Goal: Transaction & Acquisition: Purchase product/service

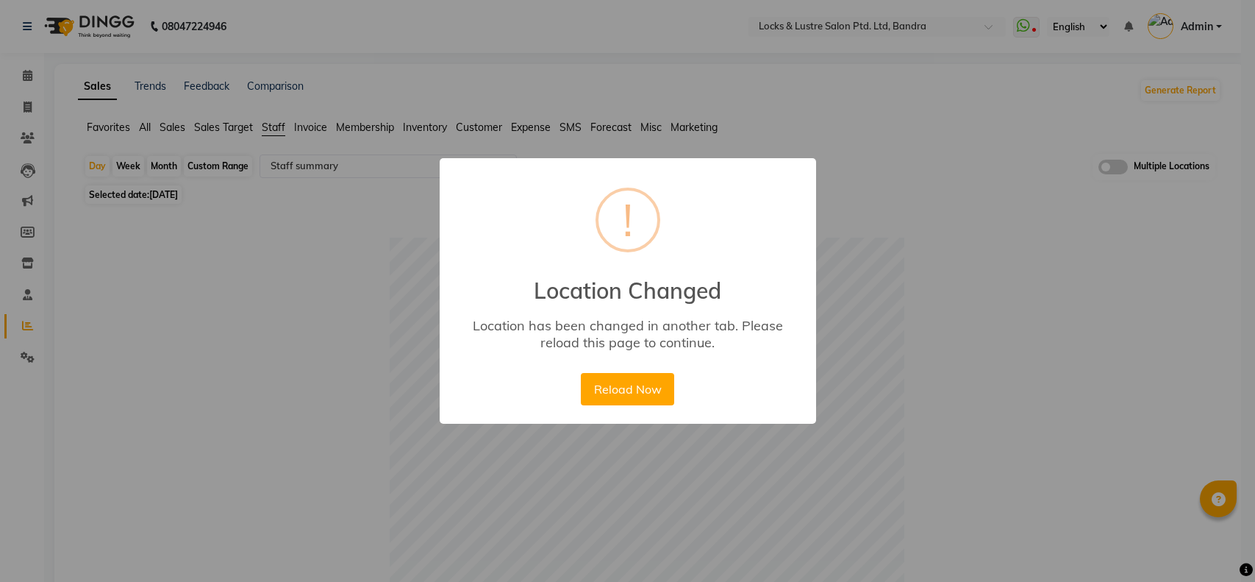
select select "full_report"
select select "csv"
click at [612, 384] on button "Reload Now" at bounding box center [627, 389] width 93 height 32
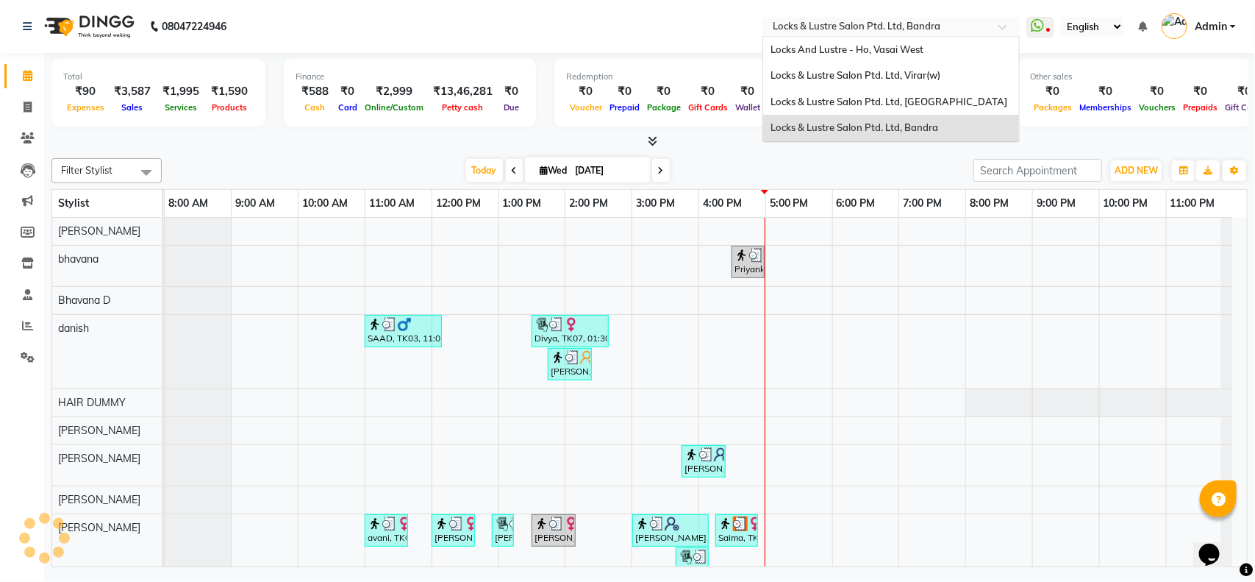
click at [901, 24] on input "text" at bounding box center [876, 28] width 213 height 15
click at [872, 108] on div "Locks & Lustre Salon Ptd. Ltd, Lower Parel" at bounding box center [891, 102] width 256 height 26
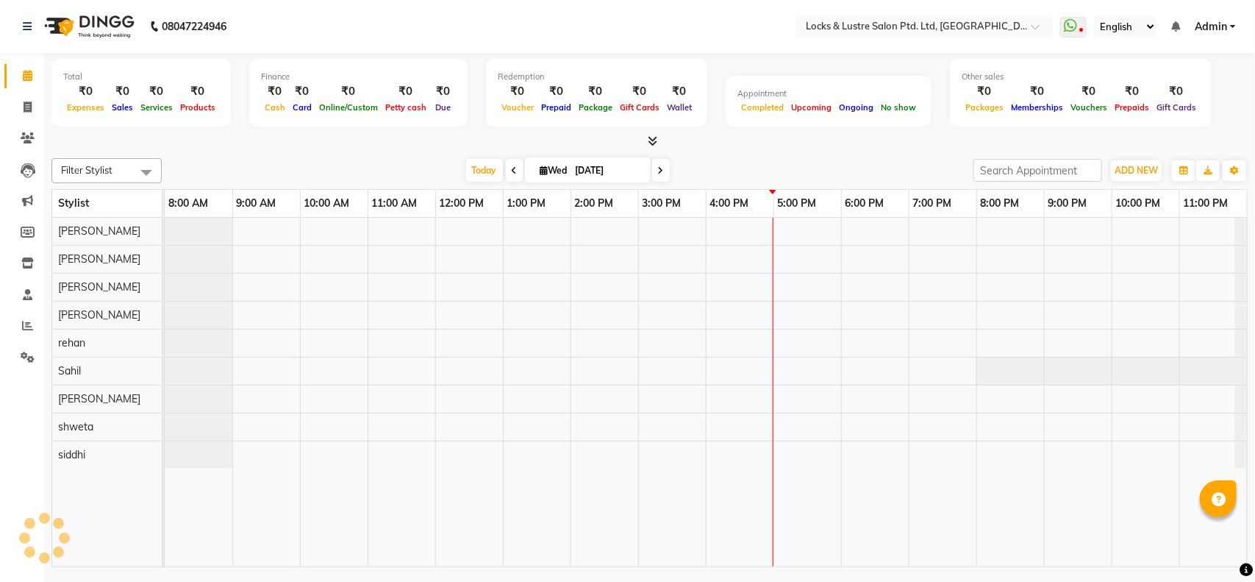
select select "en"
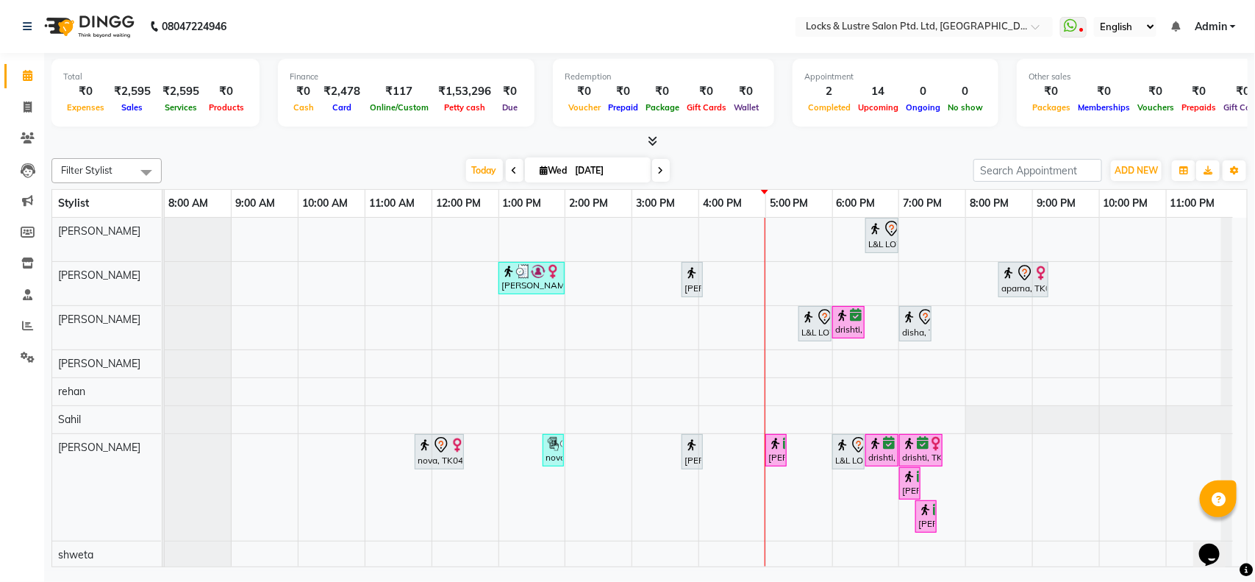
click at [658, 166] on icon at bounding box center [661, 170] width 6 height 9
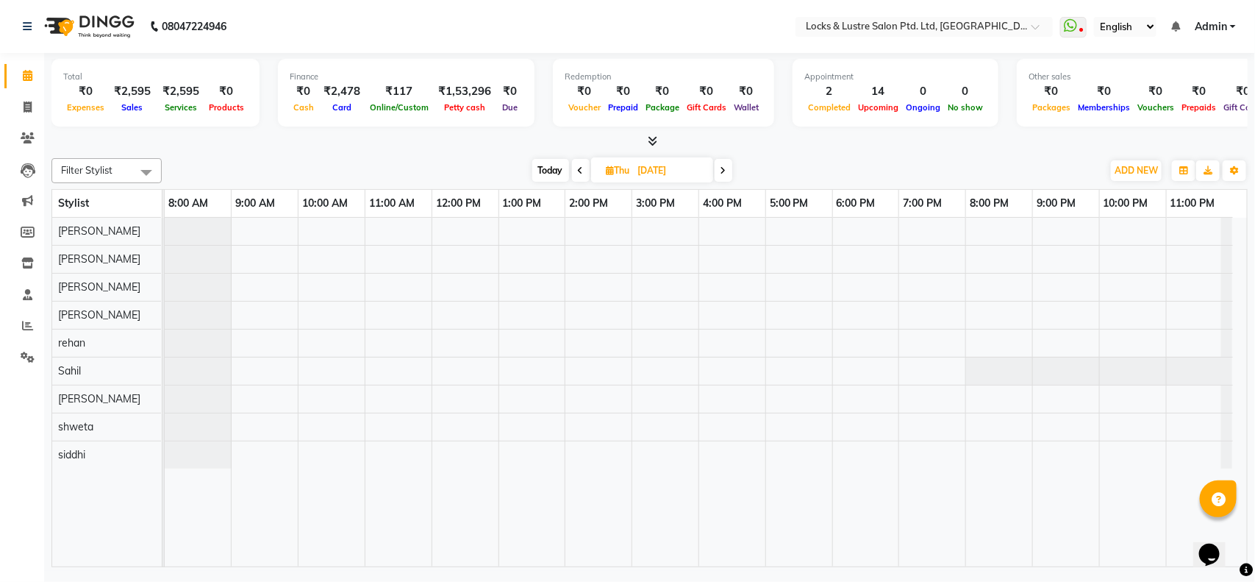
click at [578, 169] on icon at bounding box center [581, 170] width 6 height 9
type input "[DATE]"
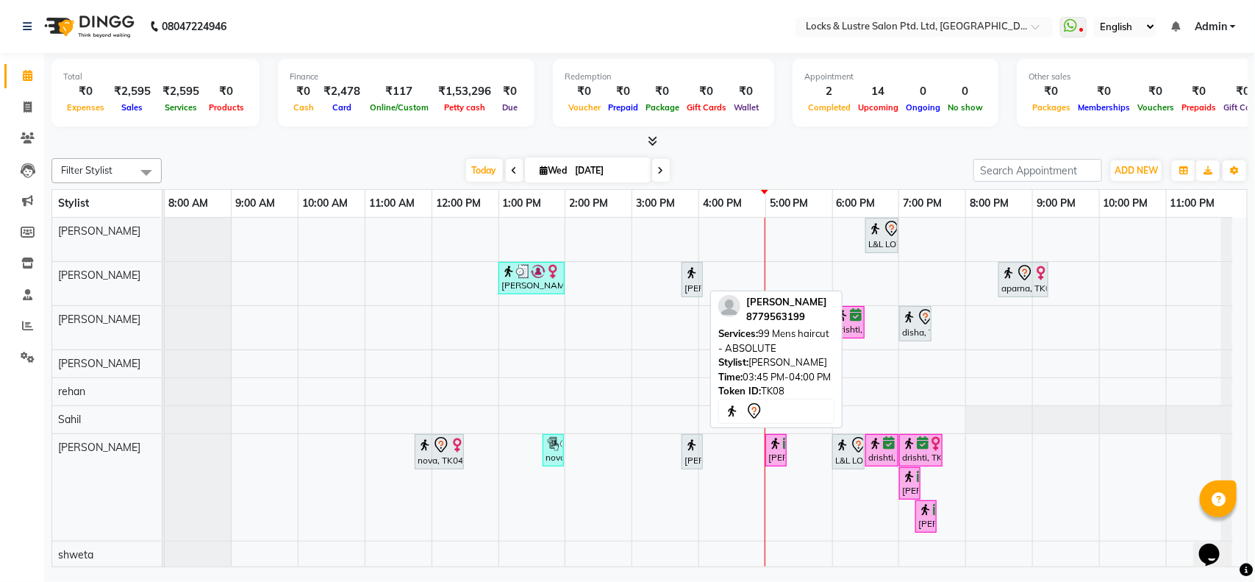
click at [691, 284] on div "Nirmit, TK08, 03:45 PM-04:00 PM, 99 Mens haircut - ABSOLUTE" at bounding box center [692, 279] width 18 height 31
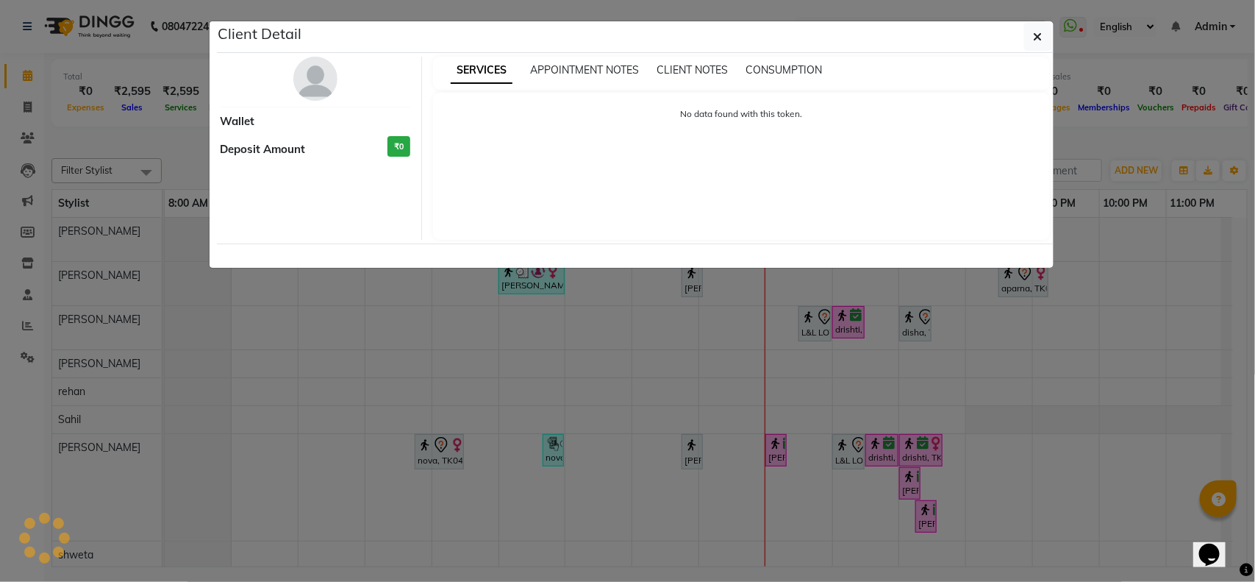
select select "7"
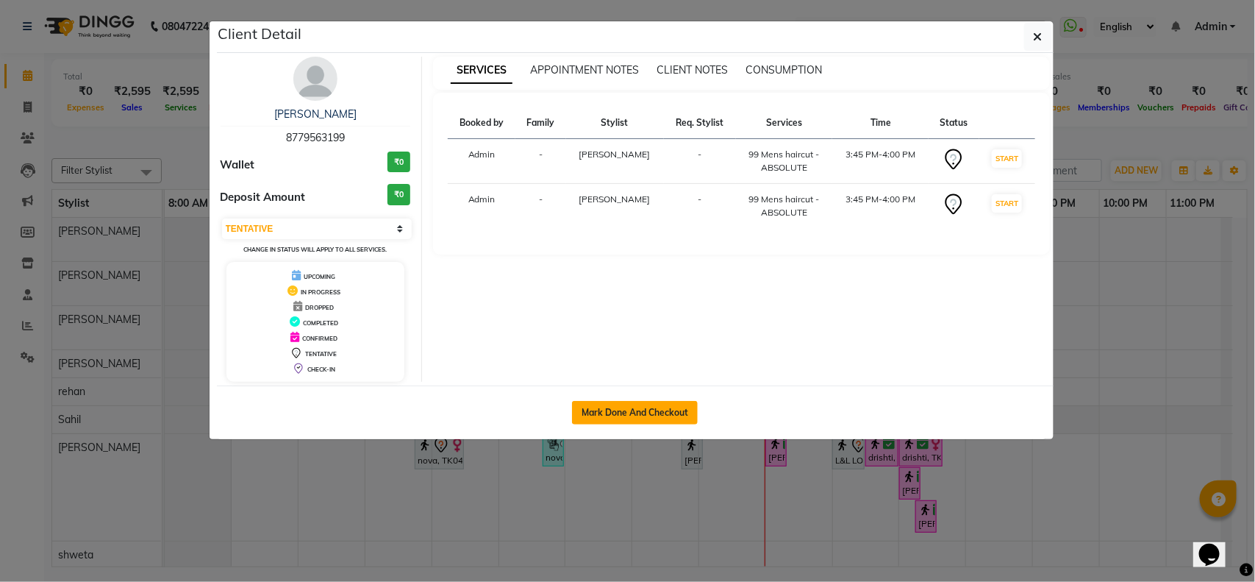
click at [638, 409] on button "Mark Done And Checkout" at bounding box center [635, 413] width 126 height 24
select select "service"
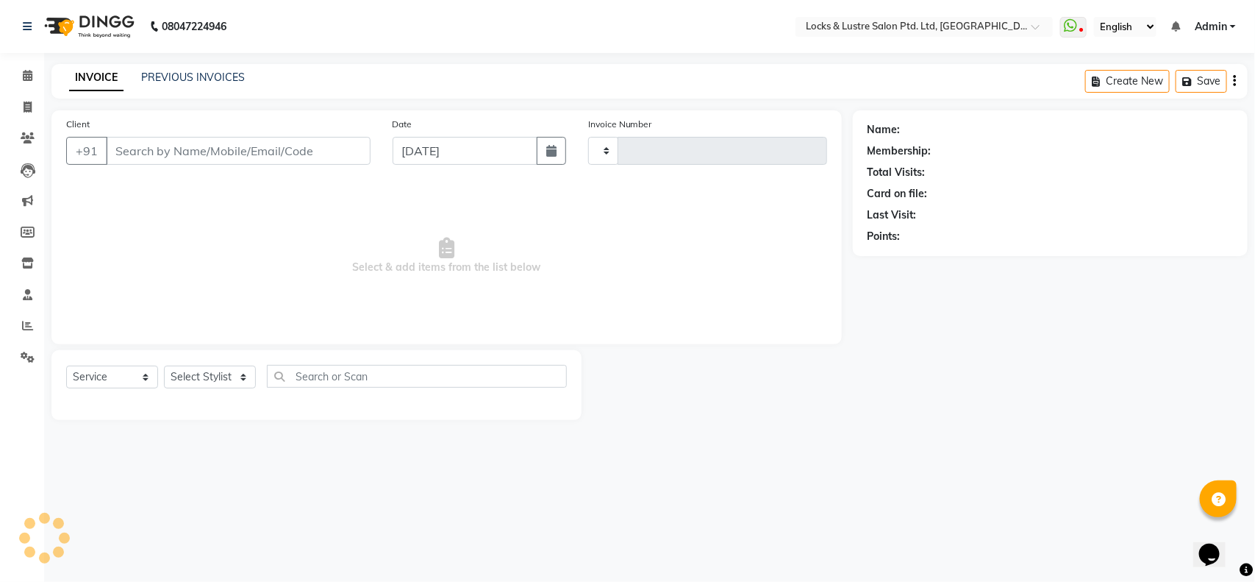
type input "1850"
select select "5928"
type input "8779563199"
select select "89162"
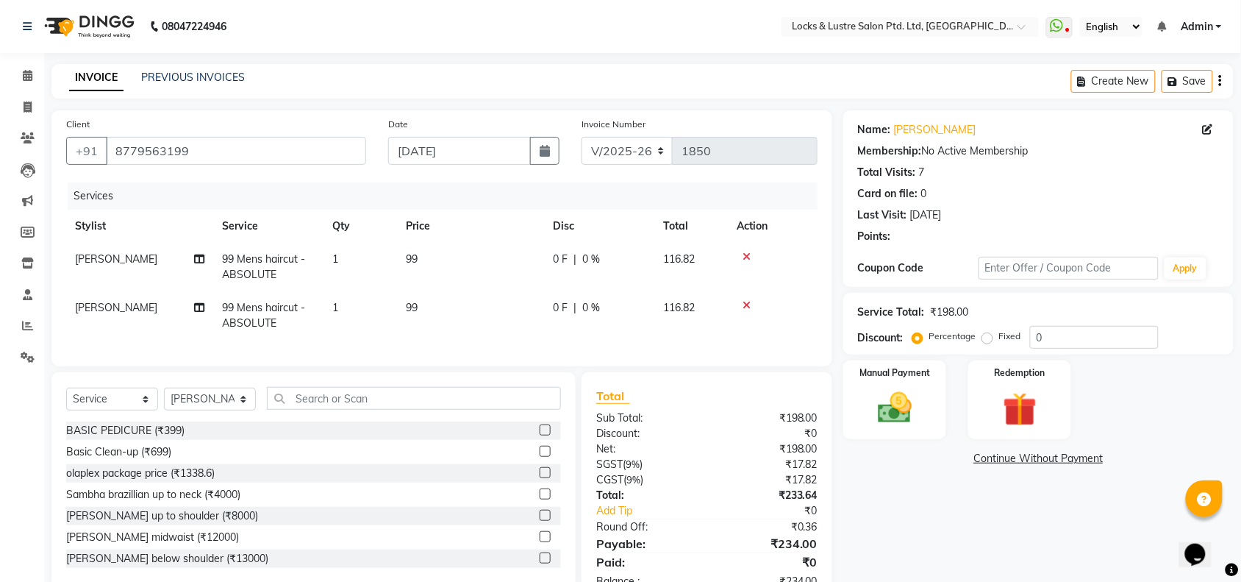
click at [336, 260] on span "1" at bounding box center [335, 258] width 6 height 13
select select "83836"
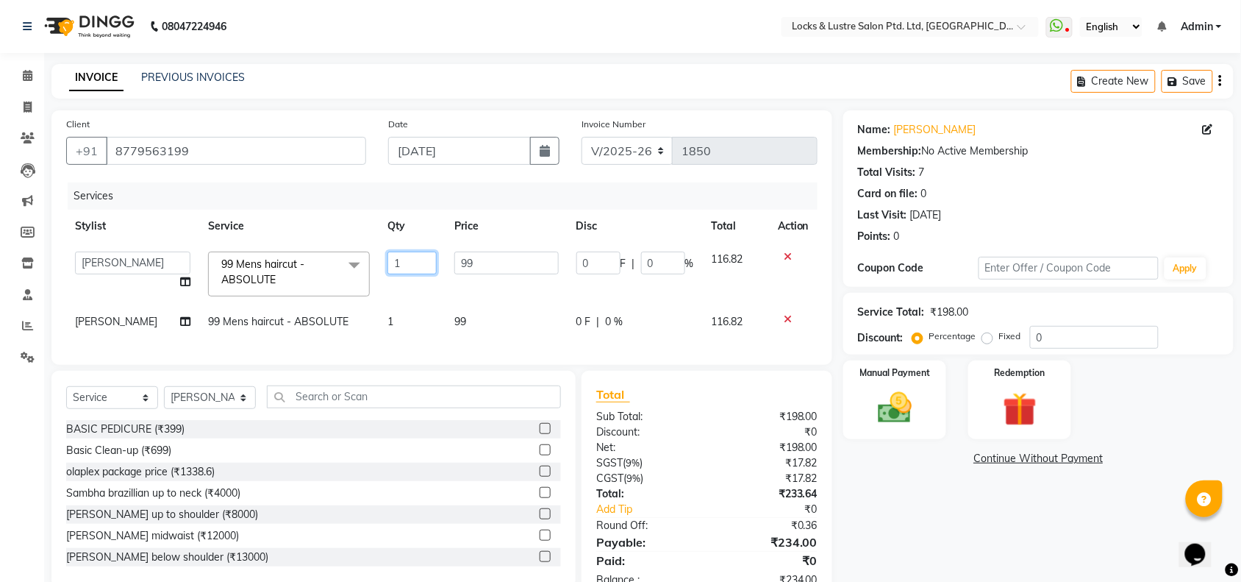
click at [406, 262] on input "1" at bounding box center [411, 262] width 49 height 23
type input "2"
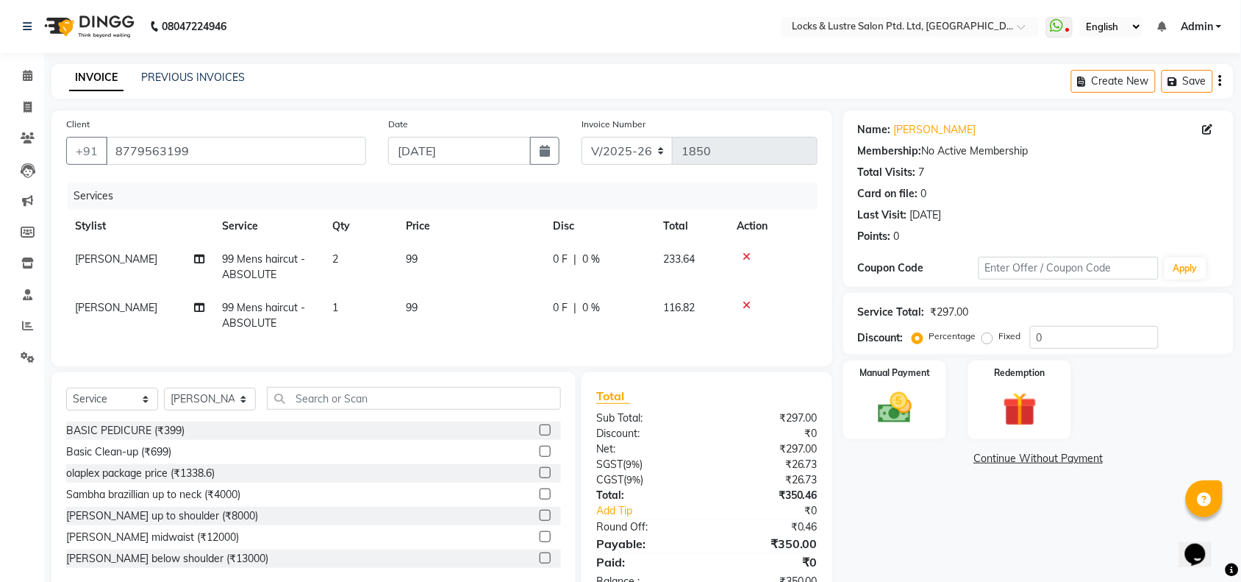
click at [504, 196] on div "Services" at bounding box center [448, 195] width 761 height 27
click at [898, 412] on img at bounding box center [894, 407] width 57 height 40
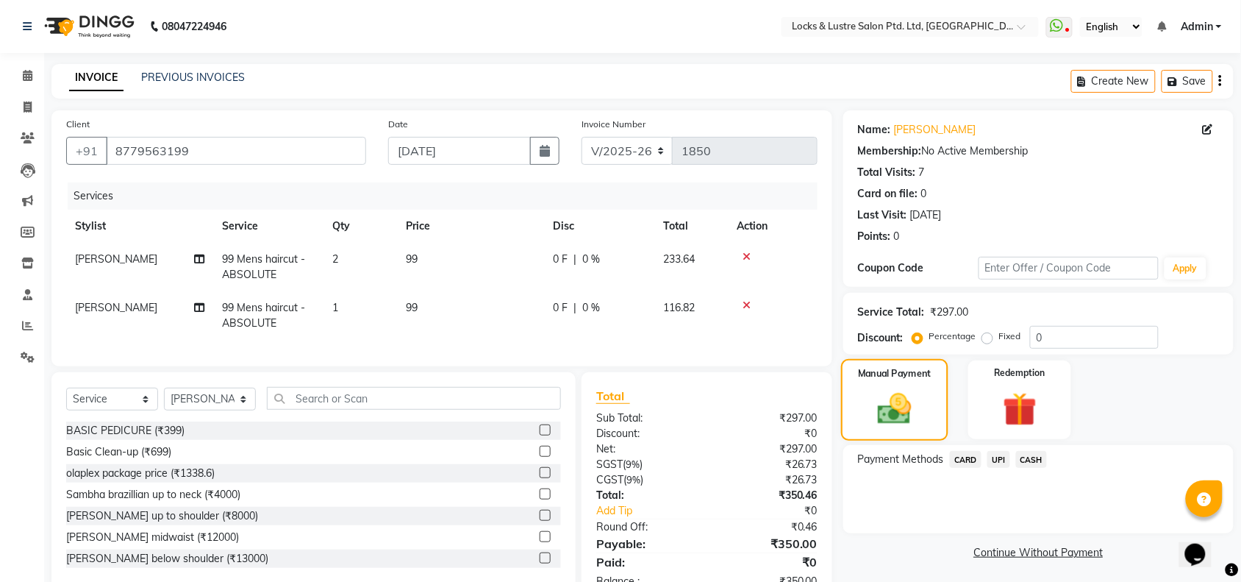
scroll to position [57, 0]
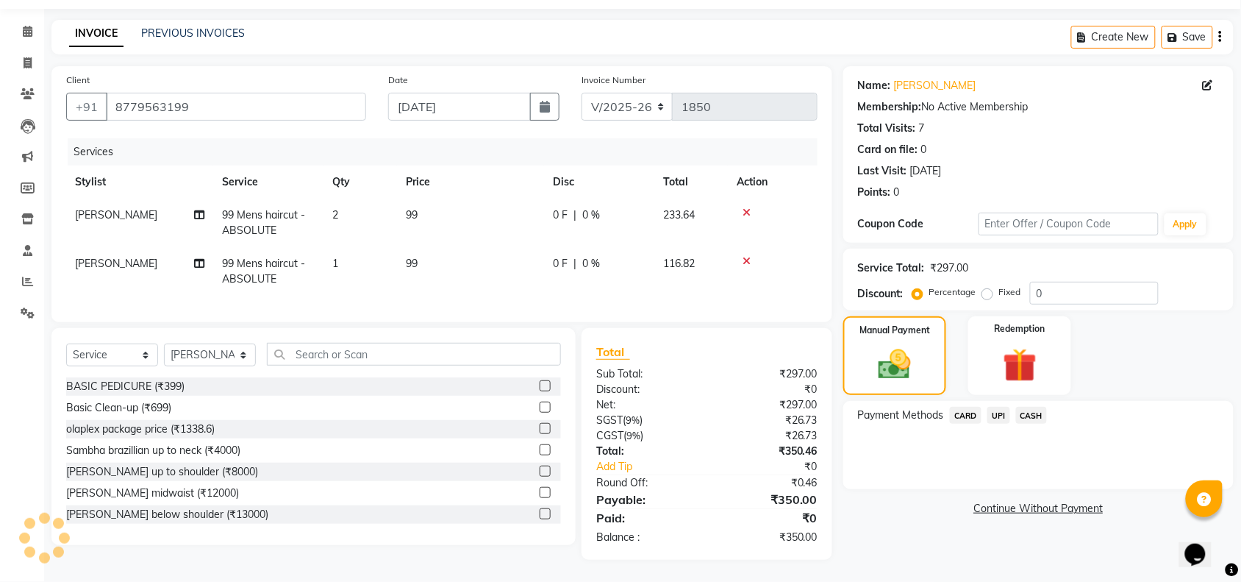
click at [1030, 407] on span "CASH" at bounding box center [1032, 415] width 32 height 17
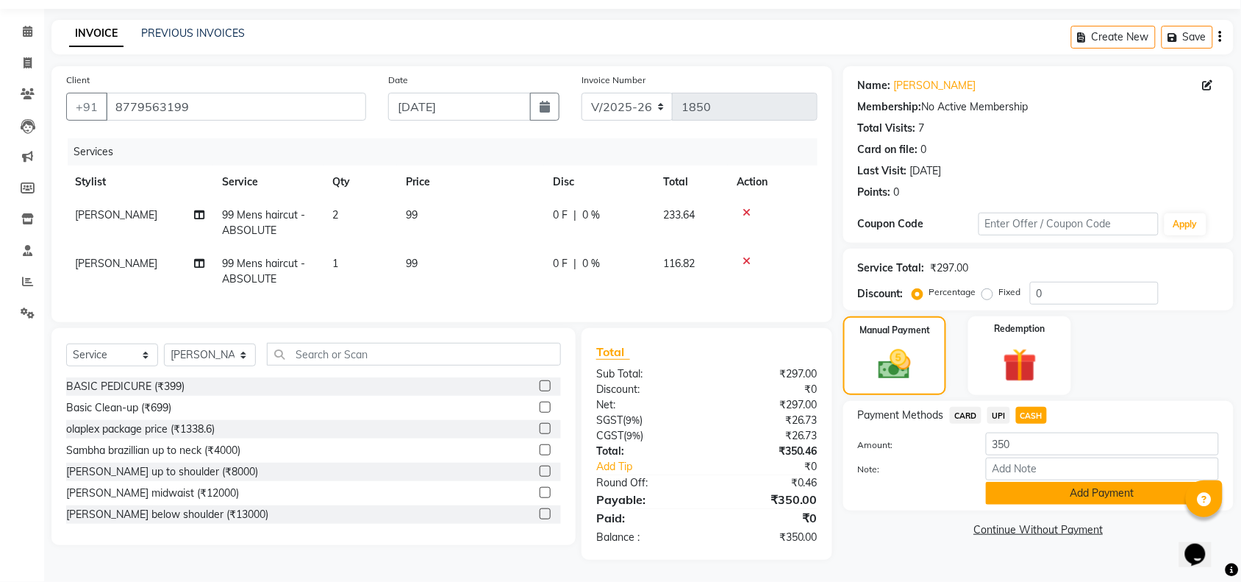
click at [1062, 482] on button "Add Payment" at bounding box center [1102, 493] width 233 height 23
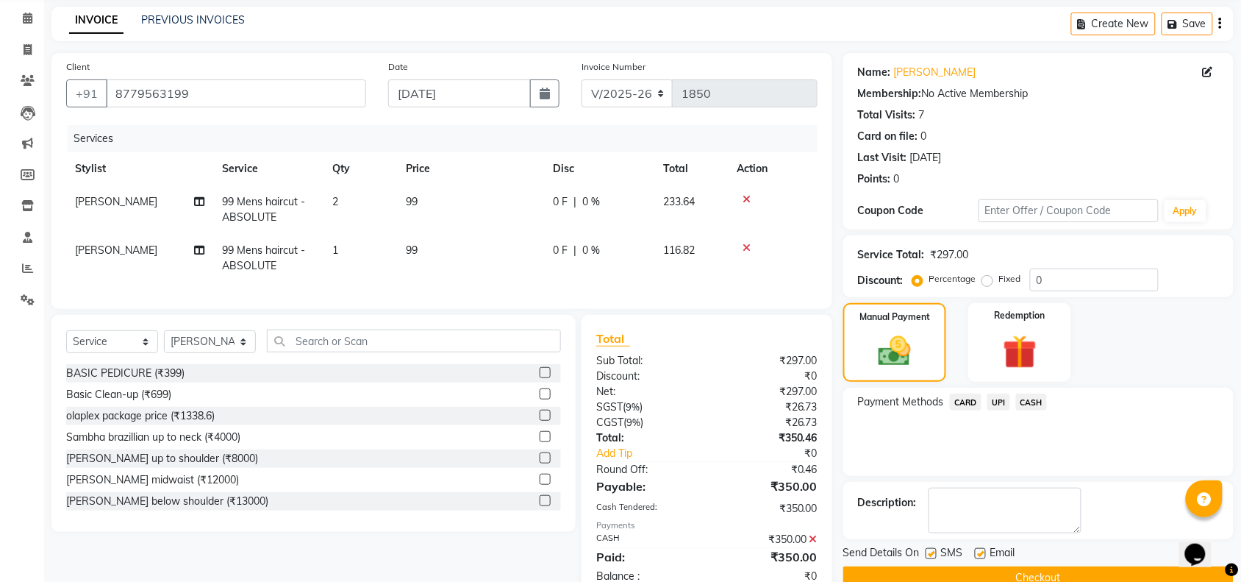
scroll to position [109, 0]
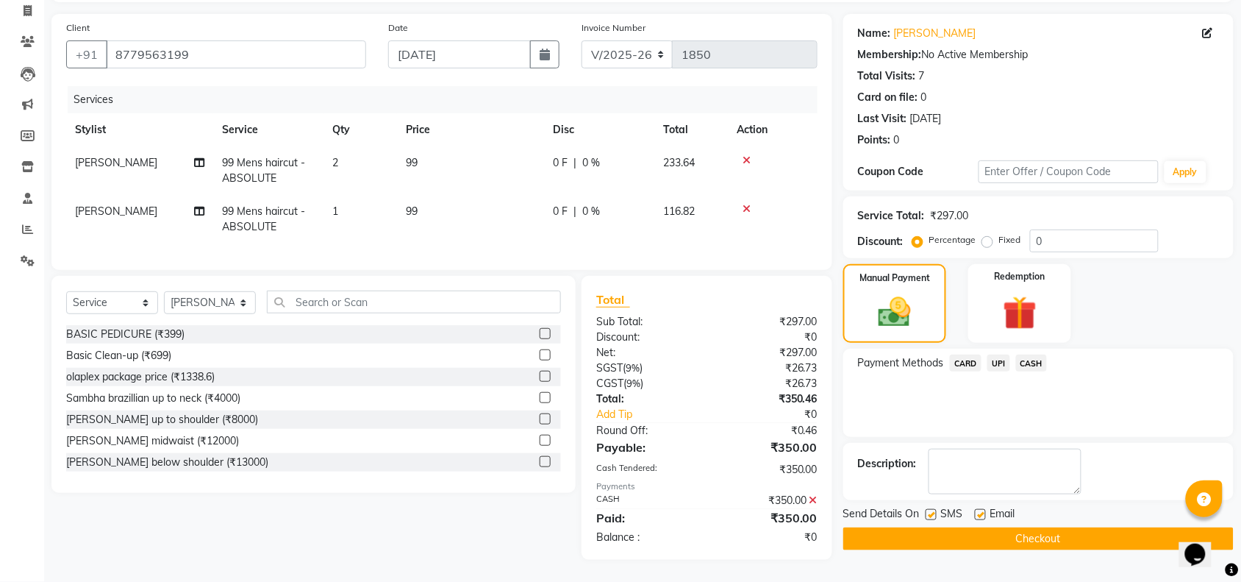
click at [1060, 530] on button "Checkout" at bounding box center [1038, 538] width 390 height 23
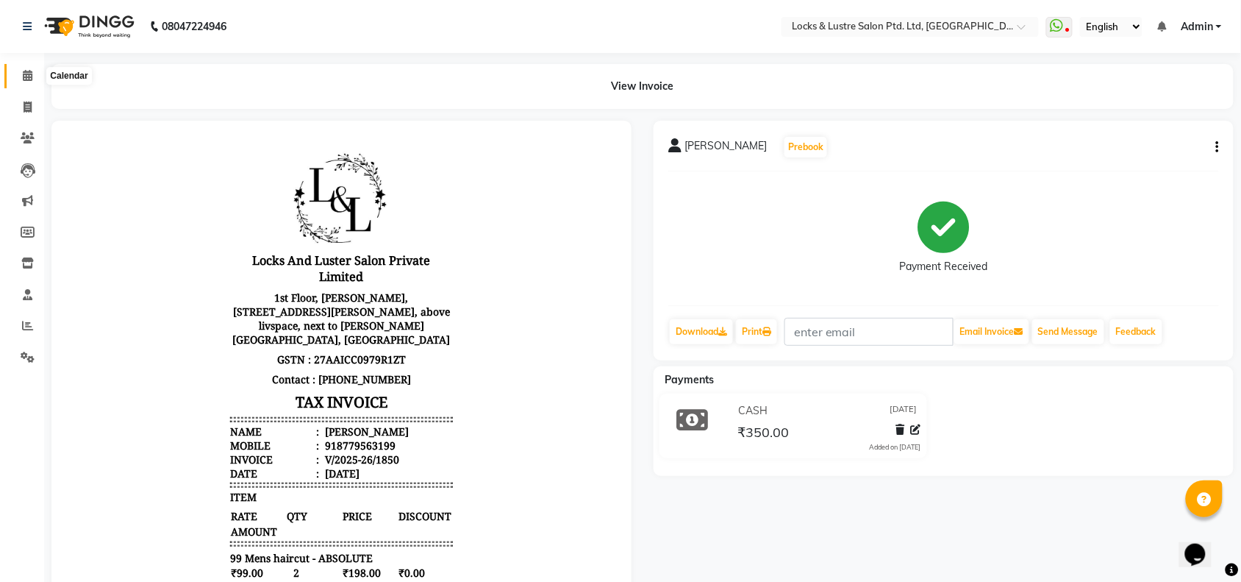
click at [28, 75] on icon at bounding box center [28, 75] width 10 height 11
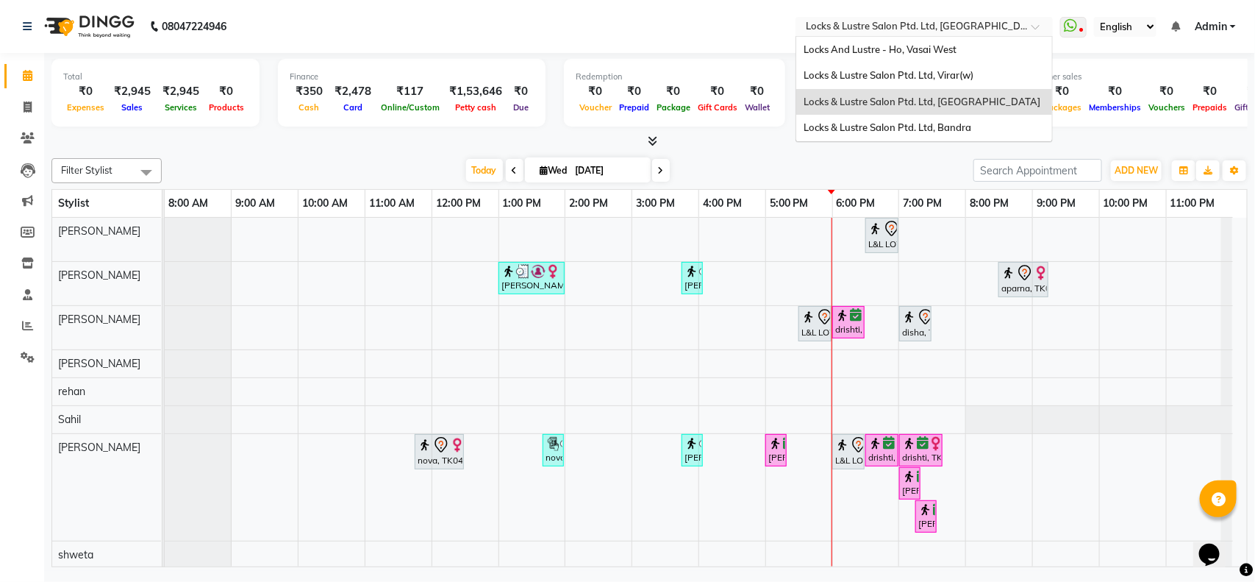
click at [951, 17] on div "Select Location × Locks & Lustre Salon Ptd. Ltd, Lower Parel" at bounding box center [923, 27] width 257 height 20
click at [928, 125] on span "Locks & Lustre Salon Ptd. Ltd, Bandra" at bounding box center [888, 127] width 168 height 12
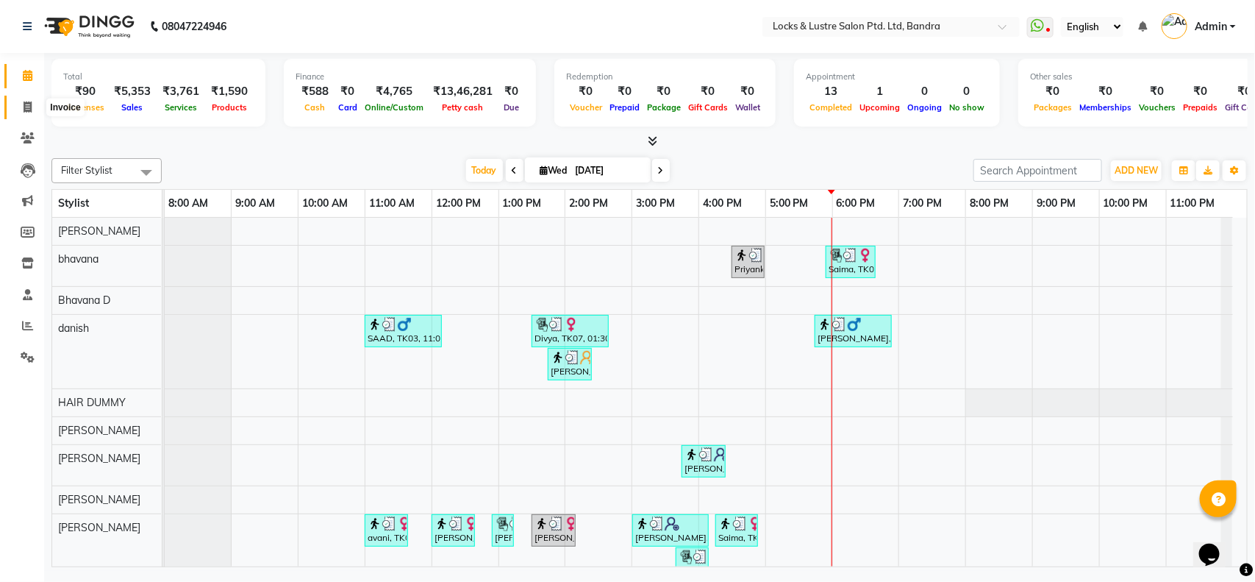
click at [16, 101] on span at bounding box center [28, 107] width 26 height 17
select select "service"
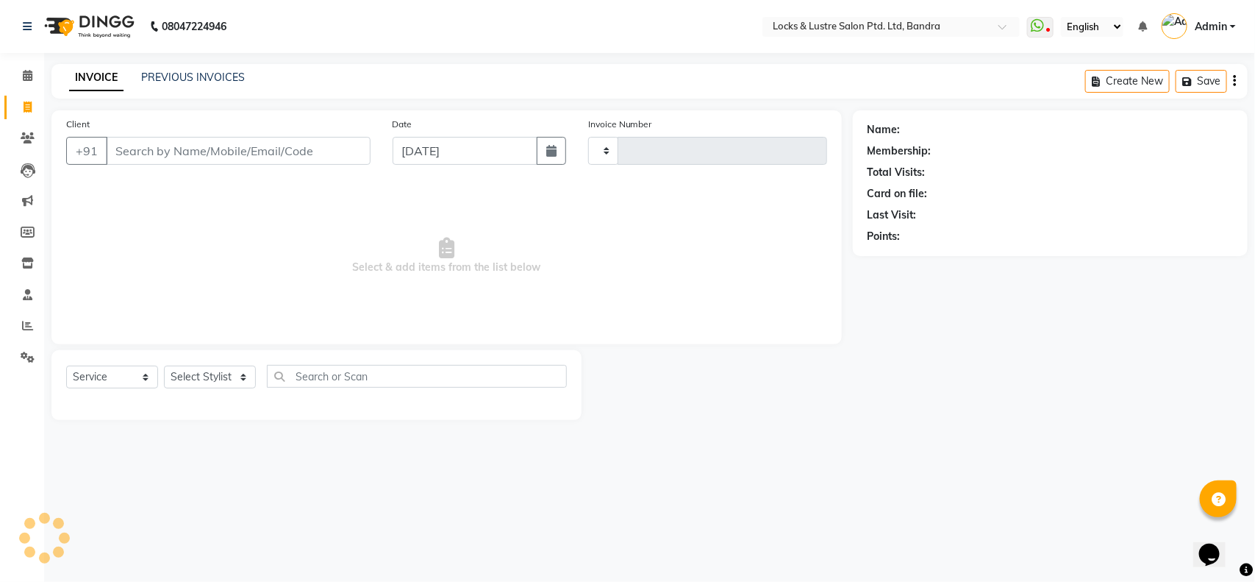
type input "2264"
select select "6029"
click at [187, 77] on link "PREVIOUS INVOICES" at bounding box center [193, 77] width 104 height 13
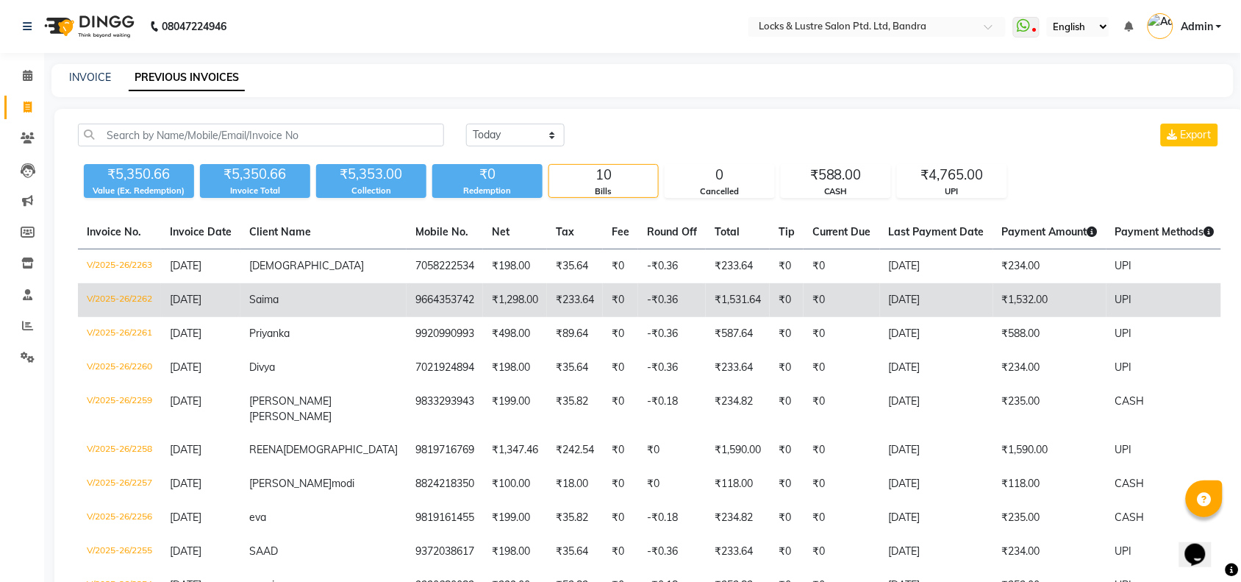
click at [101, 298] on td "V/2025-26/2262" at bounding box center [119, 300] width 83 height 34
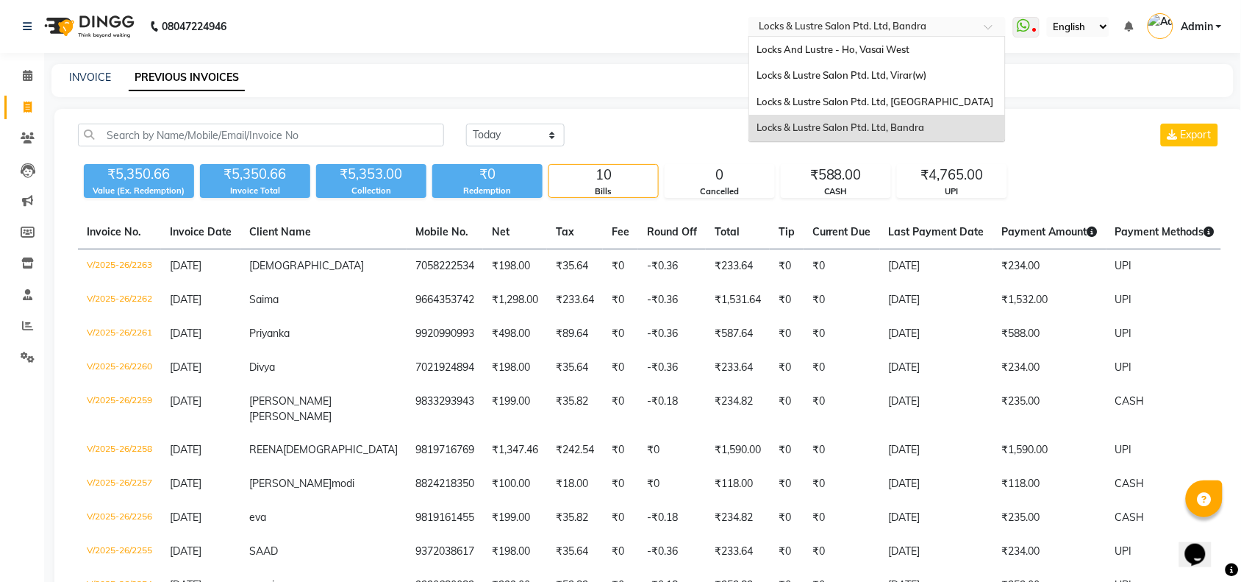
click at [858, 24] on input "text" at bounding box center [862, 28] width 213 height 15
click at [877, 107] on div "Locks & Lustre Salon Ptd. Ltd, Lower Parel" at bounding box center [877, 102] width 256 height 26
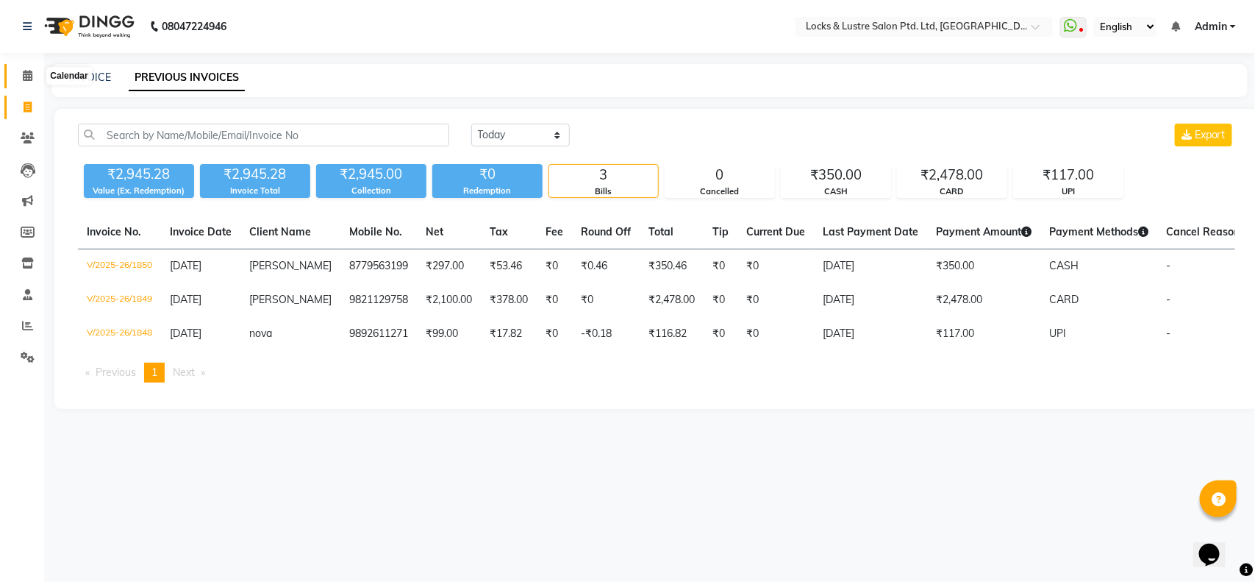
click at [26, 71] on icon at bounding box center [28, 75] width 10 height 11
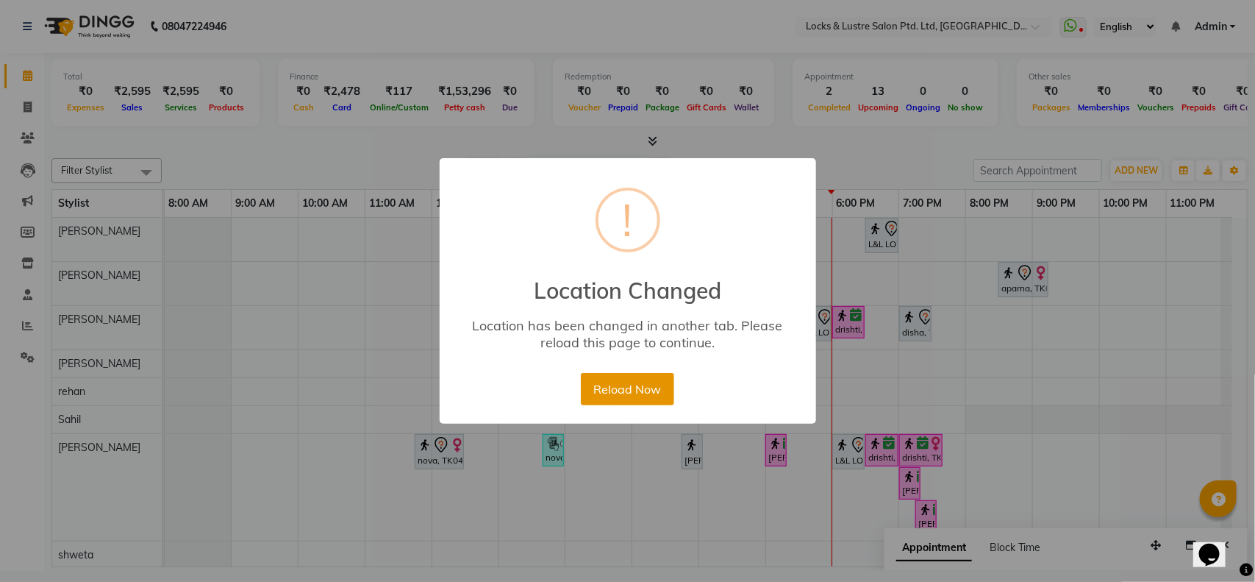
click at [629, 391] on button "Reload Now" at bounding box center [627, 389] width 93 height 32
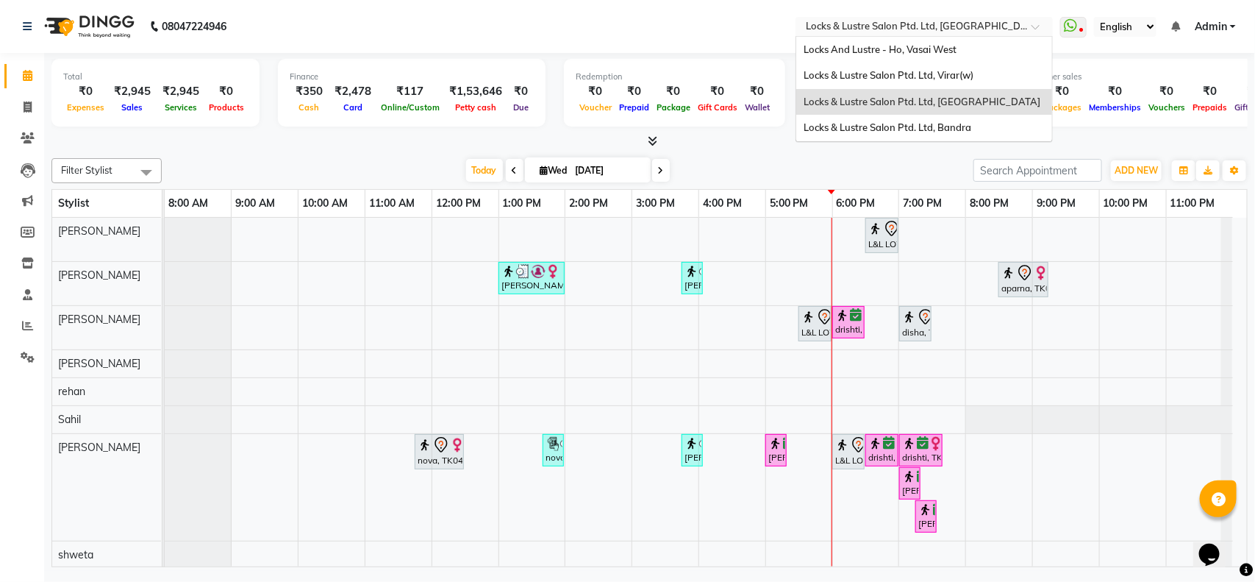
click at [941, 26] on input "text" at bounding box center [909, 28] width 213 height 15
click at [891, 129] on span "Locks & Lustre Salon Ptd. Ltd, Bandra" at bounding box center [888, 127] width 168 height 12
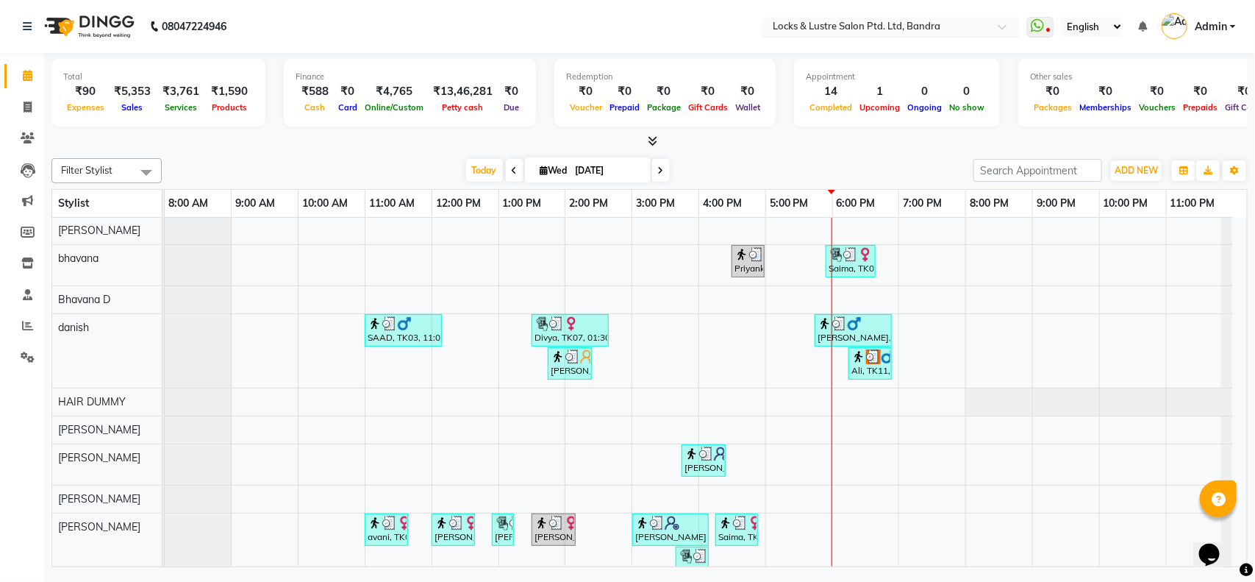
click at [880, 24] on input "text" at bounding box center [876, 28] width 213 height 15
click at [1145, 140] on div at bounding box center [649, 141] width 1196 height 15
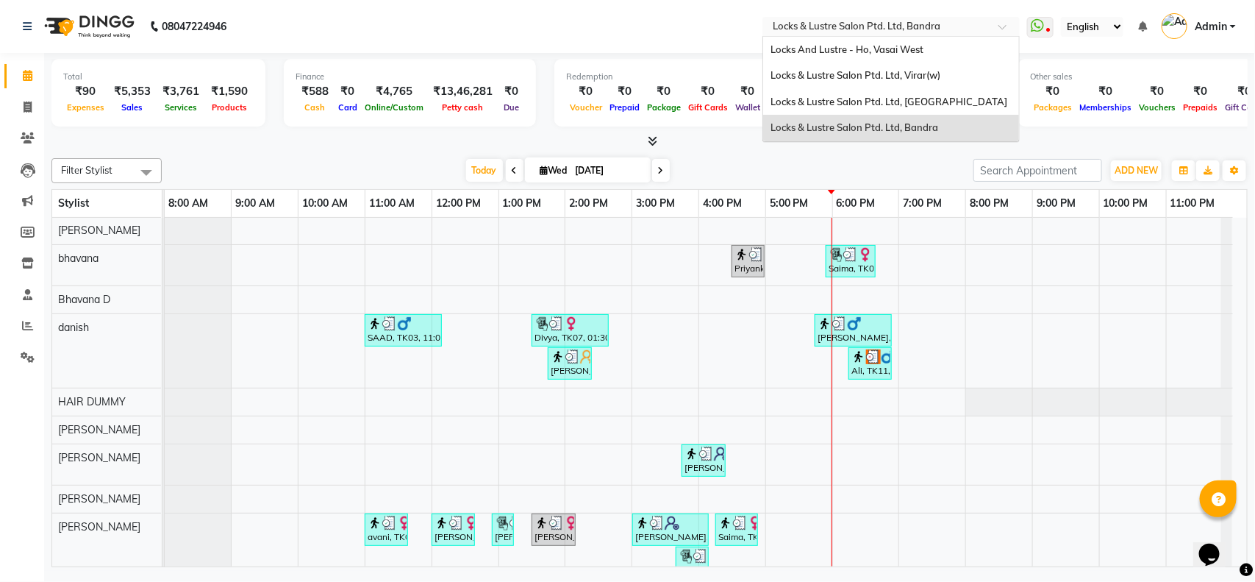
click at [904, 19] on div "× Locks & Lustre Salon Ptd. Ltd, Bandra" at bounding box center [857, 26] width 168 height 15
click at [891, 107] on span "Locks & Lustre Salon Ptd. Ltd, [GEOGRAPHIC_DATA]" at bounding box center [888, 102] width 237 height 12
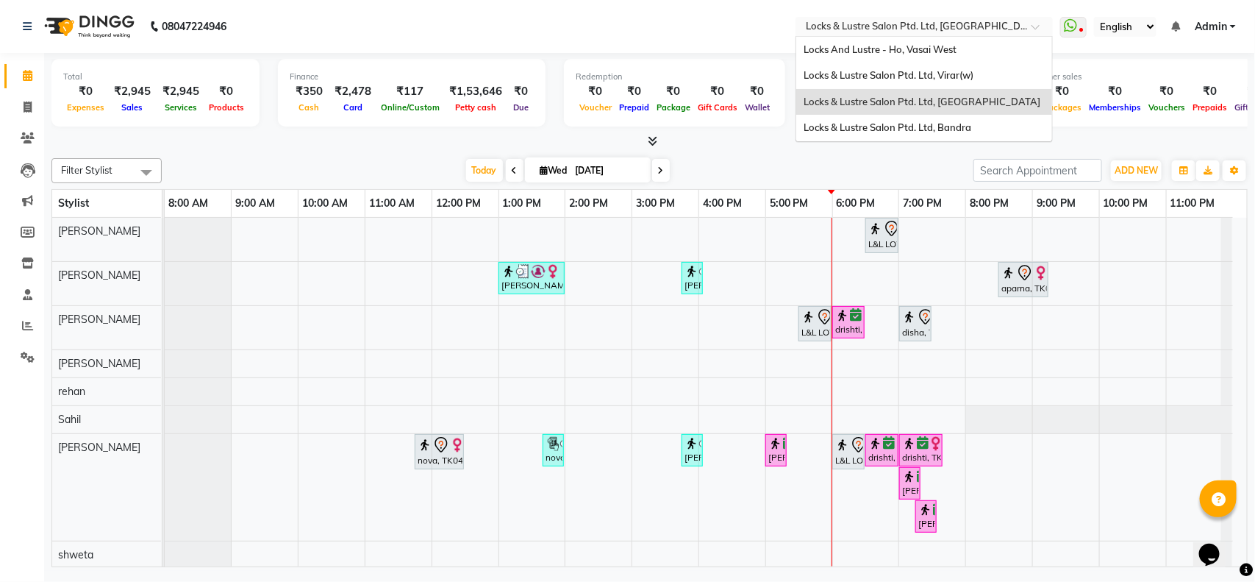
click at [1001, 21] on input "text" at bounding box center [909, 28] width 213 height 15
click at [958, 129] on span "Locks & Lustre Salon Ptd. Ltd, Bandra" at bounding box center [888, 127] width 168 height 12
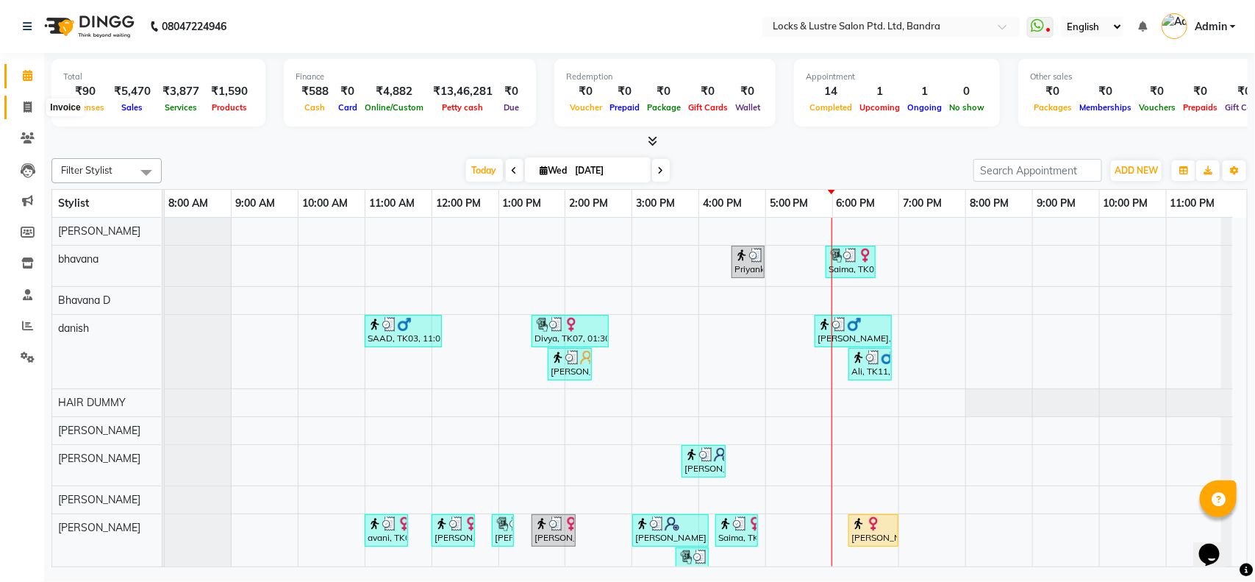
click at [17, 101] on span at bounding box center [28, 107] width 26 height 17
select select "6029"
select select "service"
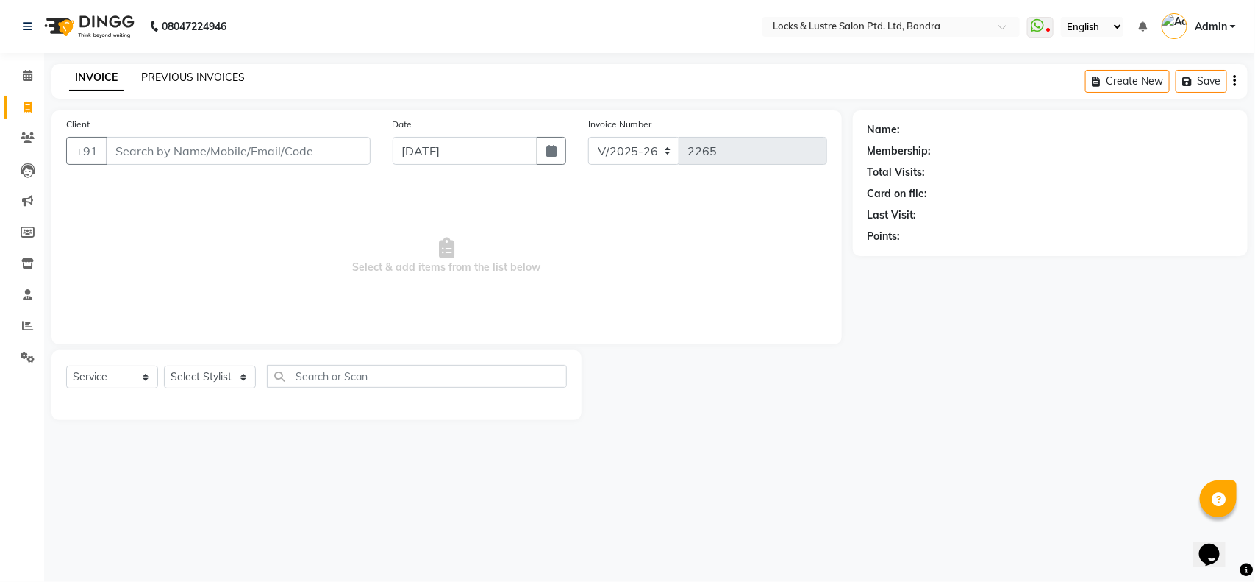
click at [207, 77] on link "PREVIOUS INVOICES" at bounding box center [193, 77] width 104 height 13
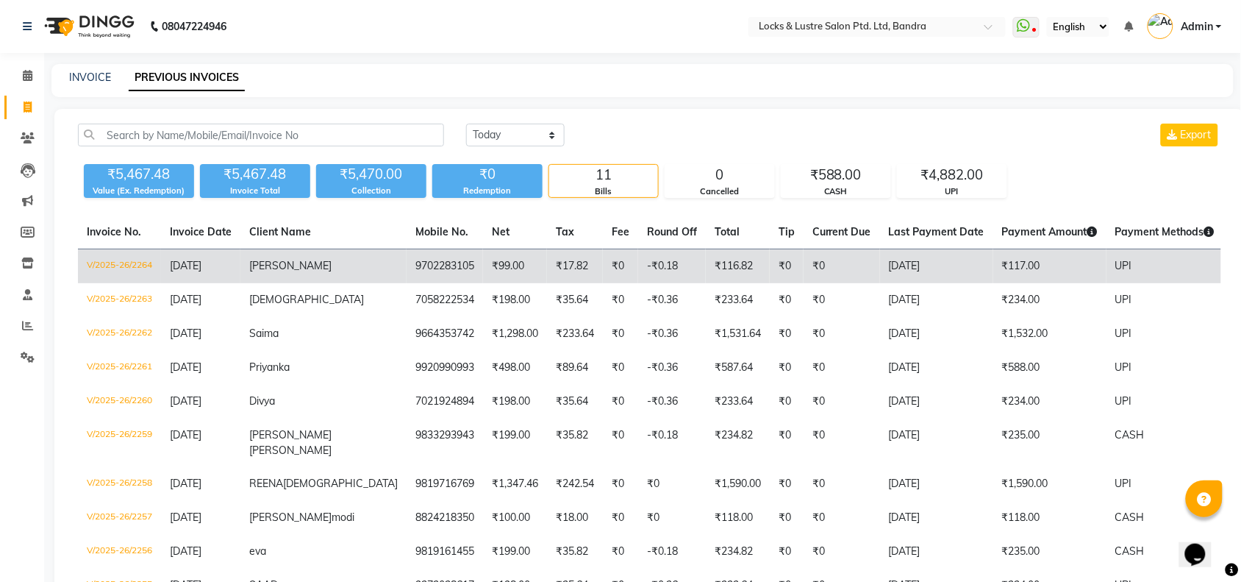
click at [129, 266] on td "V/2025-26/2264" at bounding box center [119, 266] width 83 height 35
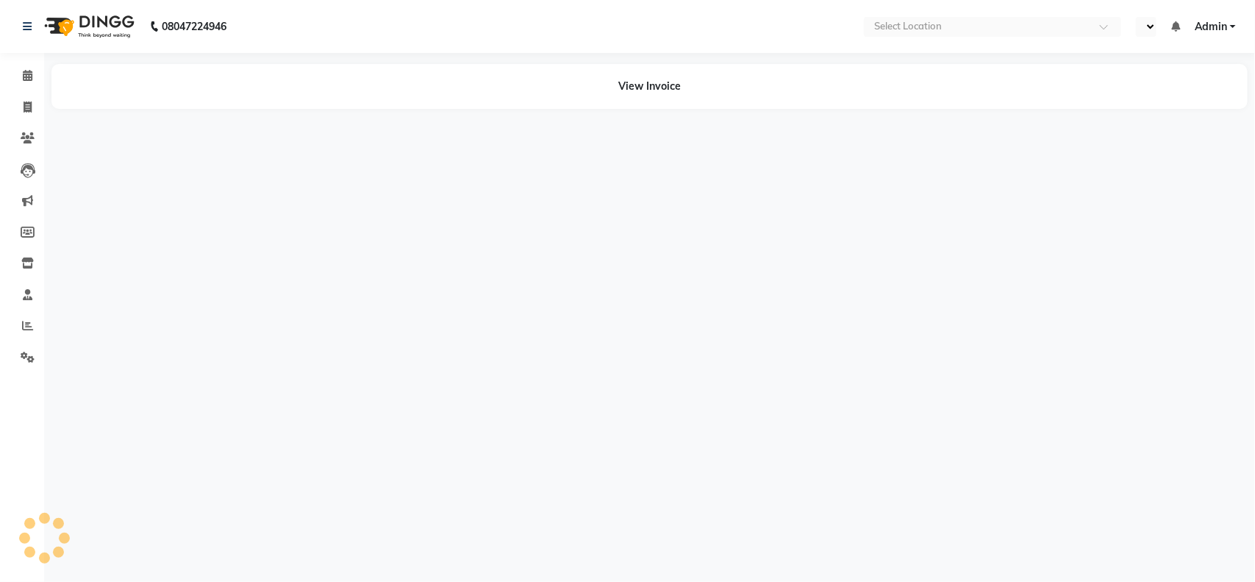
select select "en"
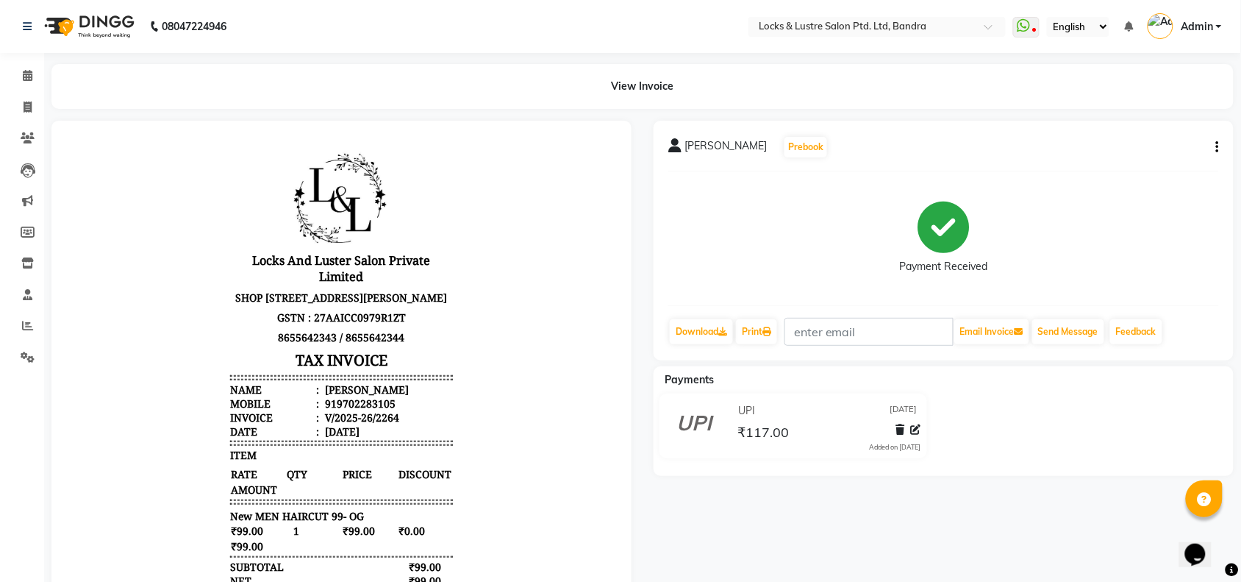
click at [1214, 149] on button "button" at bounding box center [1214, 147] width 9 height 15
click at [1141, 162] on div "Edit Invoice" at bounding box center [1144, 166] width 101 height 18
select select "service"
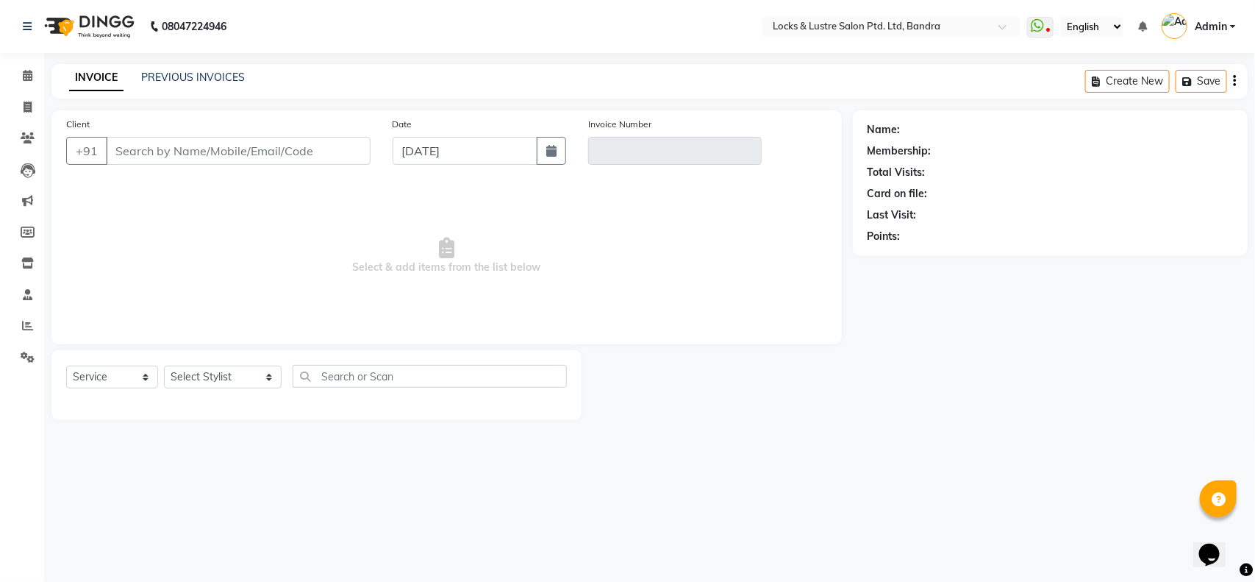
type input "9702283105"
type input "V/2025-26/2264"
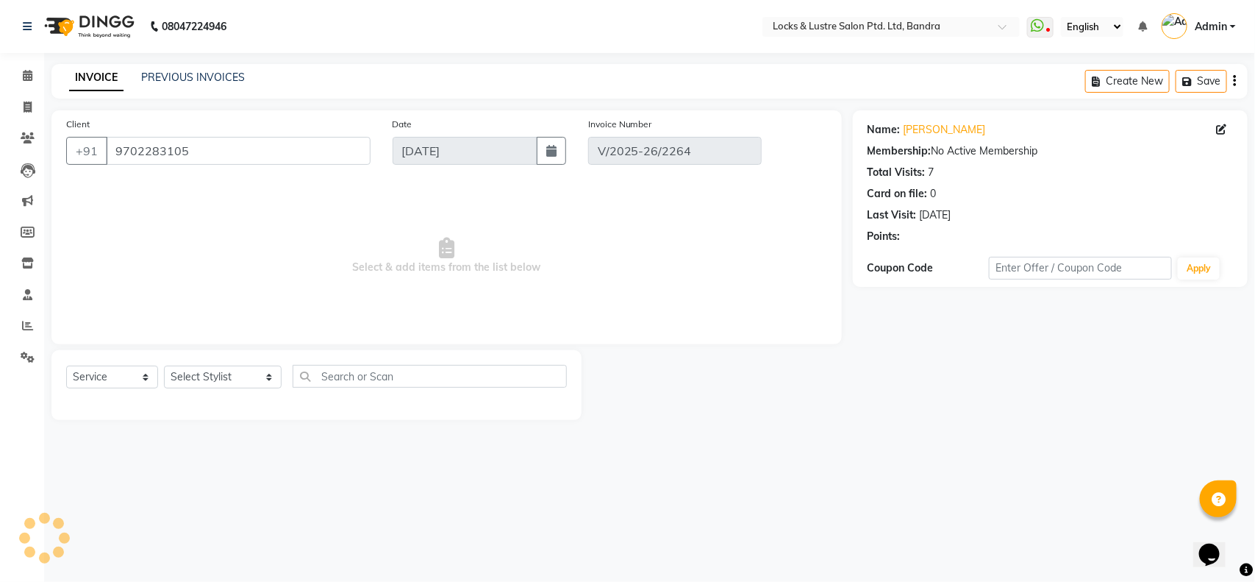
select select "select"
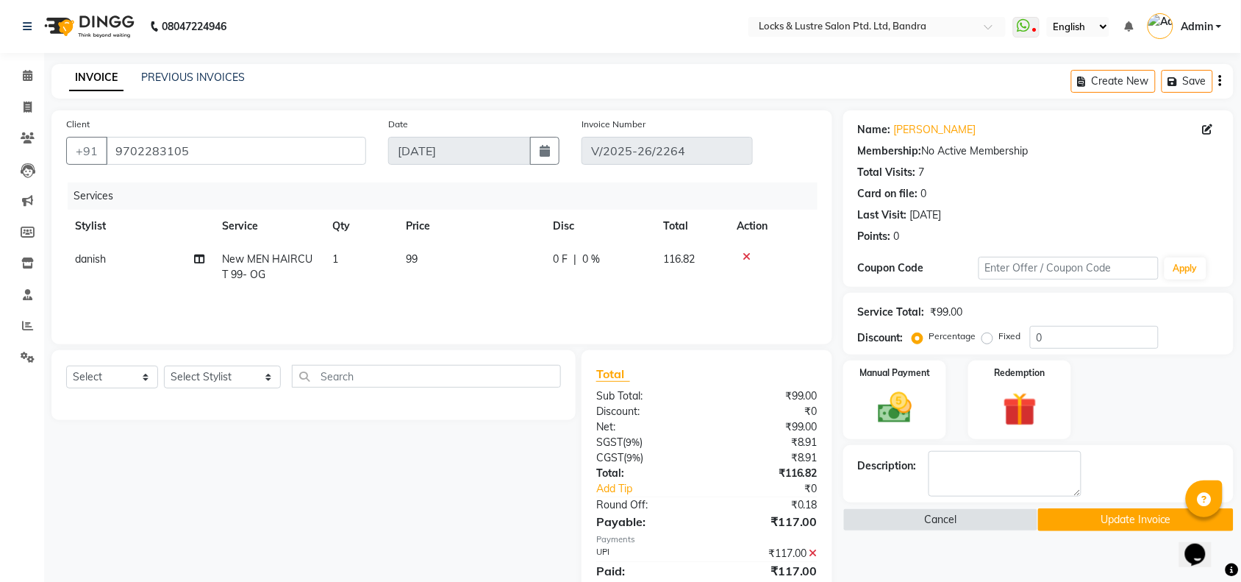
scroll to position [52, 0]
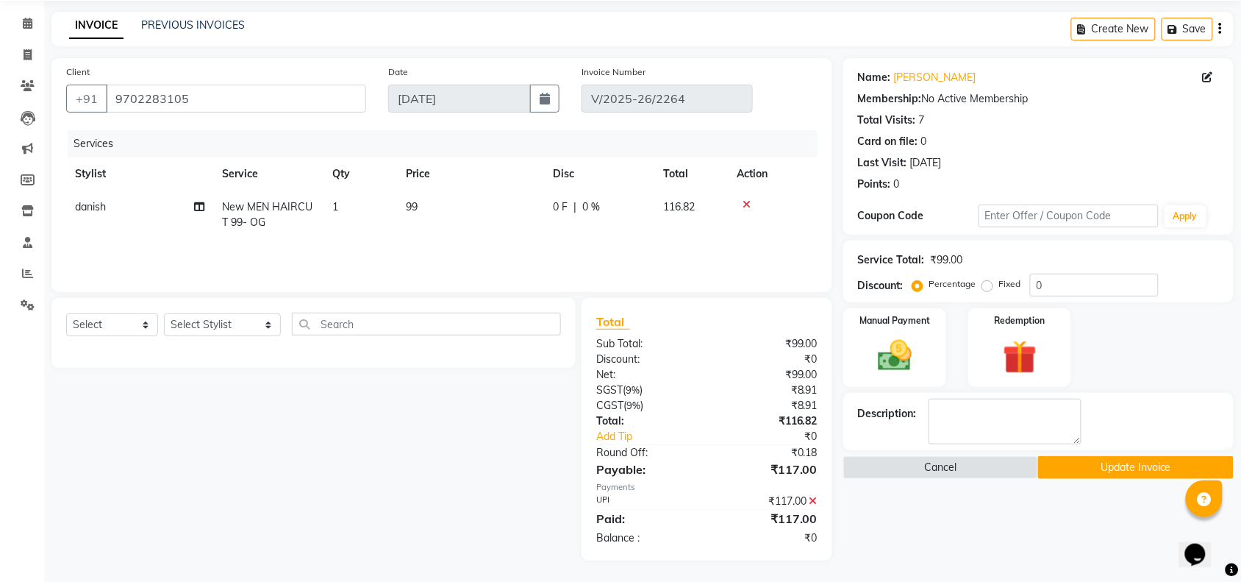
click at [811, 500] on div "₹117.00" at bounding box center [767, 500] width 122 height 15
click at [811, 500] on icon at bounding box center [813, 500] width 8 height 10
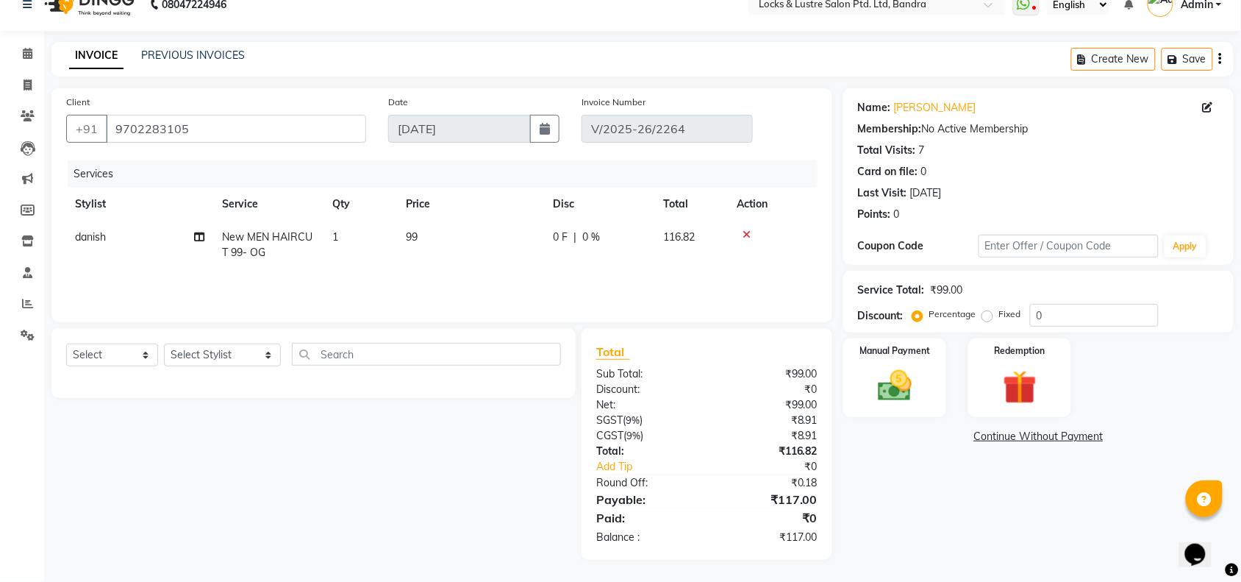
scroll to position [22, 0]
click at [894, 390] on img at bounding box center [894, 385] width 57 height 40
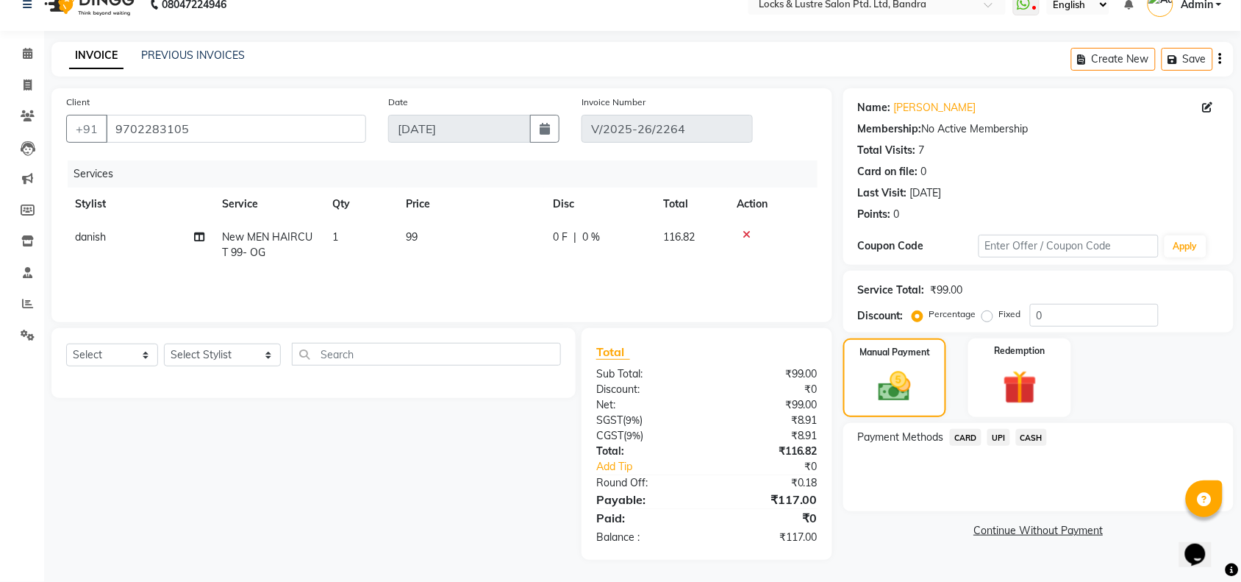
click at [1031, 436] on span "CASH" at bounding box center [1032, 437] width 32 height 17
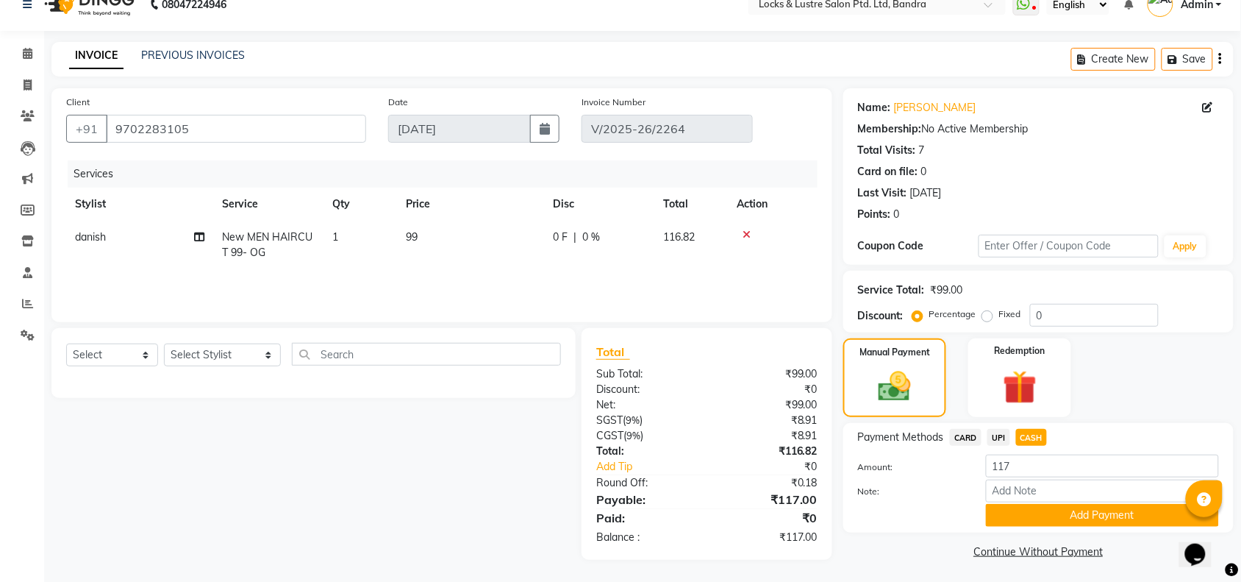
scroll to position [24, 0]
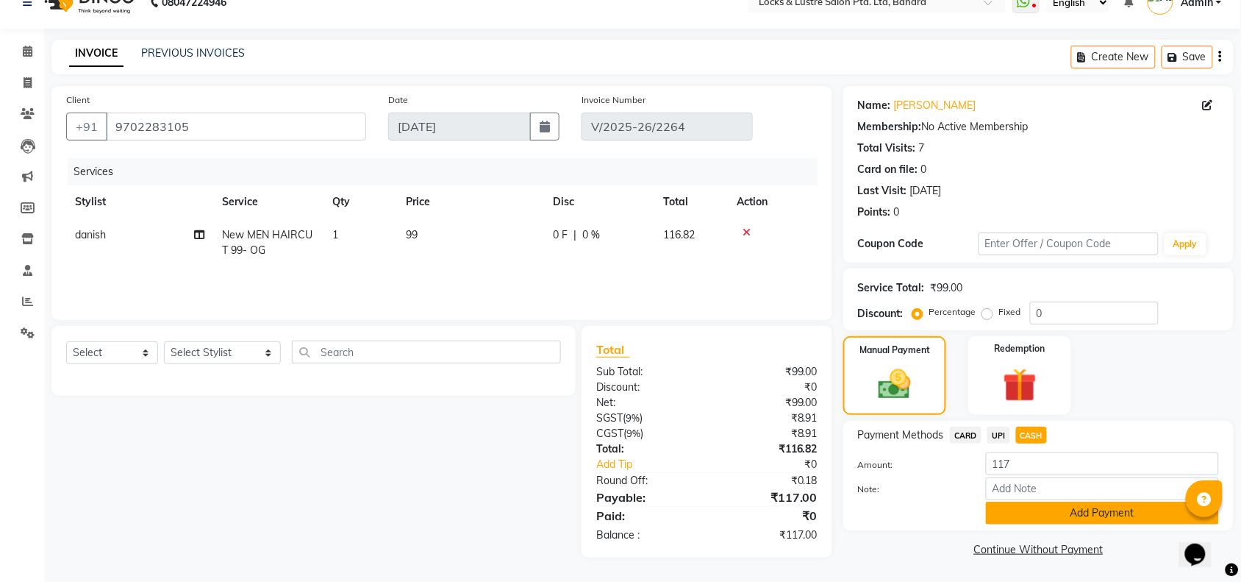
click at [1001, 515] on button "Add Payment" at bounding box center [1102, 512] width 233 height 23
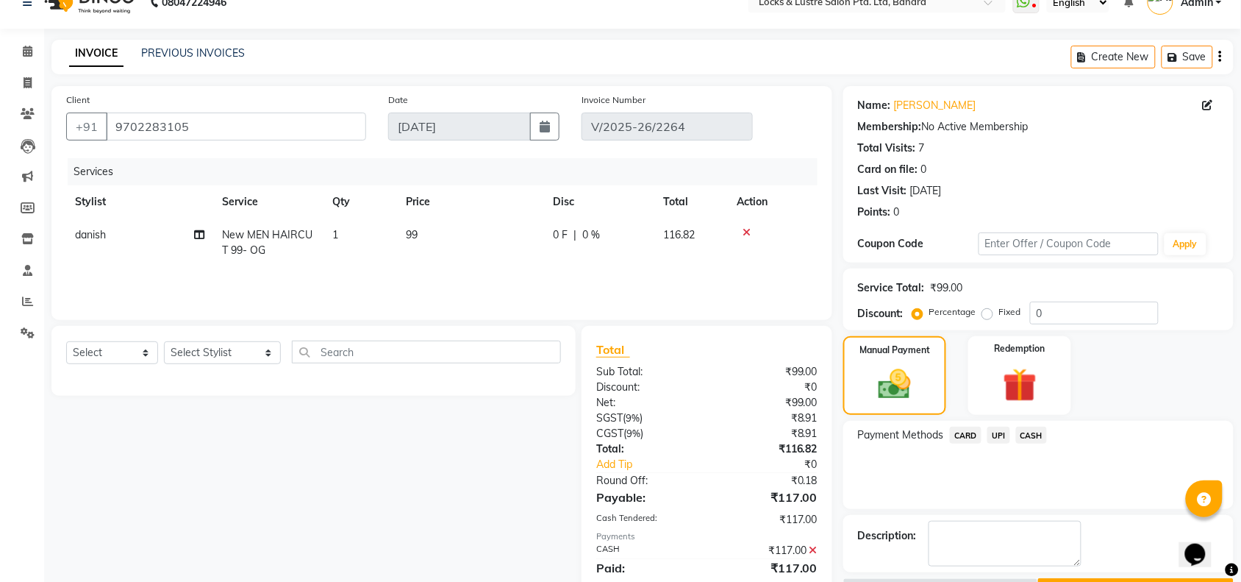
scroll to position [74, 0]
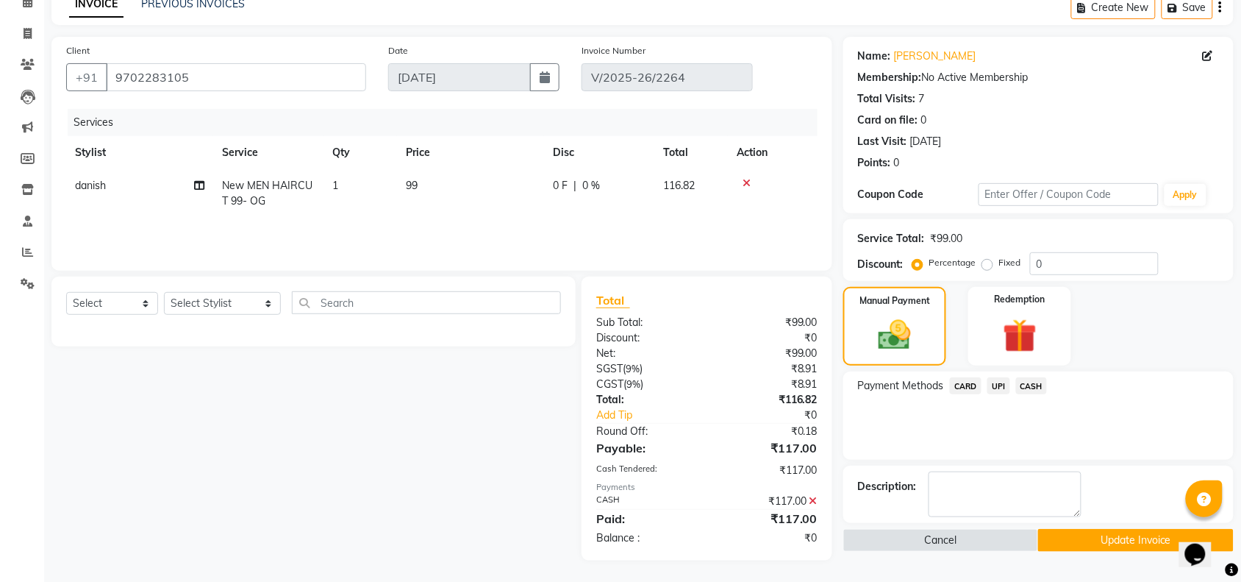
click at [1106, 538] on button "Update Invoice" at bounding box center [1135, 540] width 195 height 23
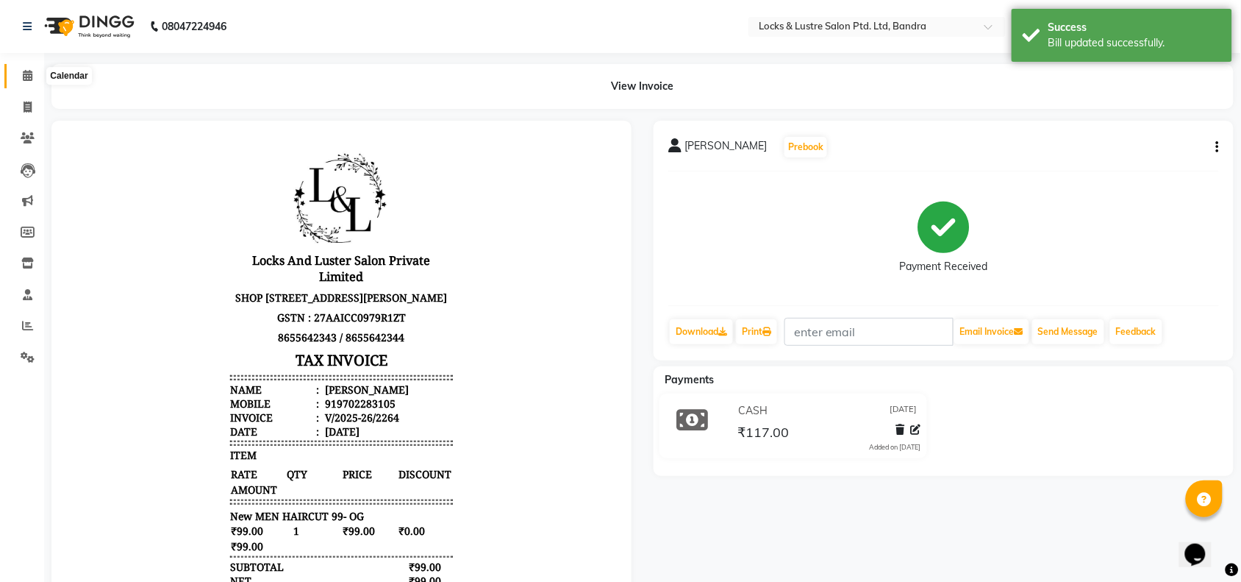
click at [23, 71] on icon at bounding box center [28, 75] width 10 height 11
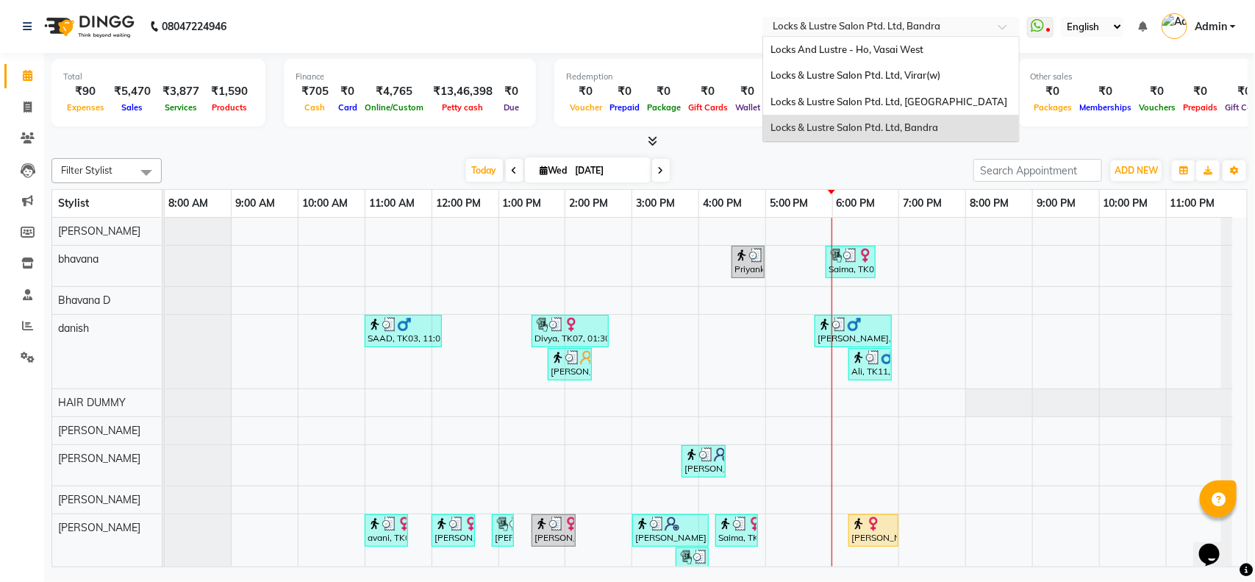
click at [925, 17] on div "Select Location × Locks & Lustre Salon Ptd. Ltd, Bandra" at bounding box center [890, 27] width 257 height 20
click at [905, 99] on span "Locks & Lustre Salon Ptd. Ltd, [GEOGRAPHIC_DATA]" at bounding box center [888, 102] width 237 height 12
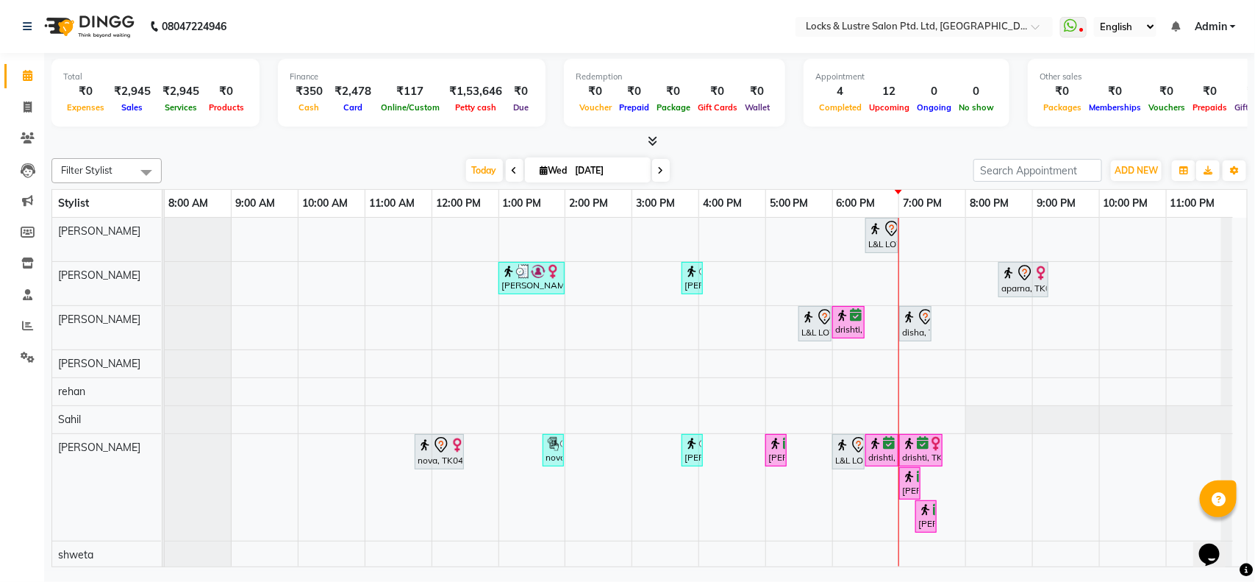
click at [648, 144] on icon at bounding box center [653, 140] width 10 height 11
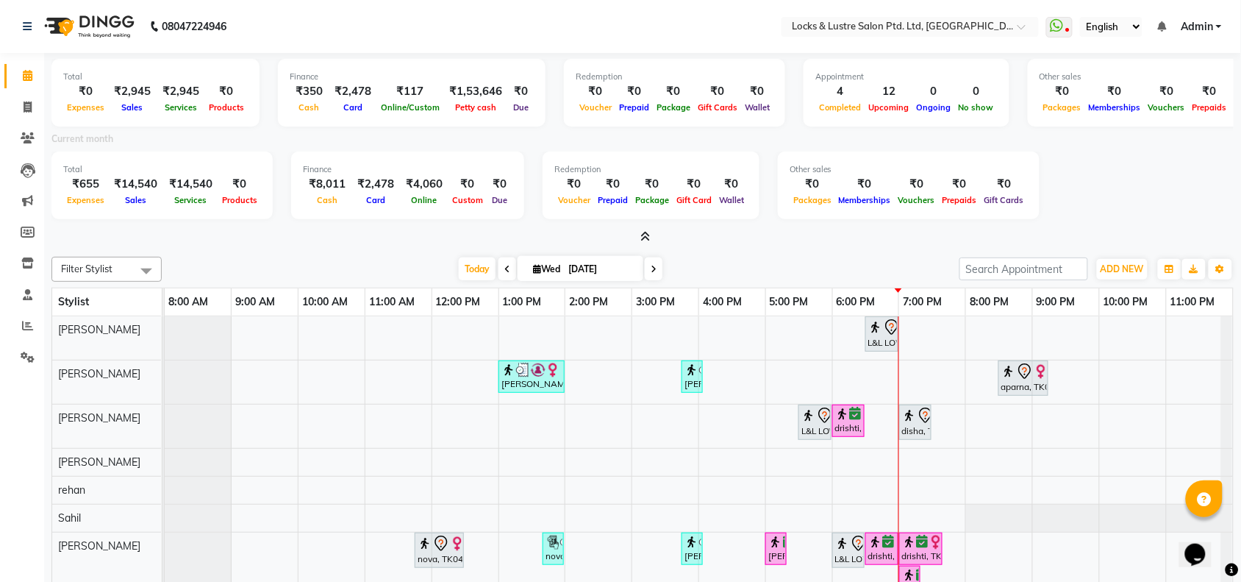
click at [645, 237] on icon at bounding box center [646, 236] width 10 height 11
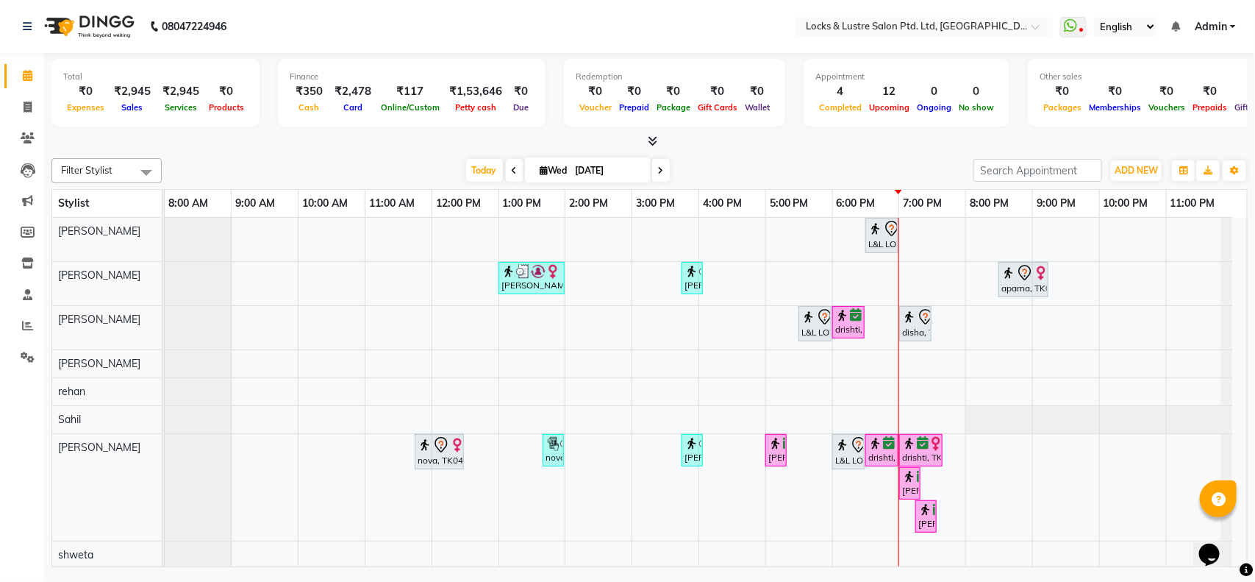
click at [655, 141] on icon at bounding box center [653, 140] width 10 height 11
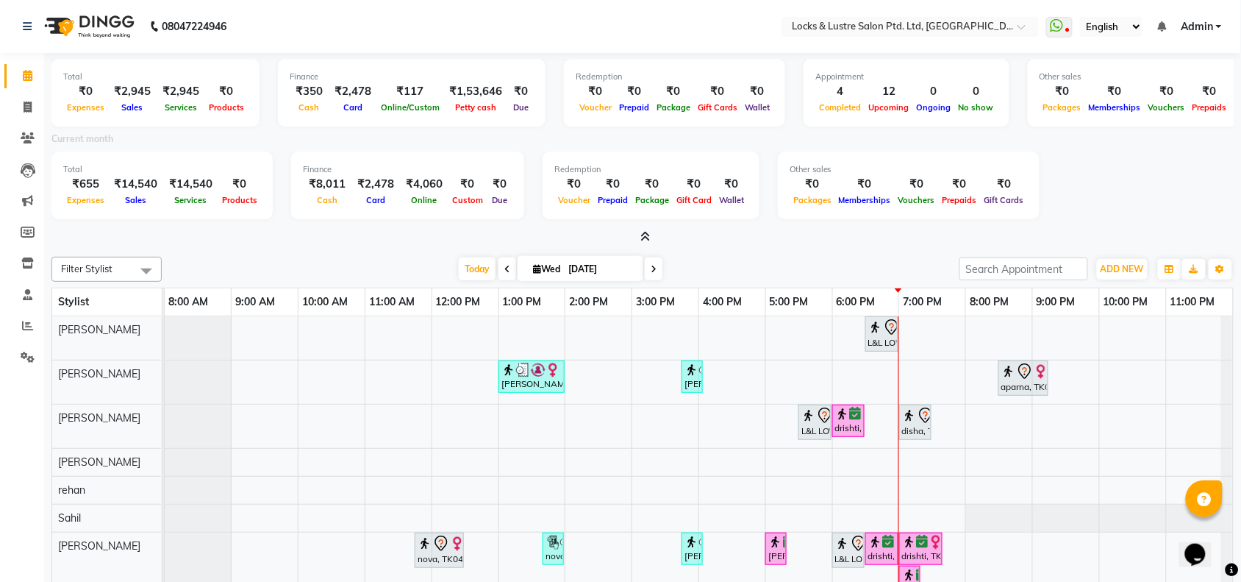
click at [645, 237] on icon at bounding box center [646, 236] width 10 height 11
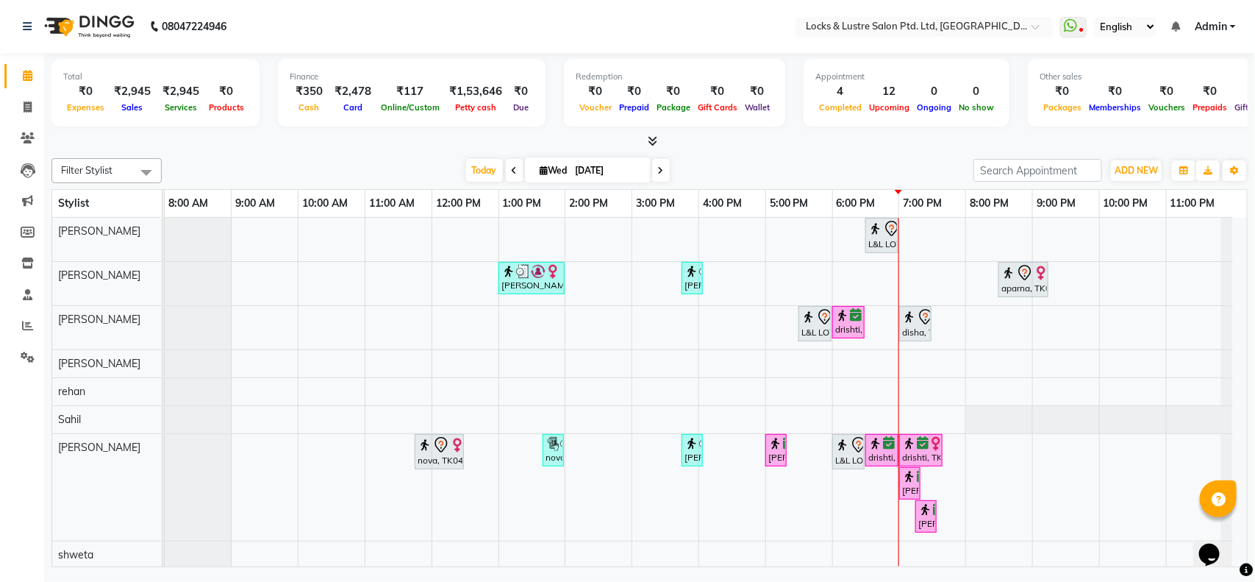
click at [652, 134] on span at bounding box center [649, 141] width 15 height 15
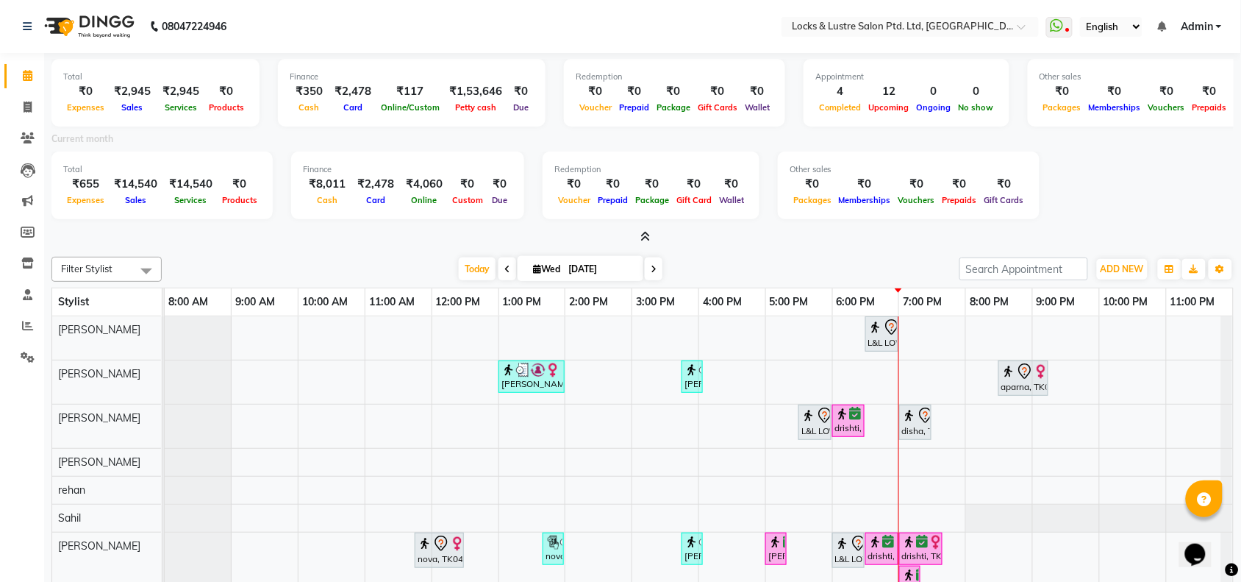
click at [643, 229] on span at bounding box center [642, 236] width 15 height 15
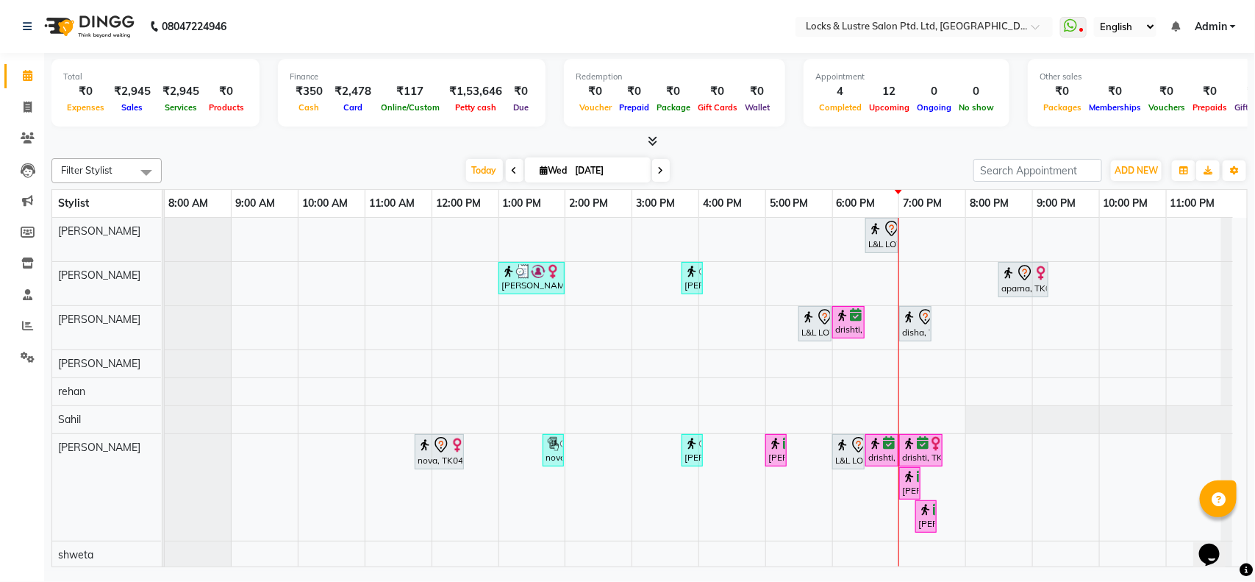
click at [648, 140] on icon at bounding box center [653, 140] width 10 height 11
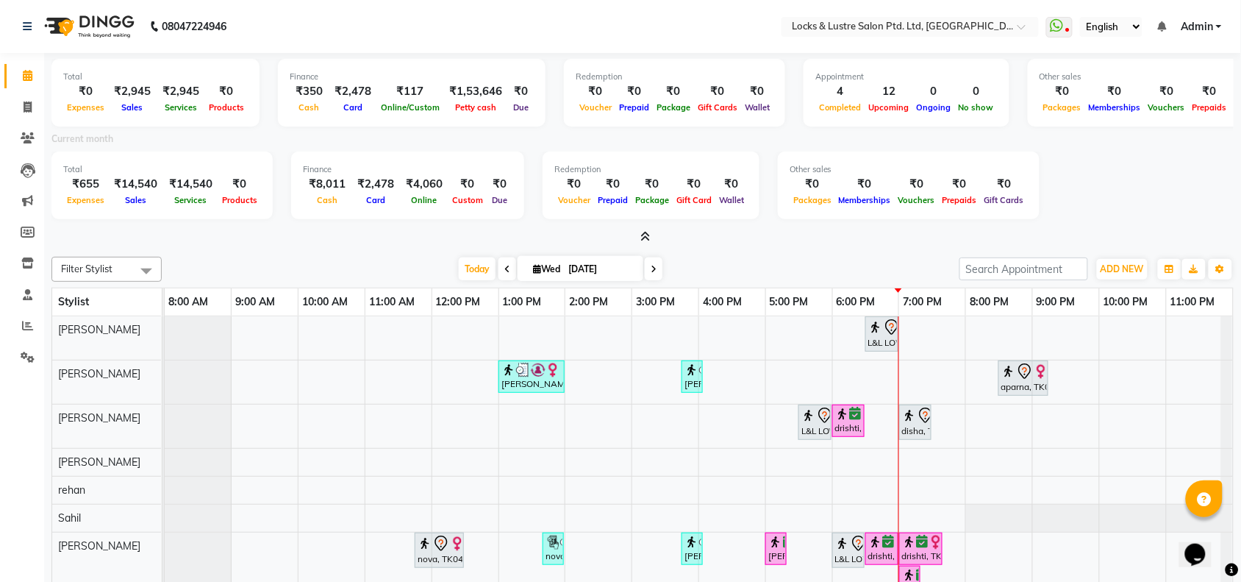
click at [644, 234] on icon at bounding box center [646, 236] width 10 height 11
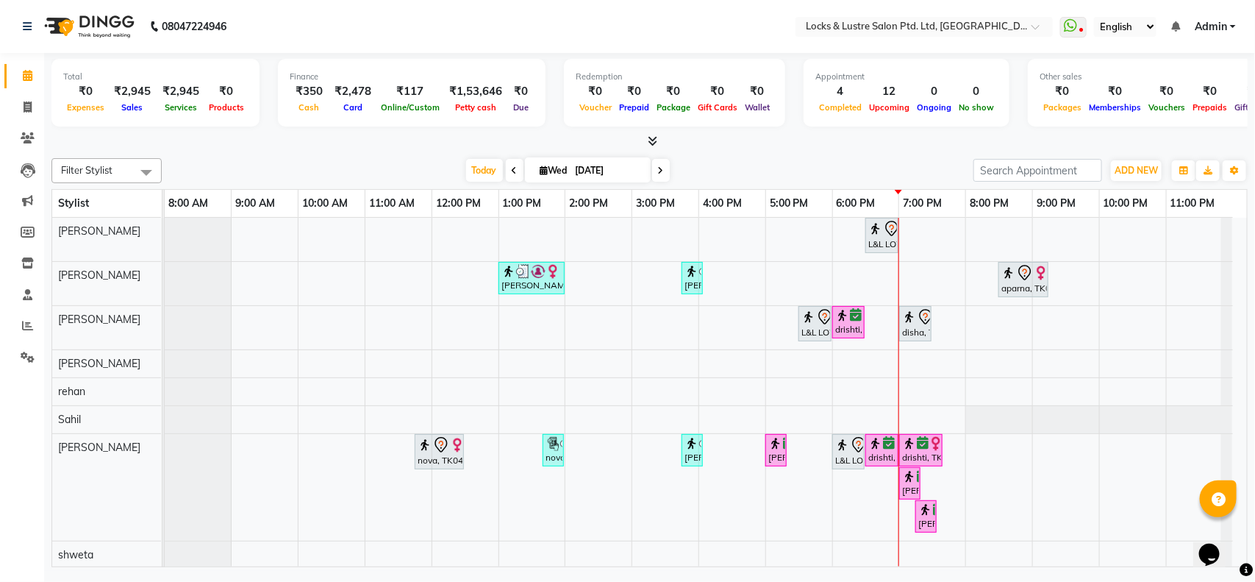
click at [651, 138] on icon at bounding box center [653, 140] width 10 height 11
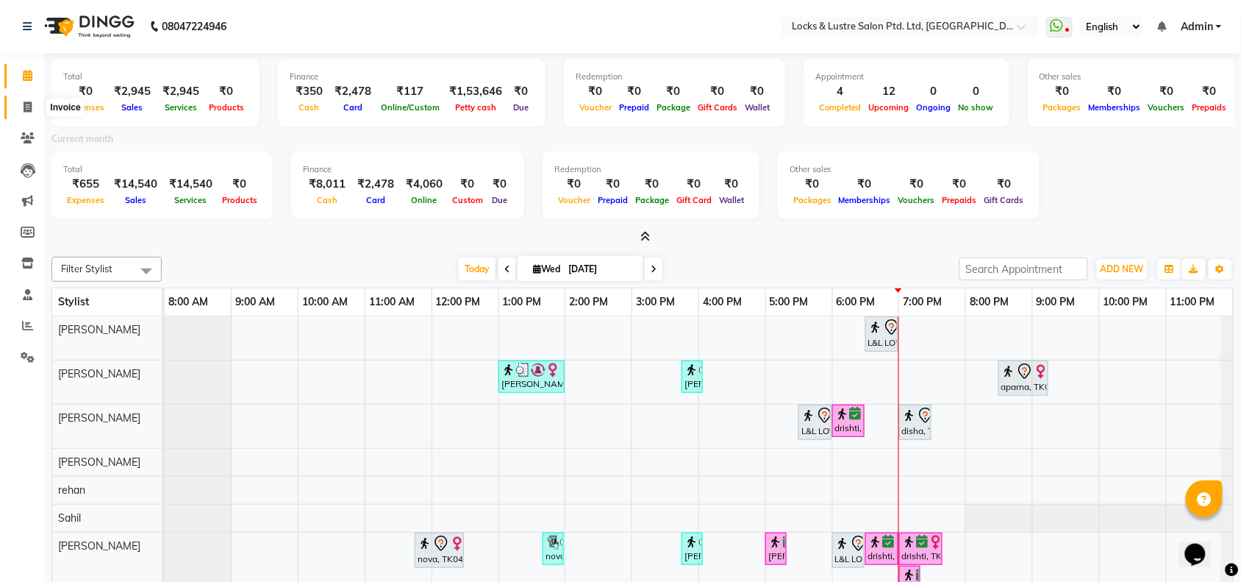
click at [24, 101] on icon at bounding box center [28, 106] width 8 height 11
select select "service"
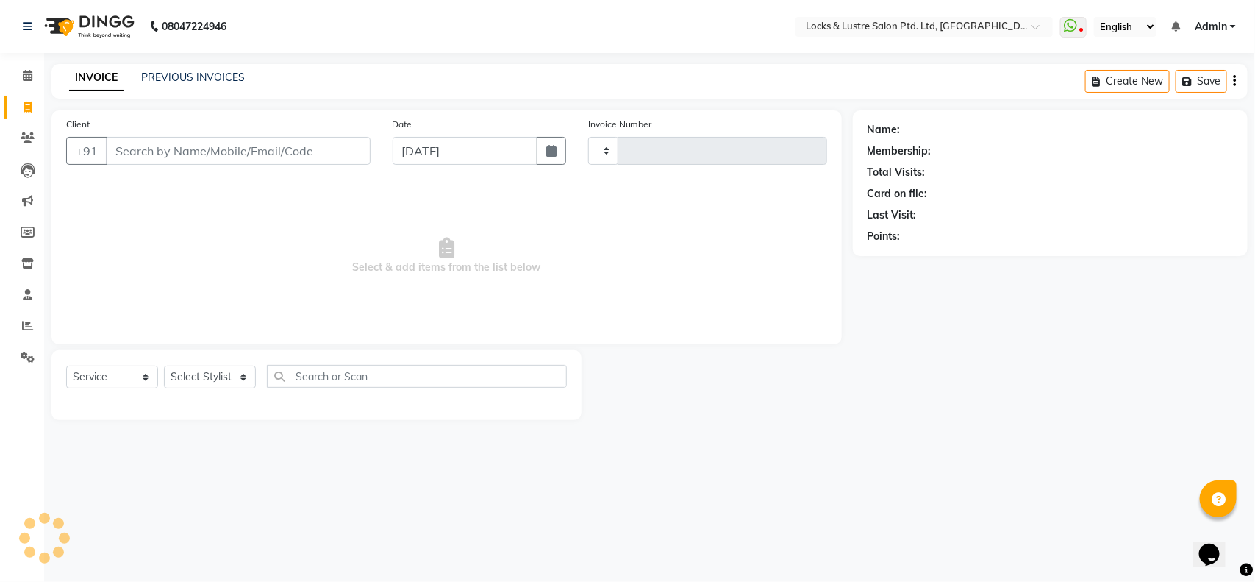
type input "1851"
select select "5928"
click at [223, 151] on input "Client" at bounding box center [238, 151] width 265 height 28
type input "9619977308"
click at [306, 154] on span "Add Client" at bounding box center [333, 150] width 58 height 15
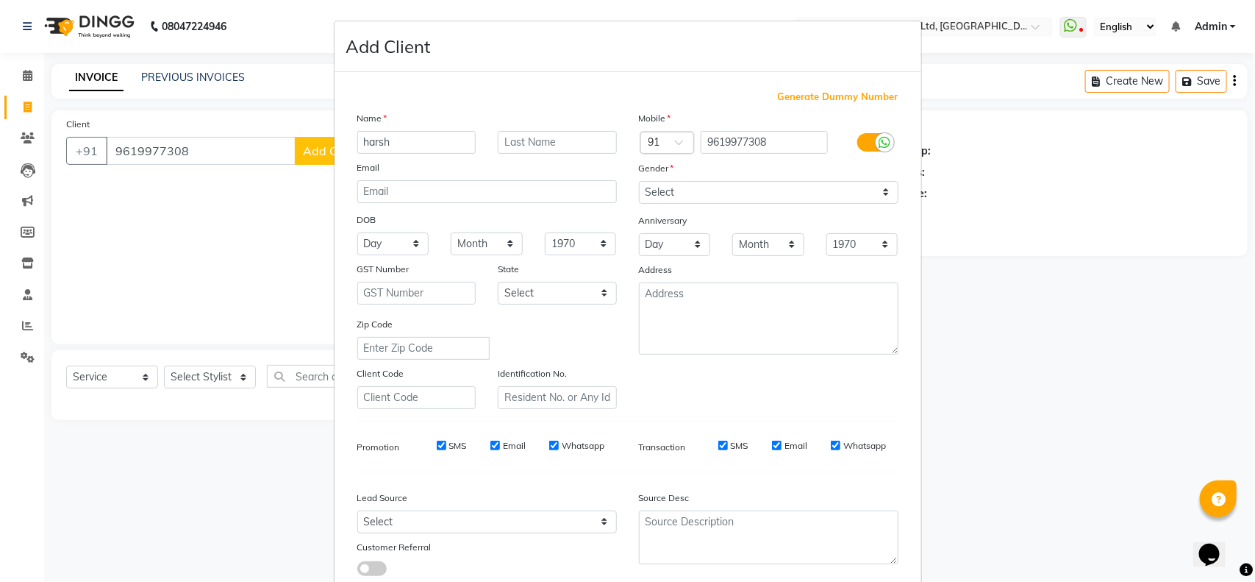
type input "harsh"
drag, startPoint x: 732, startPoint y: 190, endPoint x: 670, endPoint y: 260, distance: 93.2
click at [670, 260] on div "Mobile Country Code × 91 9619977308 Gender Select [DEMOGRAPHIC_DATA] [DEMOGRAPH…" at bounding box center [769, 259] width 282 height 298
click at [639, 181] on select "Select [DEMOGRAPHIC_DATA] [DEMOGRAPHIC_DATA] Other Prefer Not To Say" at bounding box center [769, 192] width 260 height 23
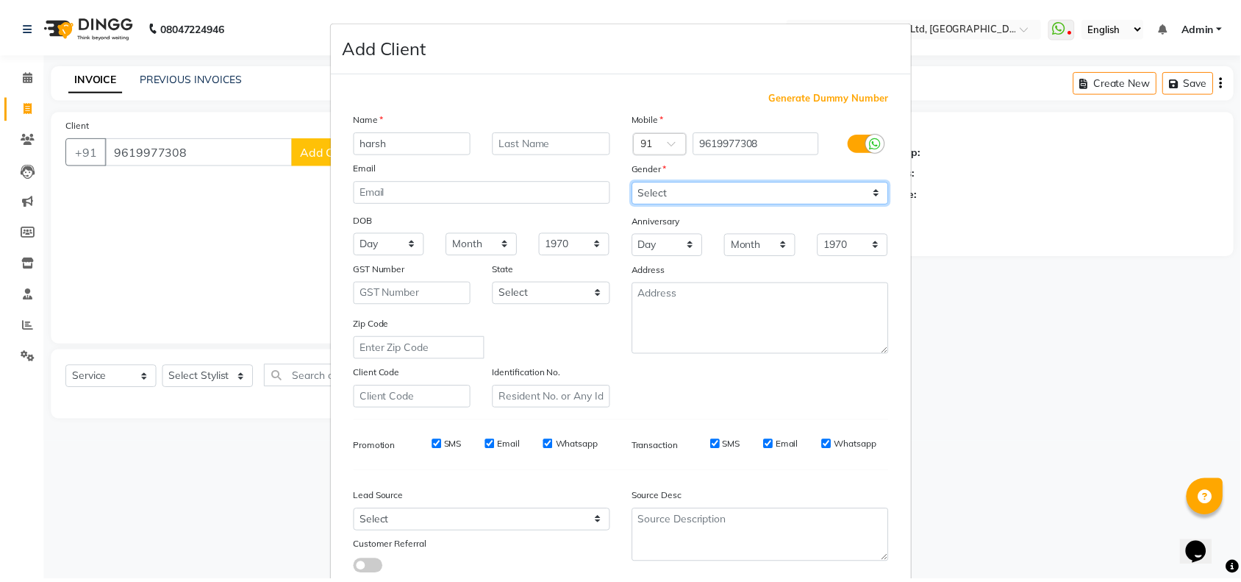
scroll to position [60, 0]
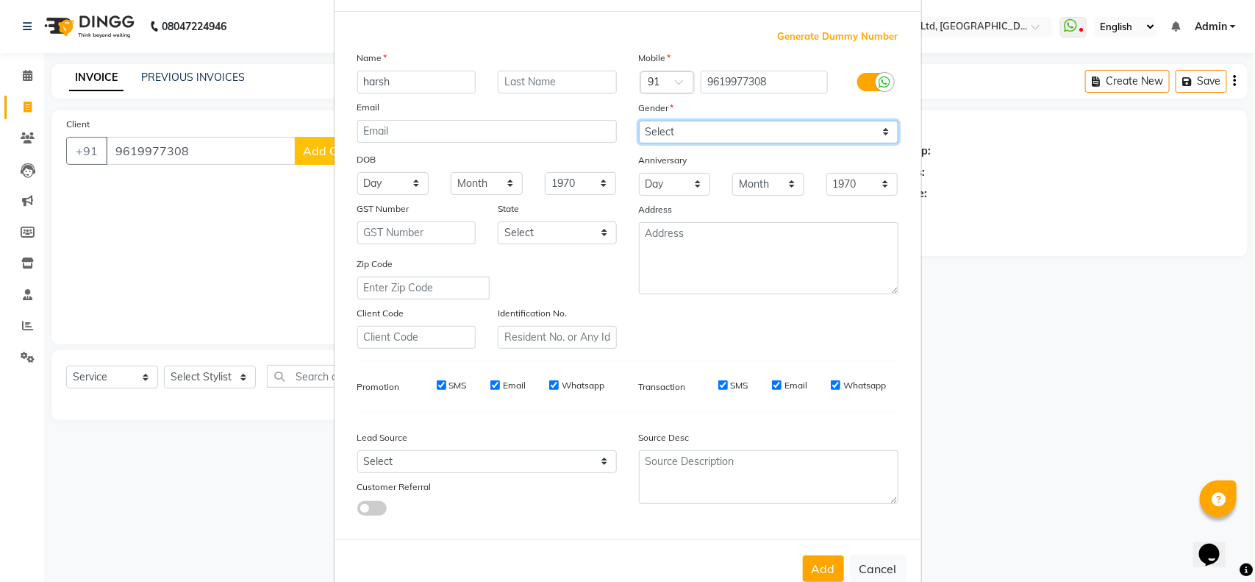
click at [681, 133] on select "Select [DEMOGRAPHIC_DATA] [DEMOGRAPHIC_DATA] Other Prefer Not To Say" at bounding box center [769, 132] width 260 height 23
select select "[DEMOGRAPHIC_DATA]"
click at [639, 121] on select "Select [DEMOGRAPHIC_DATA] [DEMOGRAPHIC_DATA] Other Prefer Not To Say" at bounding box center [769, 132] width 260 height 23
click at [809, 557] on button "Add" at bounding box center [823, 568] width 41 height 26
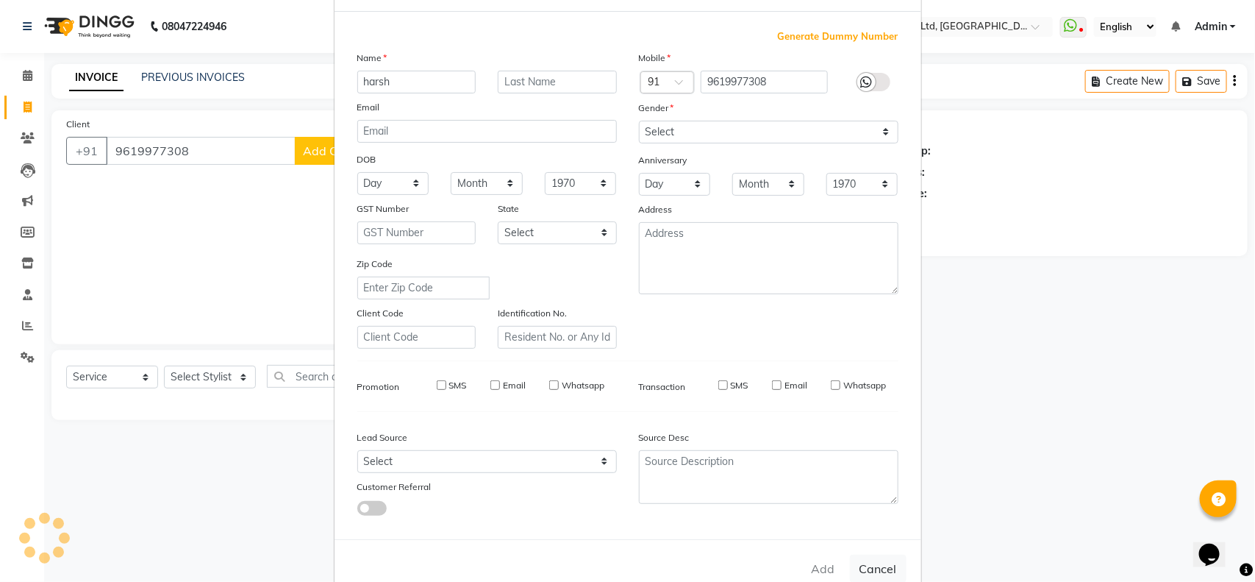
select select
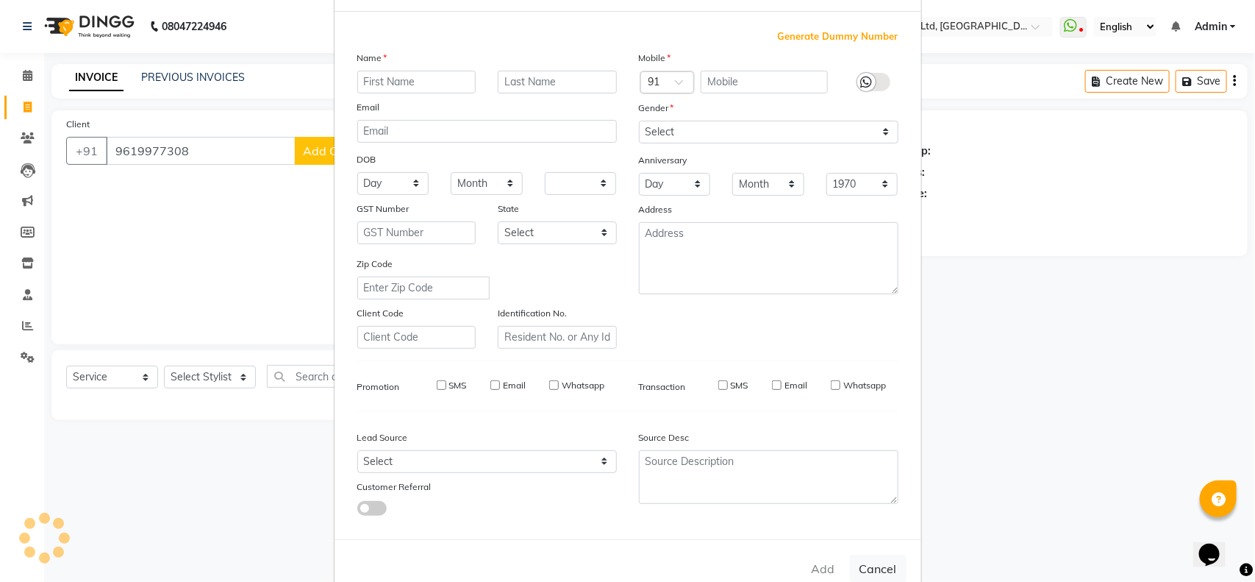
select select
checkbox input "false"
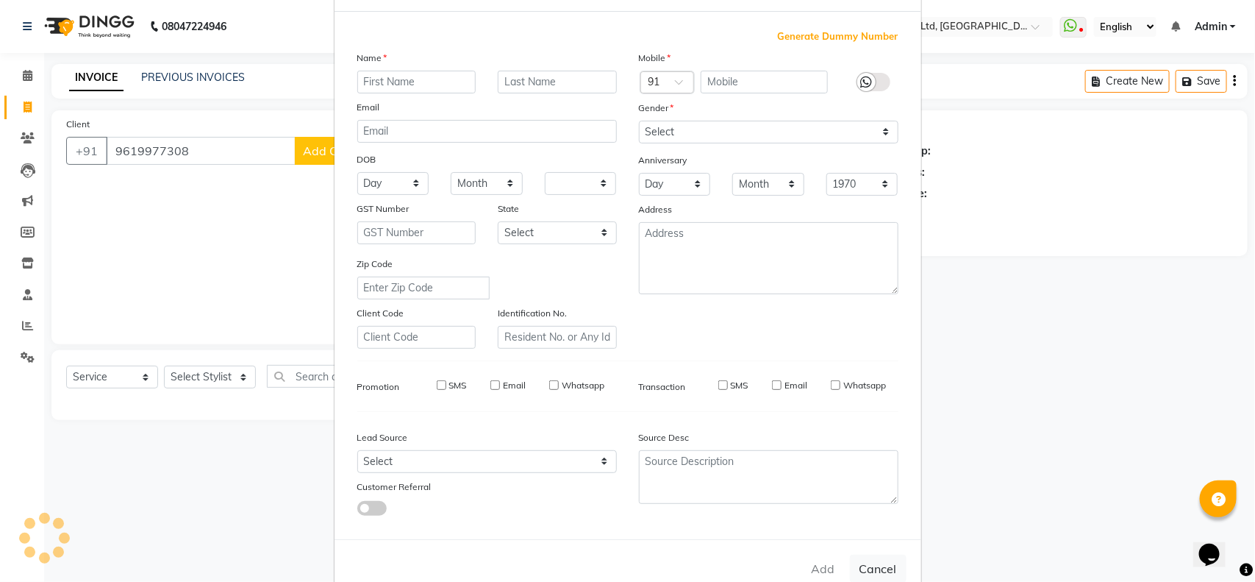
checkbox input "false"
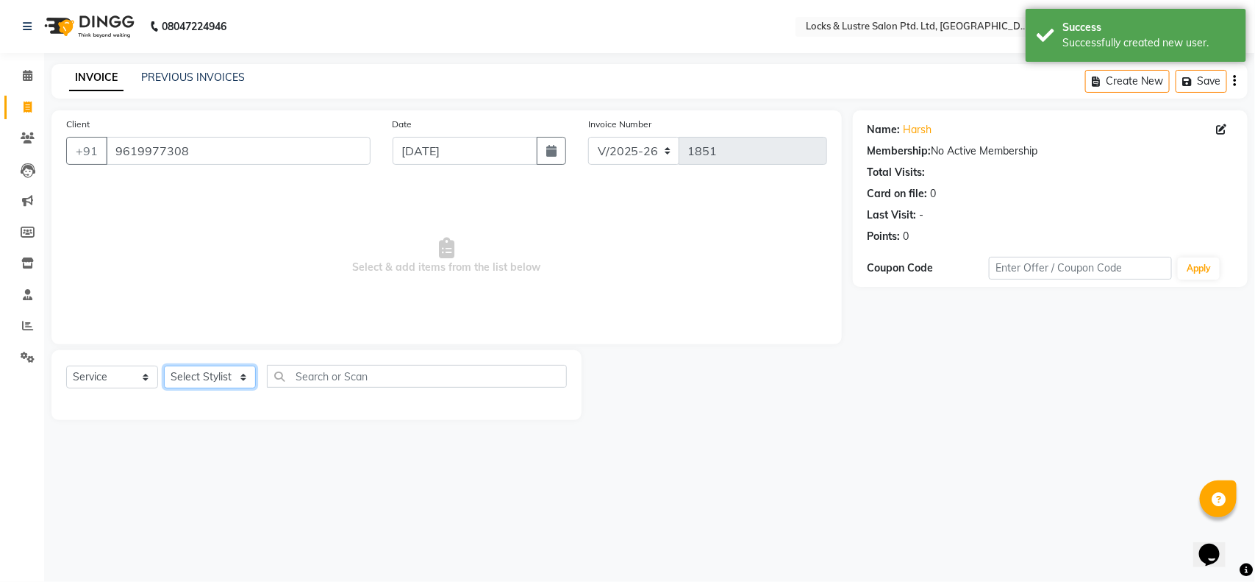
click at [207, 376] on select "Select Stylist [PERSON_NAME] Admin [PERSON_NAME] Ana's [PERSON_NAME] [PERSON_NA…" at bounding box center [210, 376] width 92 height 23
select select "83836"
click at [164, 365] on select "Select Stylist [PERSON_NAME] Admin [PERSON_NAME] Ana's [PERSON_NAME] [PERSON_NA…" at bounding box center [210, 376] width 92 height 23
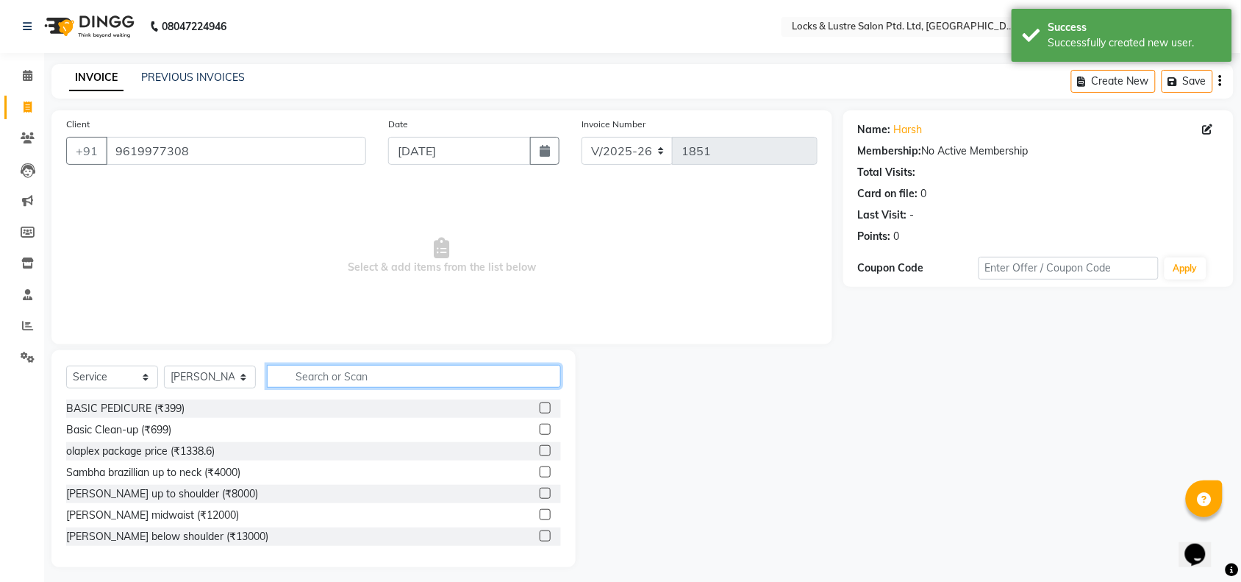
click at [326, 377] on input "text" at bounding box center [414, 376] width 294 height 23
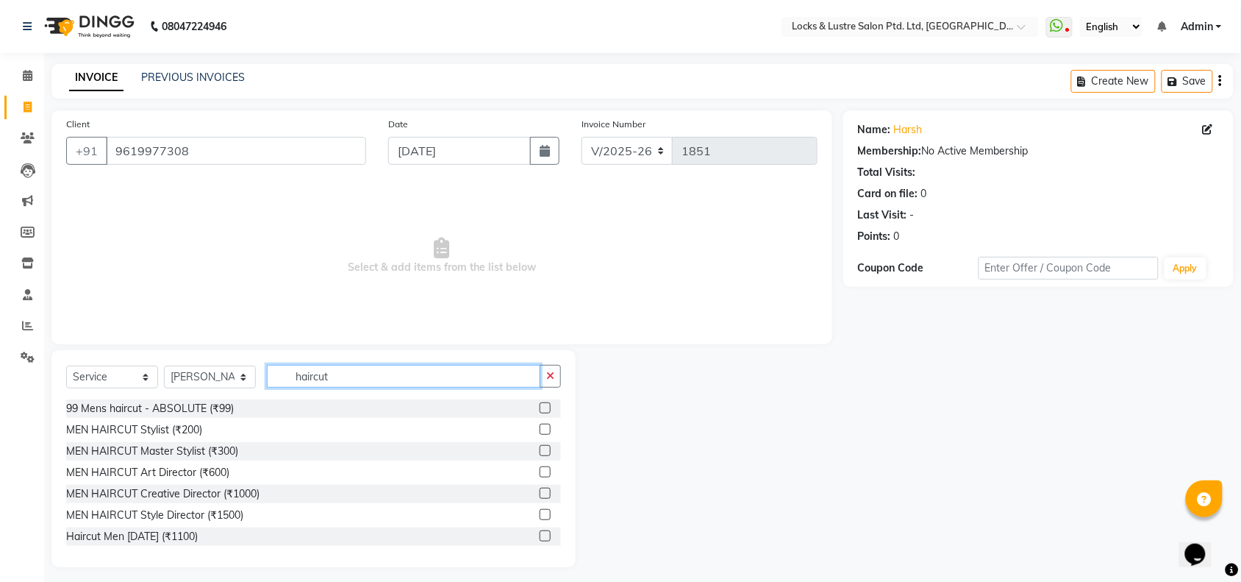
type input "haircut"
click at [540, 404] on label at bounding box center [545, 407] width 11 height 11
click at [540, 404] on input "checkbox" at bounding box center [545, 409] width 10 height 10
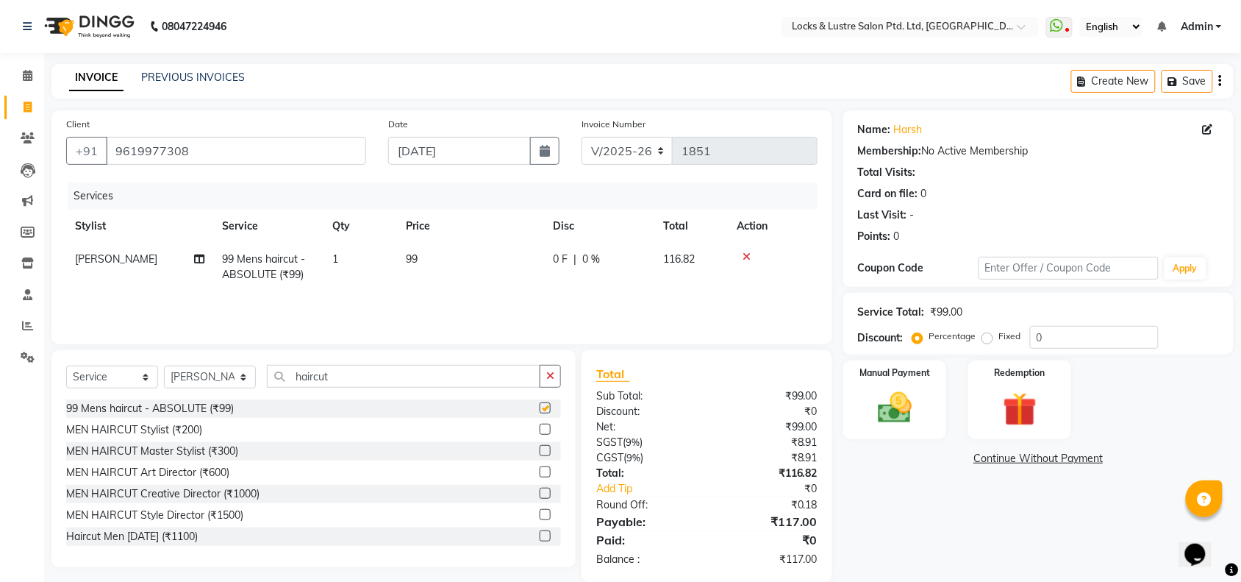
checkbox input "false"
click at [934, 390] on div "Manual Payment" at bounding box center [894, 400] width 107 height 82
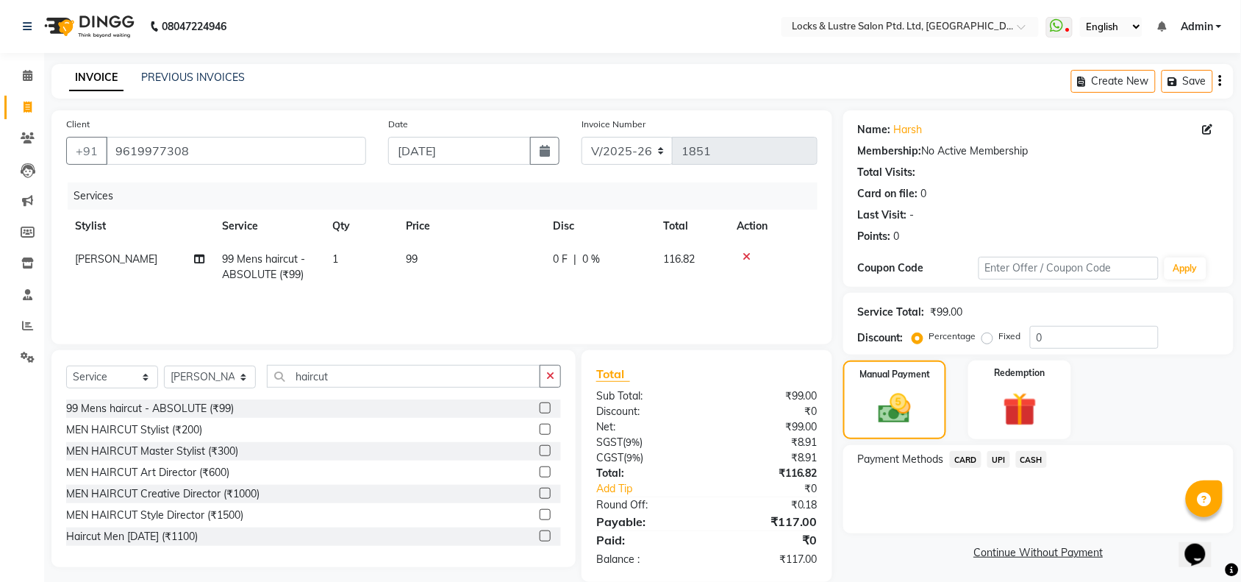
click at [991, 458] on span "UPI" at bounding box center [998, 459] width 23 height 17
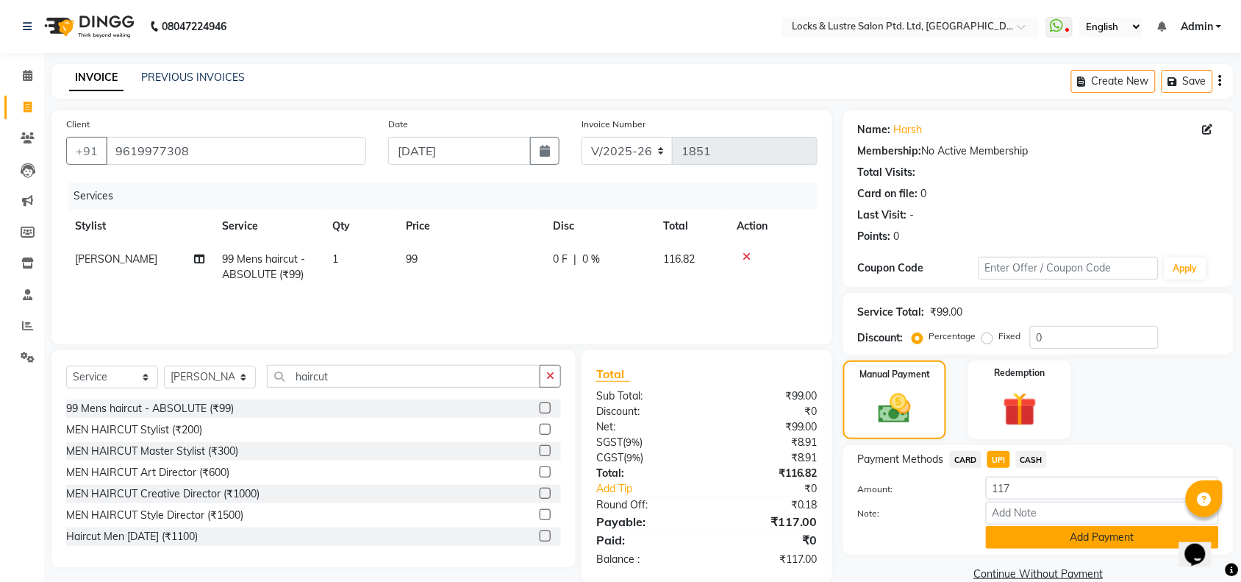
click at [1040, 538] on button "Add Payment" at bounding box center [1102, 537] width 233 height 23
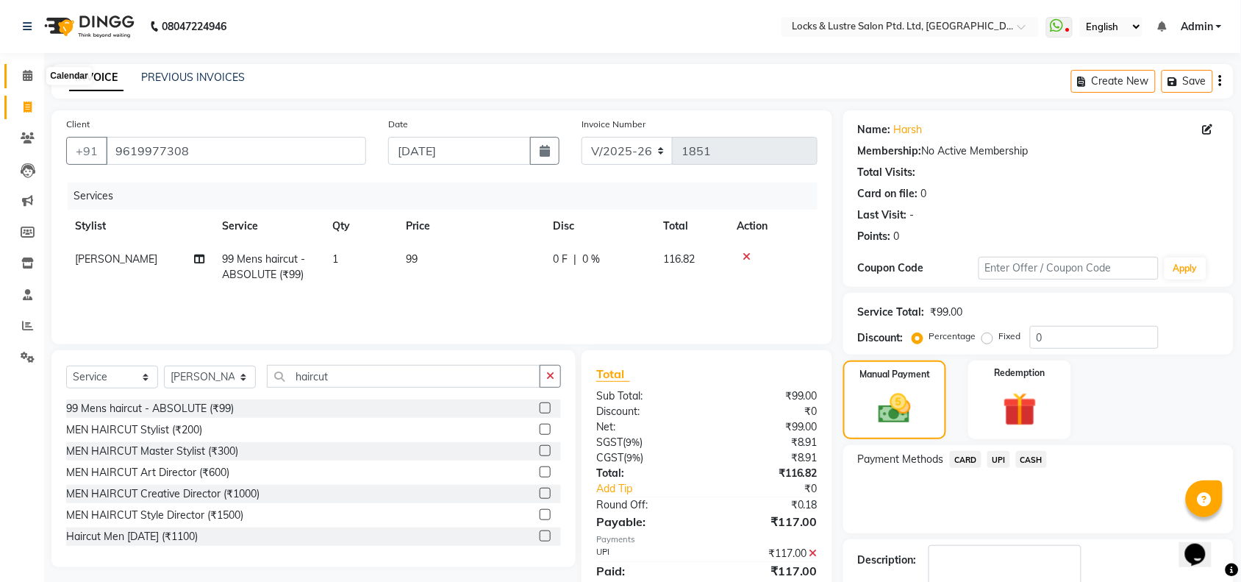
click at [29, 75] on icon at bounding box center [28, 75] width 10 height 11
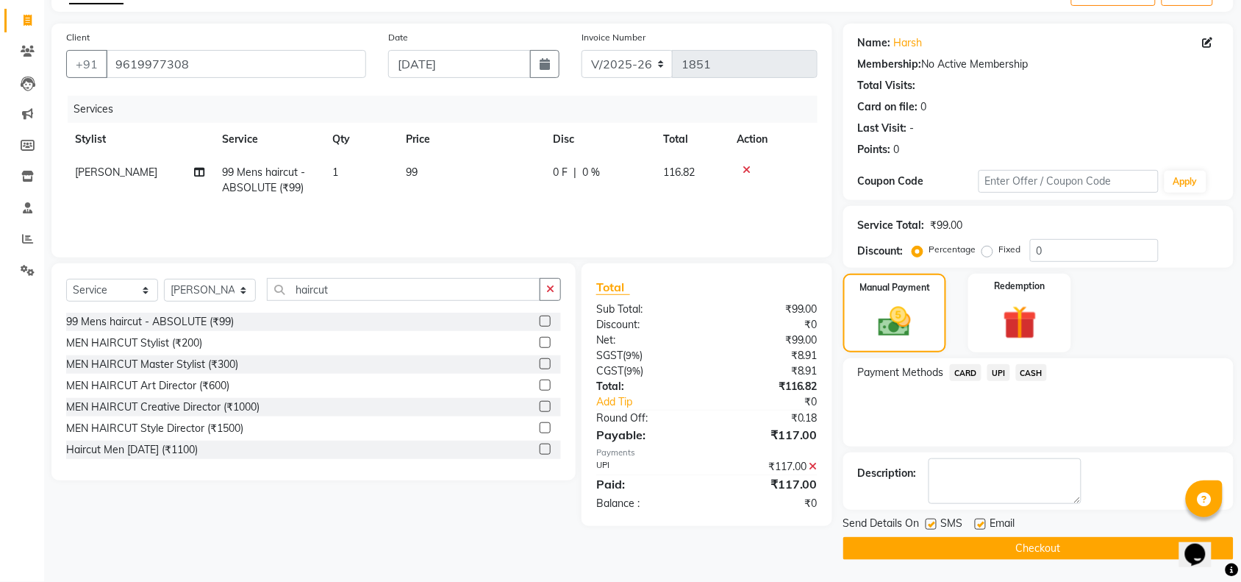
click at [995, 548] on button "Checkout" at bounding box center [1038, 548] width 390 height 23
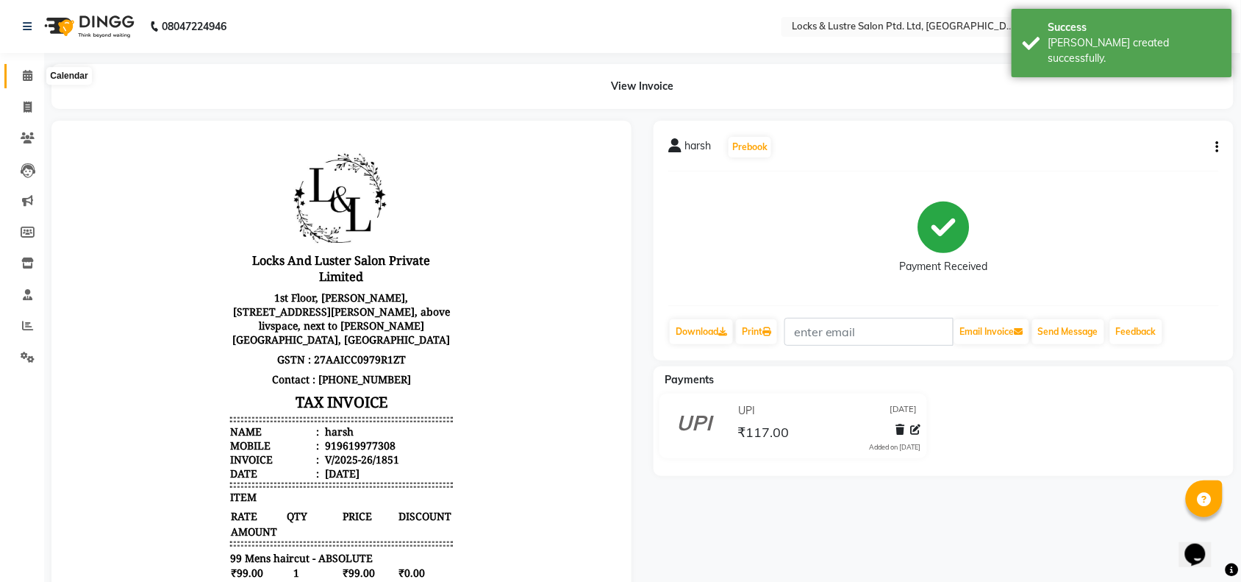
click at [27, 77] on icon at bounding box center [28, 75] width 10 height 11
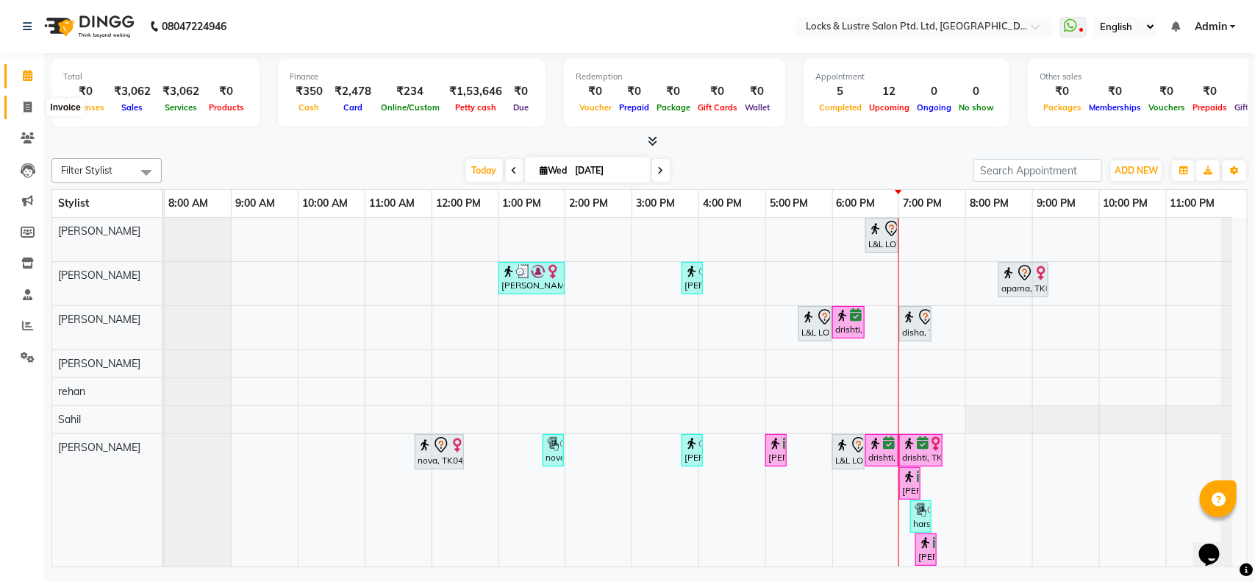
click at [24, 109] on icon at bounding box center [28, 106] width 8 height 11
select select "service"
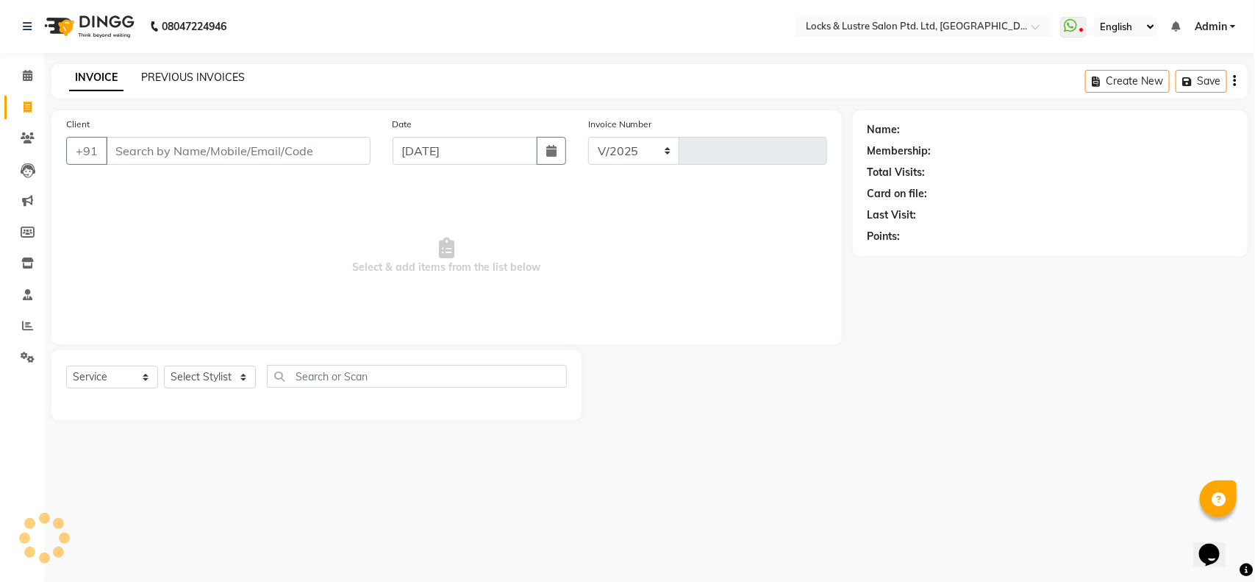
select select "5928"
type input "1852"
click at [190, 72] on link "PREVIOUS INVOICES" at bounding box center [193, 77] width 104 height 13
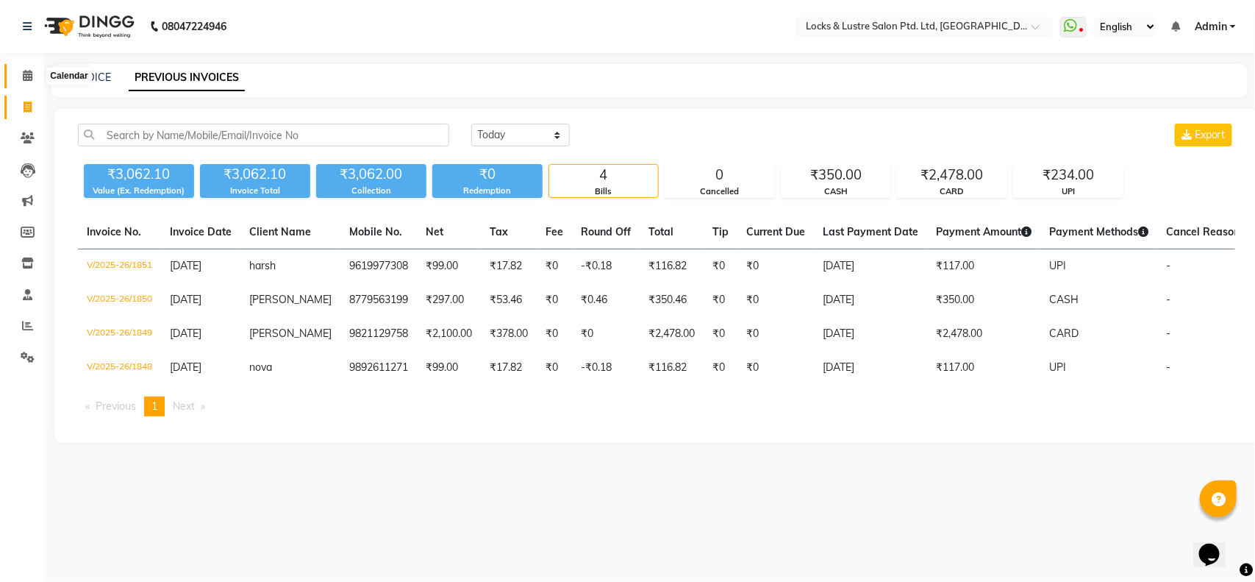
click at [21, 82] on span at bounding box center [28, 76] width 26 height 17
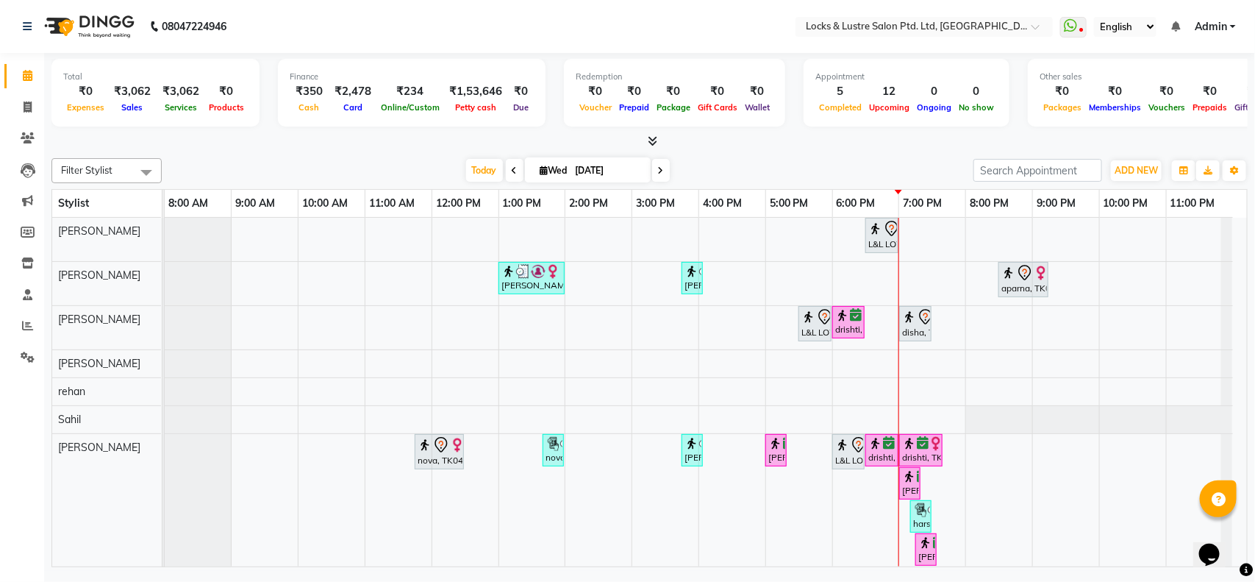
scroll to position [79, 0]
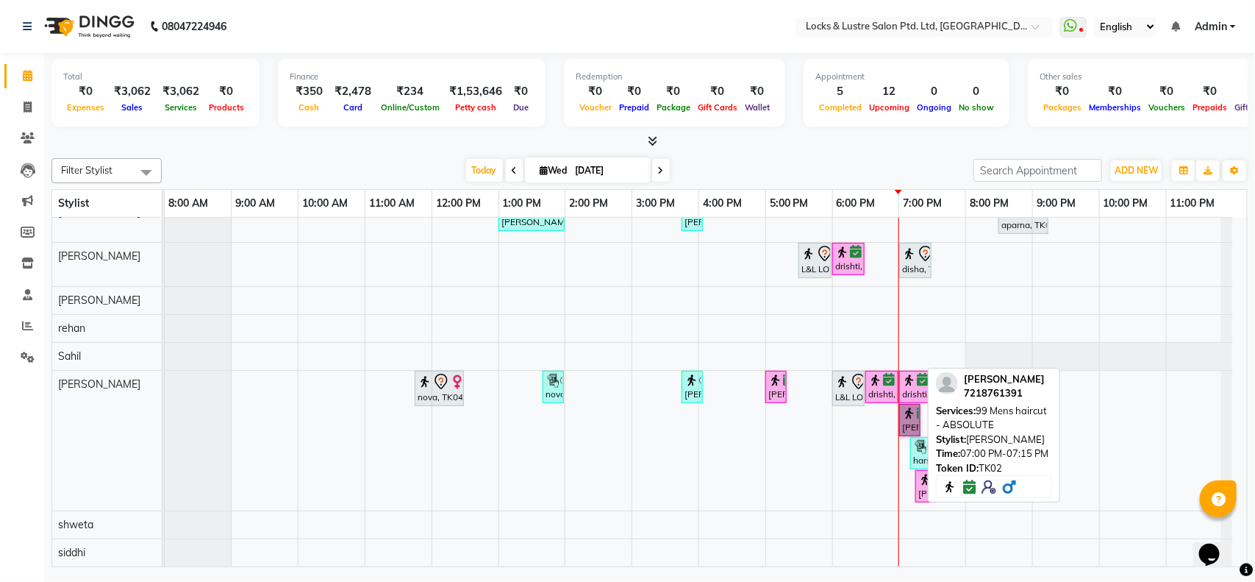
drag, startPoint x: 908, startPoint y: 415, endPoint x: 914, endPoint y: 403, distance: 13.8
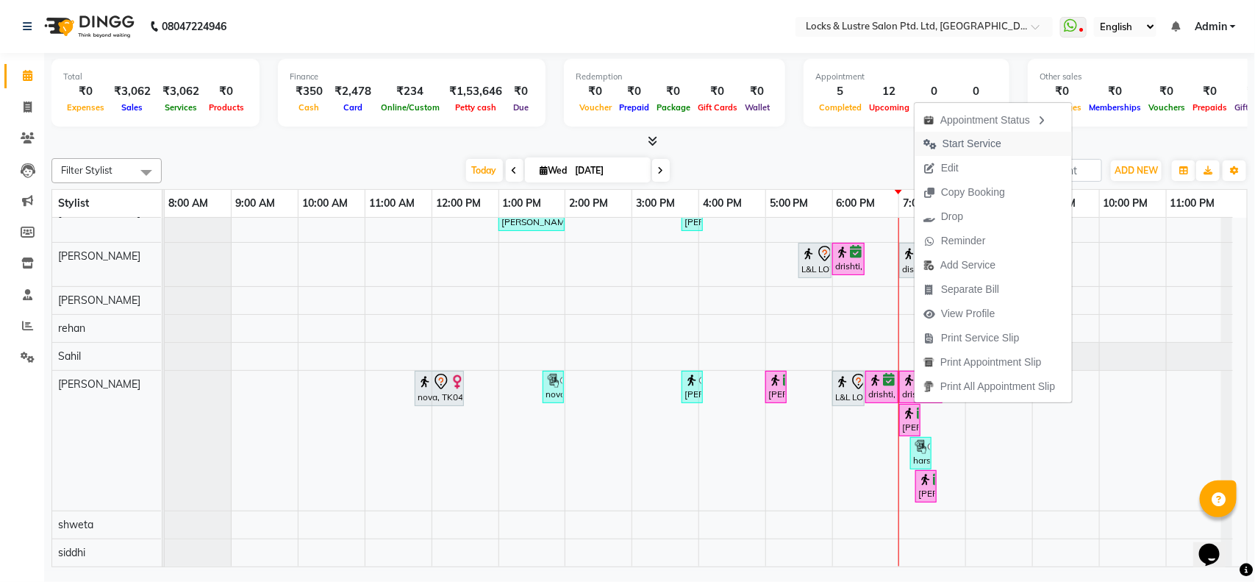
click at [963, 140] on span "Start Service" at bounding box center [971, 143] width 59 height 15
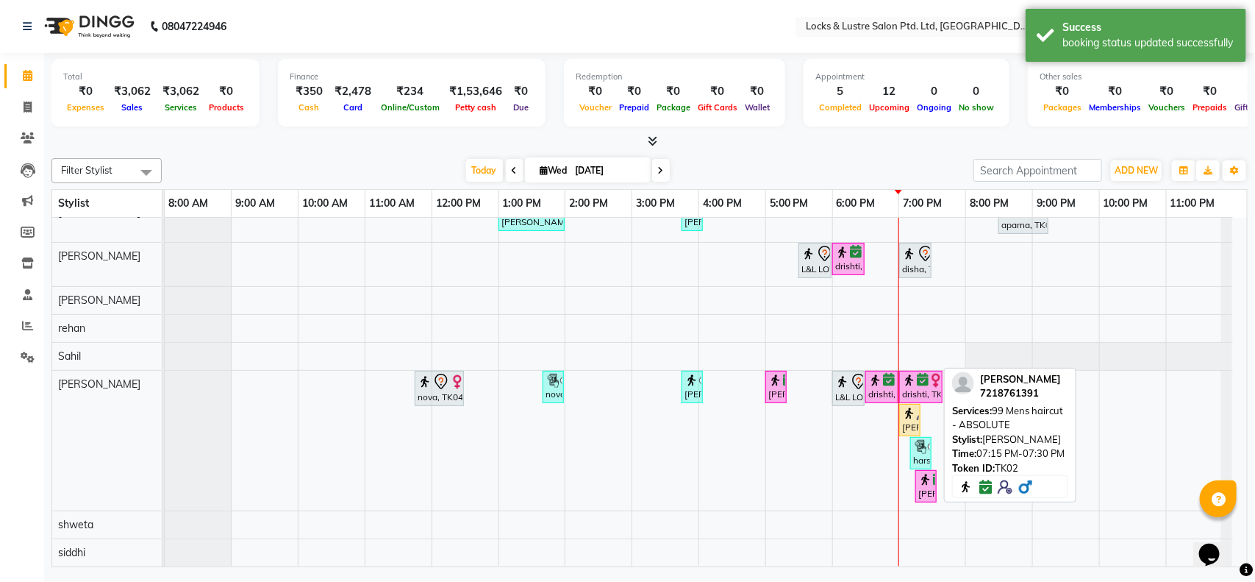
click at [936, 470] on div at bounding box center [936, 485] width 6 height 31
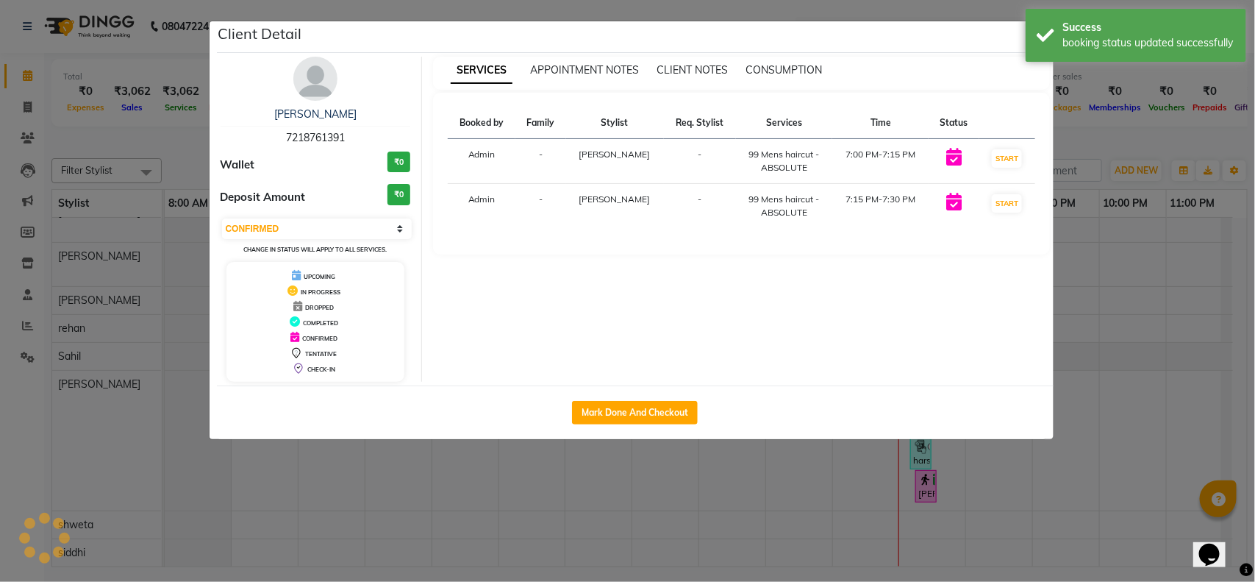
select select "select"
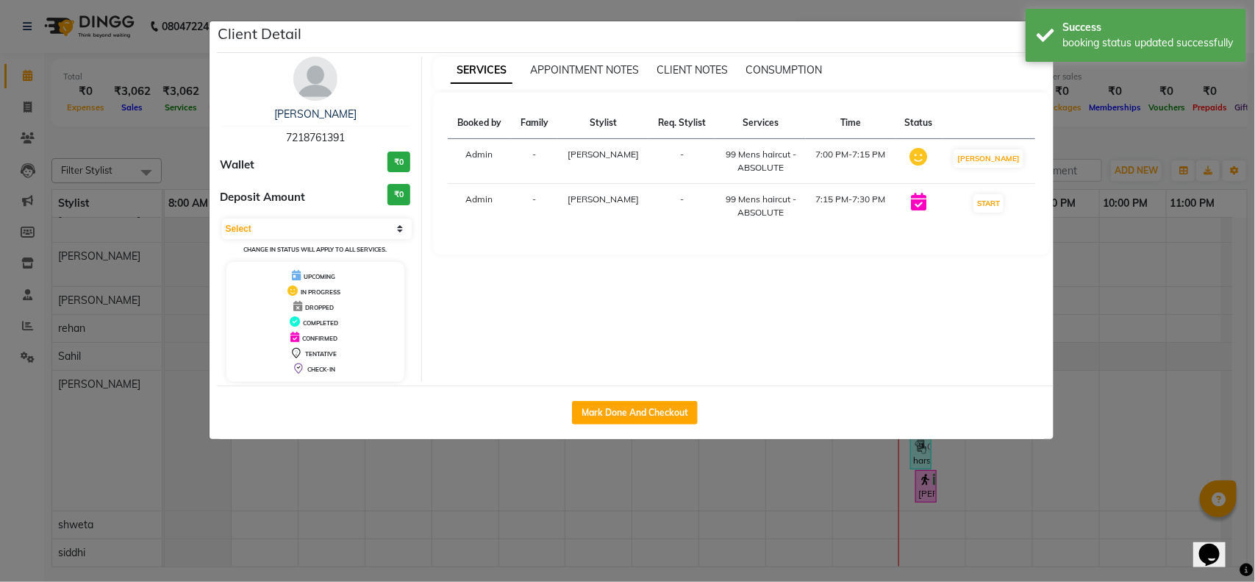
click at [997, 39] on div "Client Detail" at bounding box center [635, 37] width 837 height 32
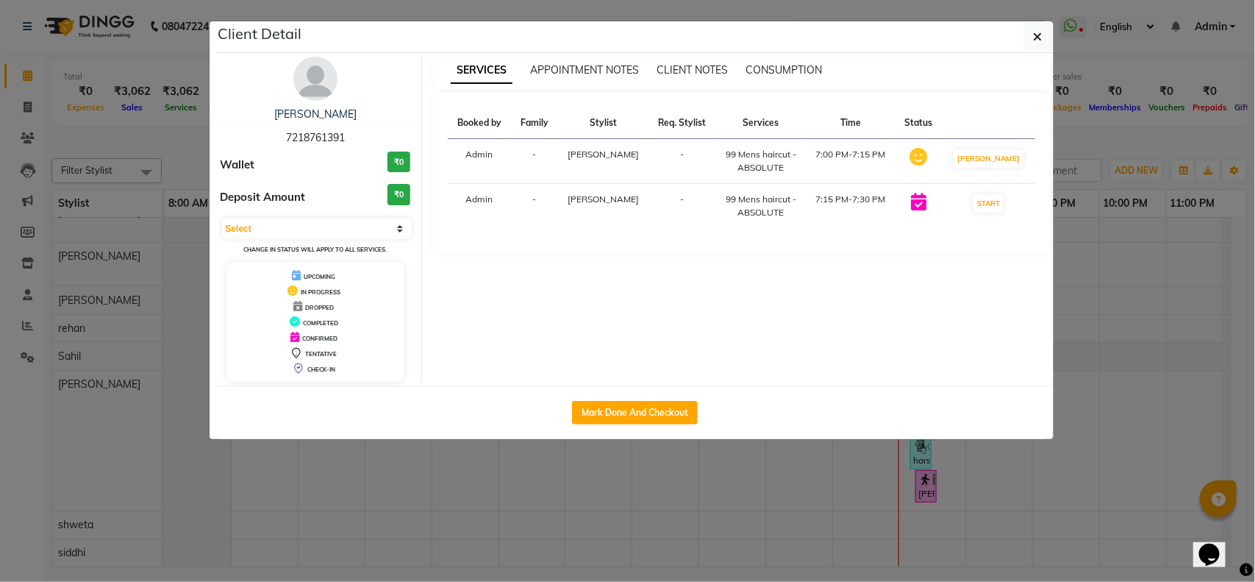
click at [1200, 310] on ngb-modal-window "Client Detail Hitesh Jain 7218761391 Wallet ₹0 Deposit Amount ₹0 Select IN SERV…" at bounding box center [627, 291] width 1255 height 582
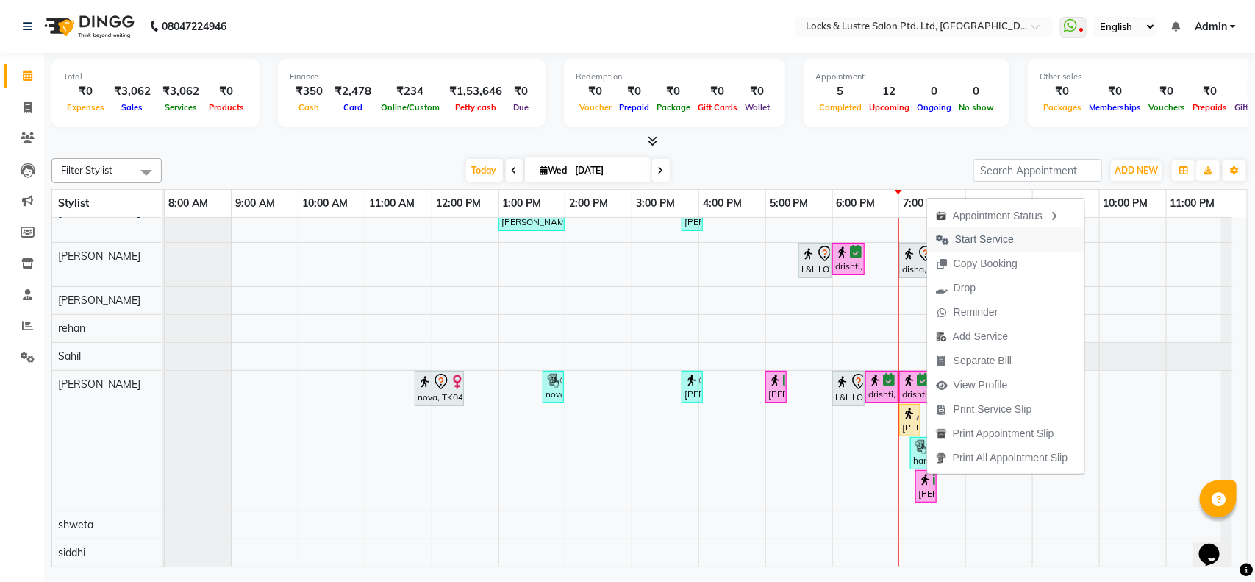
click at [996, 235] on span "Start Service" at bounding box center [984, 239] width 59 height 15
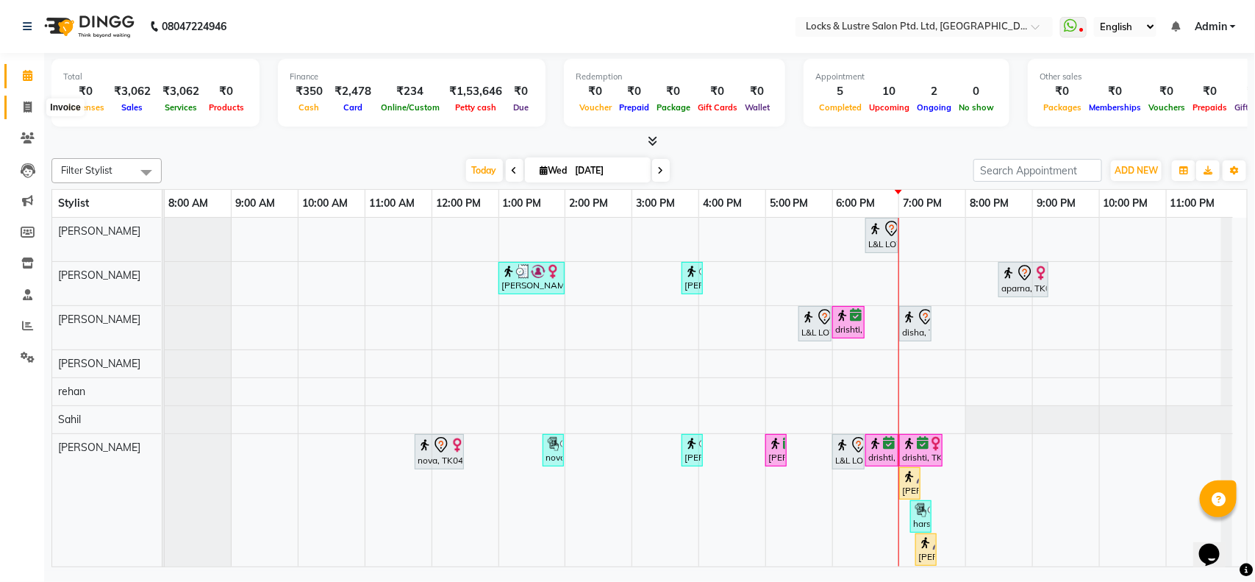
click at [26, 108] on icon at bounding box center [28, 106] width 8 height 11
select select "5928"
select select "service"
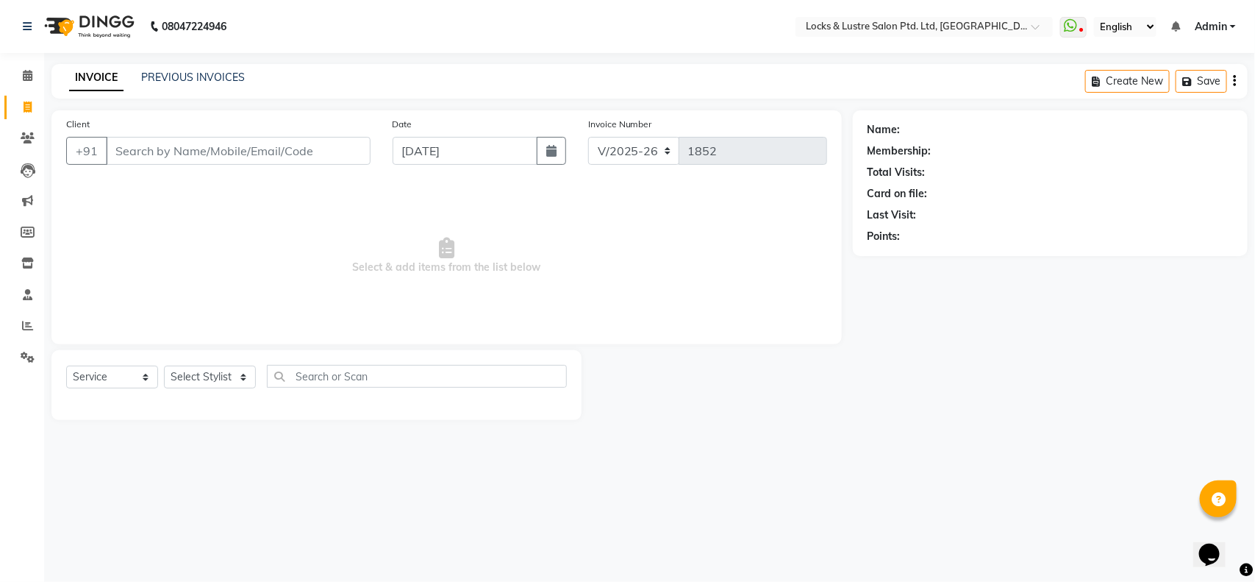
click at [251, 148] on input "Client" at bounding box center [238, 151] width 265 height 28
click at [129, 149] on input "ay8881453956" at bounding box center [201, 151] width 190 height 28
type input "8881453956"
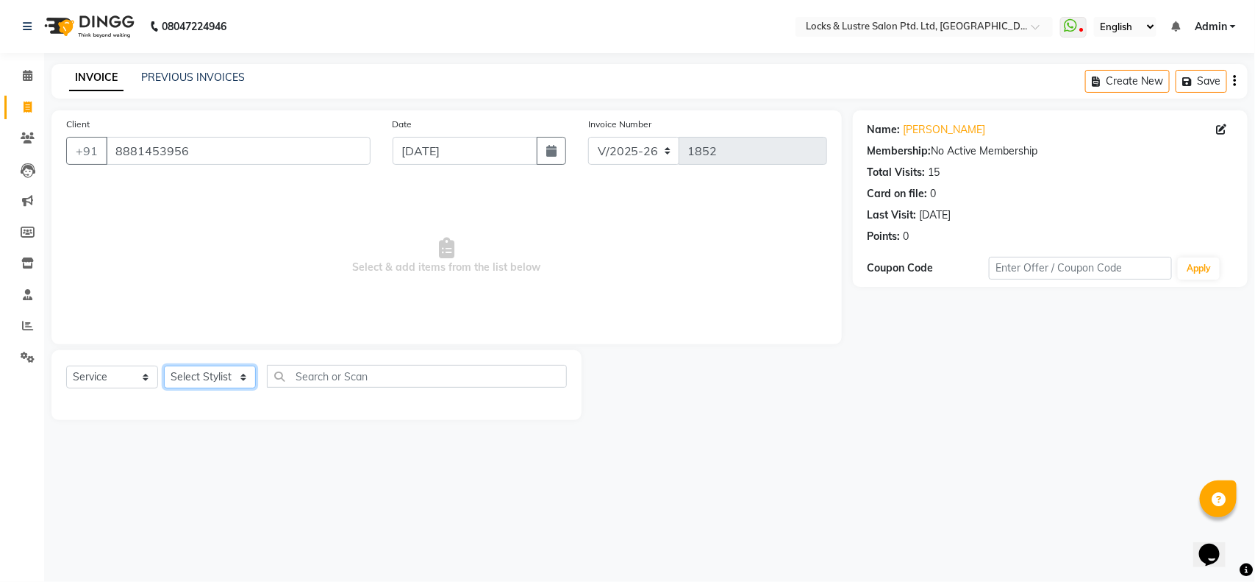
click at [210, 383] on select "Select Stylist [PERSON_NAME] Admin [PERSON_NAME] Ana's [PERSON_NAME] [PERSON_NA…" at bounding box center [210, 376] width 92 height 23
select select "89162"
click at [164, 365] on select "Select Stylist [PERSON_NAME] Admin [PERSON_NAME] Ana's [PERSON_NAME] [PERSON_NA…" at bounding box center [210, 376] width 92 height 23
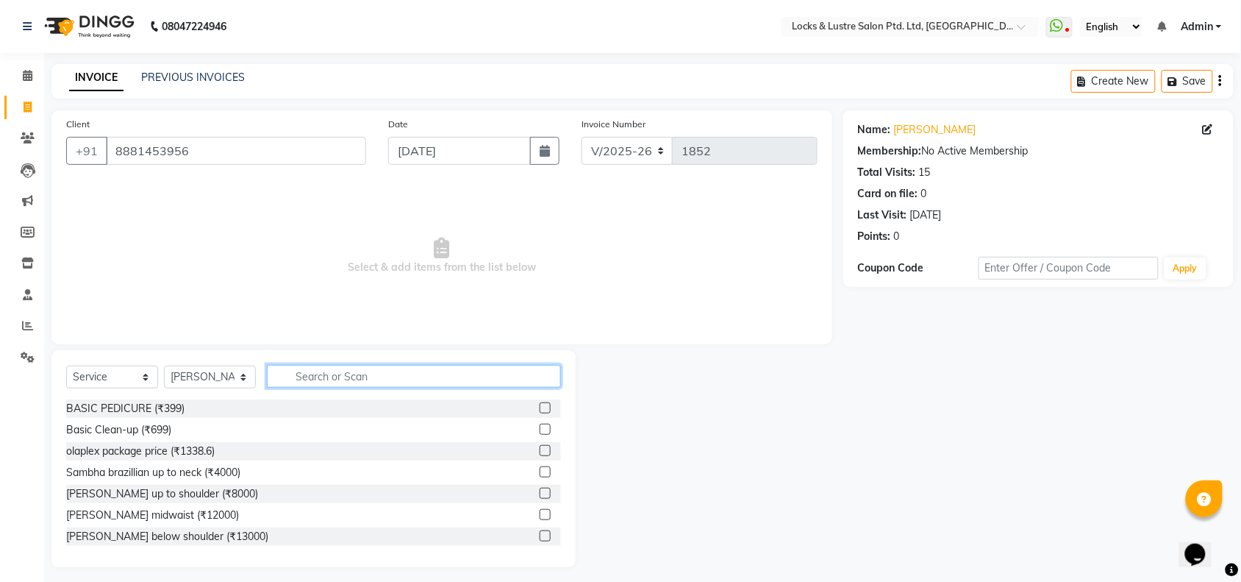
click at [361, 376] on input "text" at bounding box center [414, 376] width 294 height 23
type input "haircu"
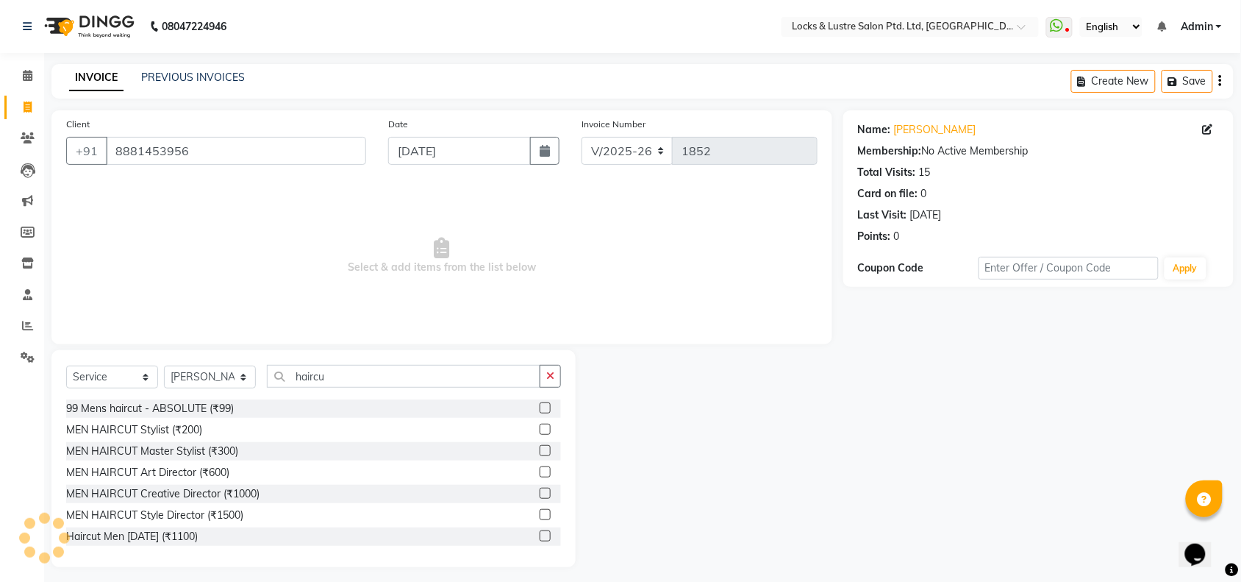
click at [540, 406] on label at bounding box center [545, 407] width 11 height 11
click at [540, 406] on input "checkbox" at bounding box center [545, 409] width 10 height 10
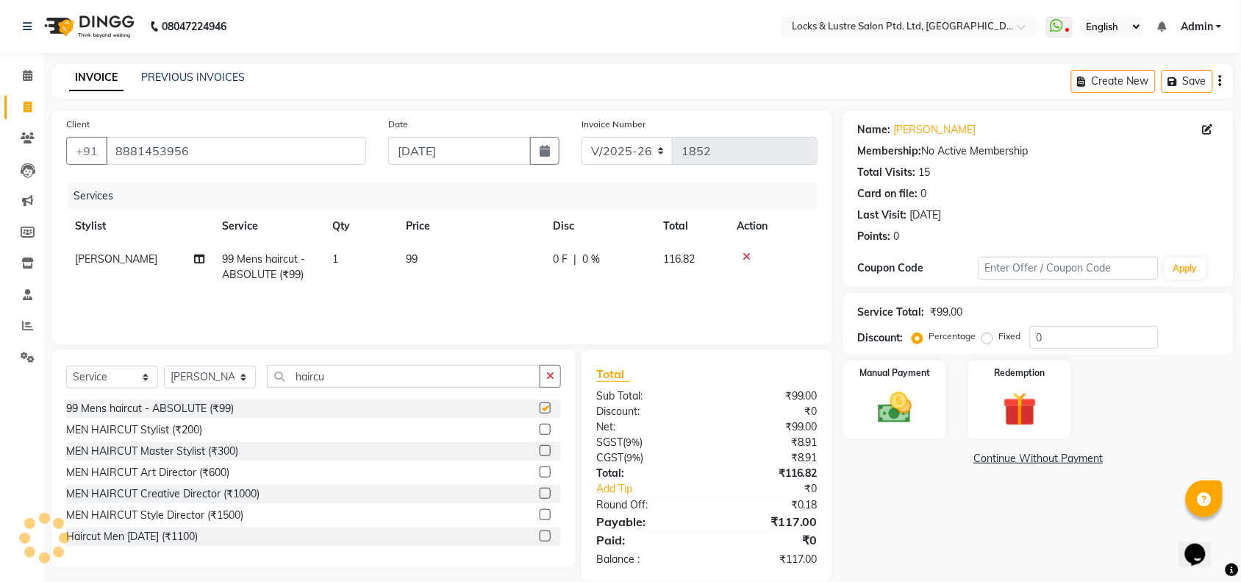
checkbox input "false"
click at [368, 375] on input "haircu" at bounding box center [403, 376] width 273 height 23
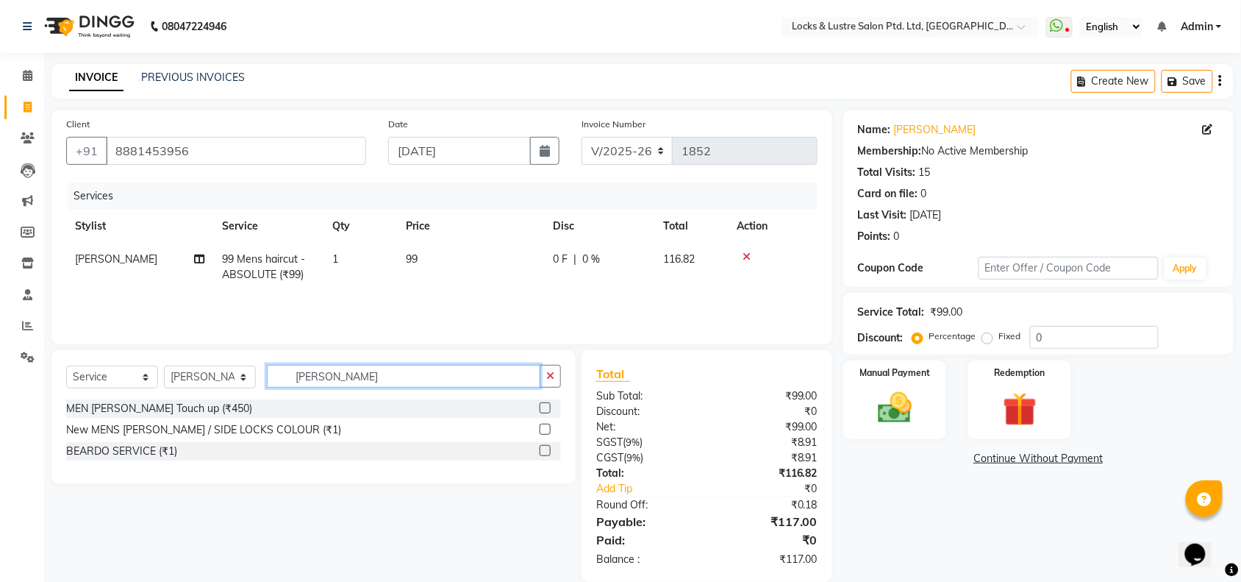
type input "beard"
drag, startPoint x: 551, startPoint y: 406, endPoint x: 531, endPoint y: 407, distance: 20.6
click at [531, 407] on div "MEN Beard Touch up (₹450)" at bounding box center [313, 408] width 495 height 18
click at [548, 407] on label at bounding box center [545, 407] width 11 height 11
click at [548, 407] on input "checkbox" at bounding box center [545, 409] width 10 height 10
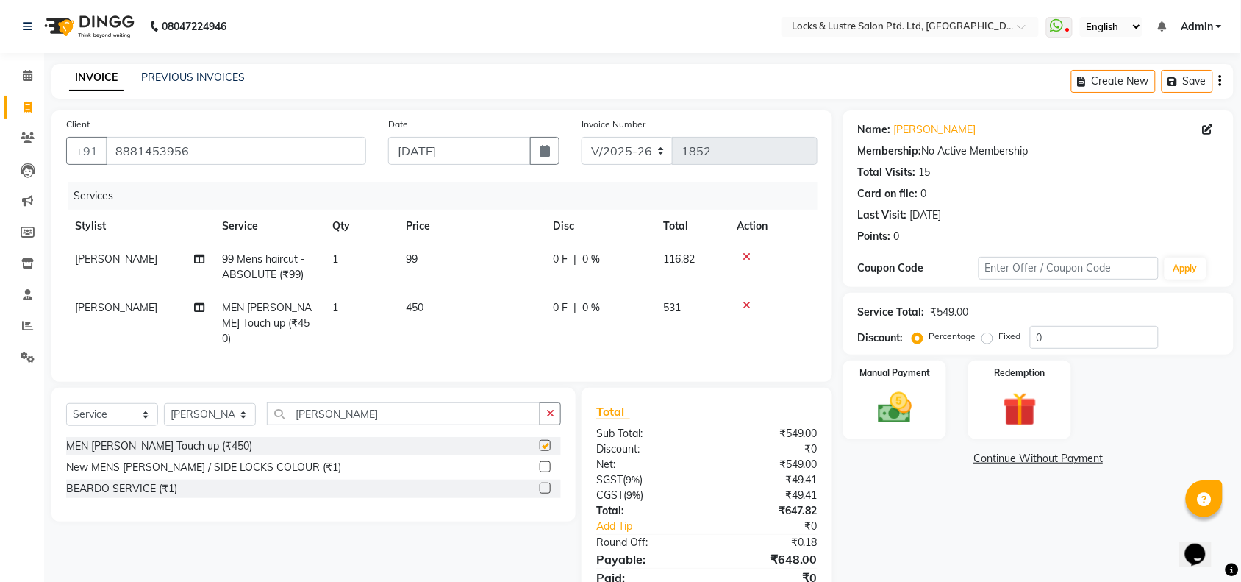
checkbox input "false"
click at [332, 414] on input "beard" at bounding box center [403, 413] width 273 height 23
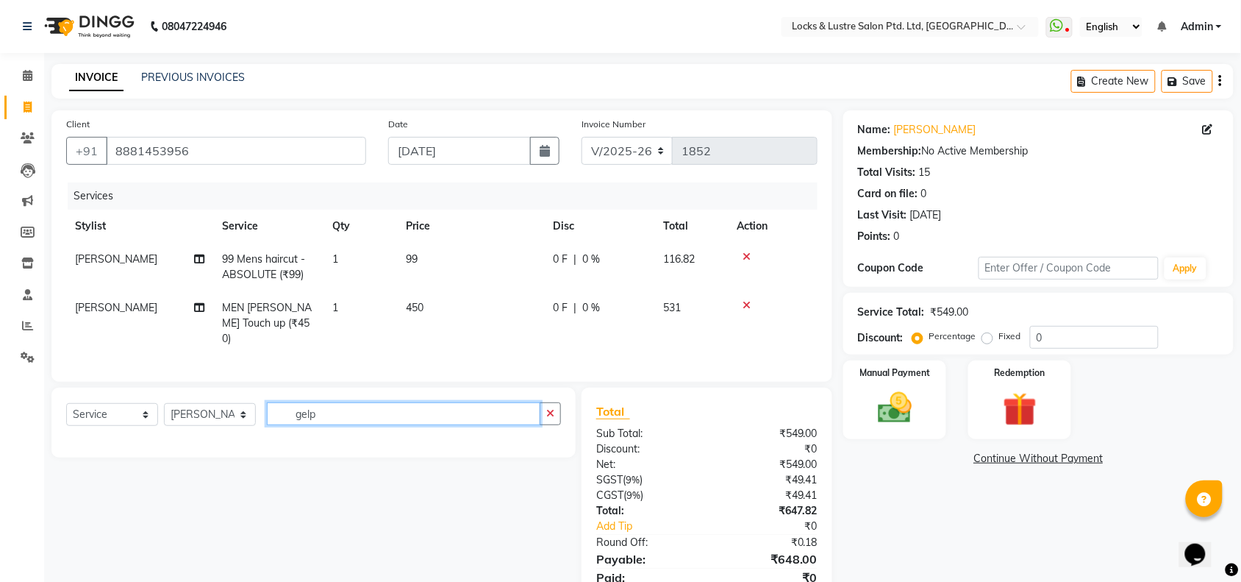
type input "gelp"
click at [221, 413] on select "Select Stylist adil Admin AHSAN SHAIKH aman Ana's Anuja anushree Ashish chandan…" at bounding box center [210, 414] width 92 height 23
select select "89164"
click at [164, 403] on select "Select Stylist adil Admin AHSAN SHAIKH aman Ana's Anuja anushree Ashish chandan…" at bounding box center [210, 414] width 92 height 23
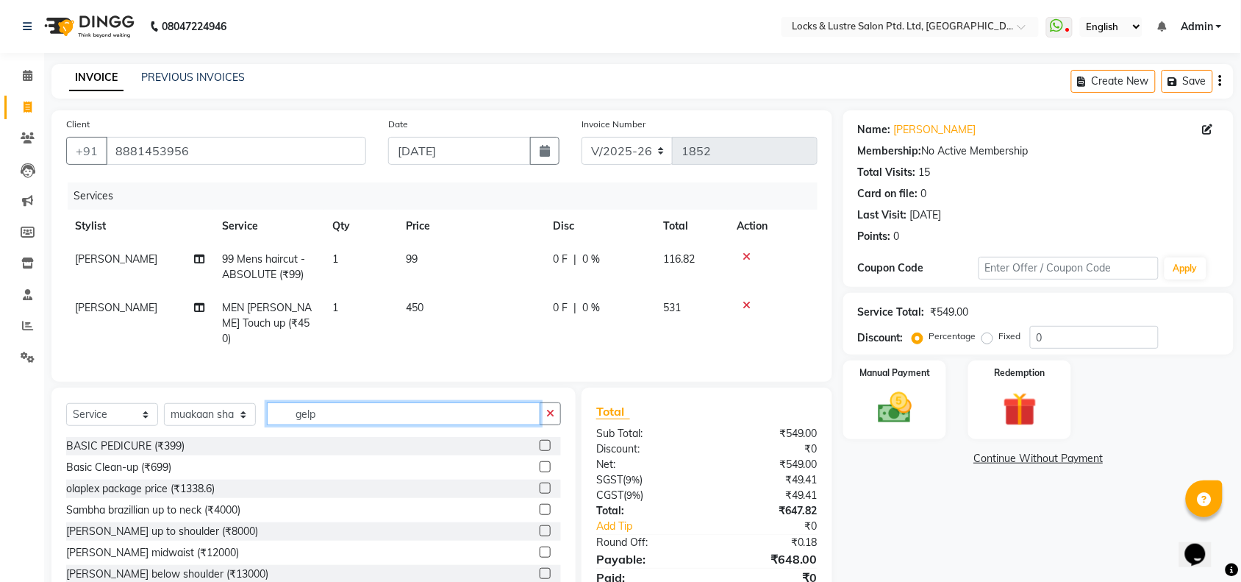
click at [329, 409] on input "gelp" at bounding box center [403, 413] width 273 height 23
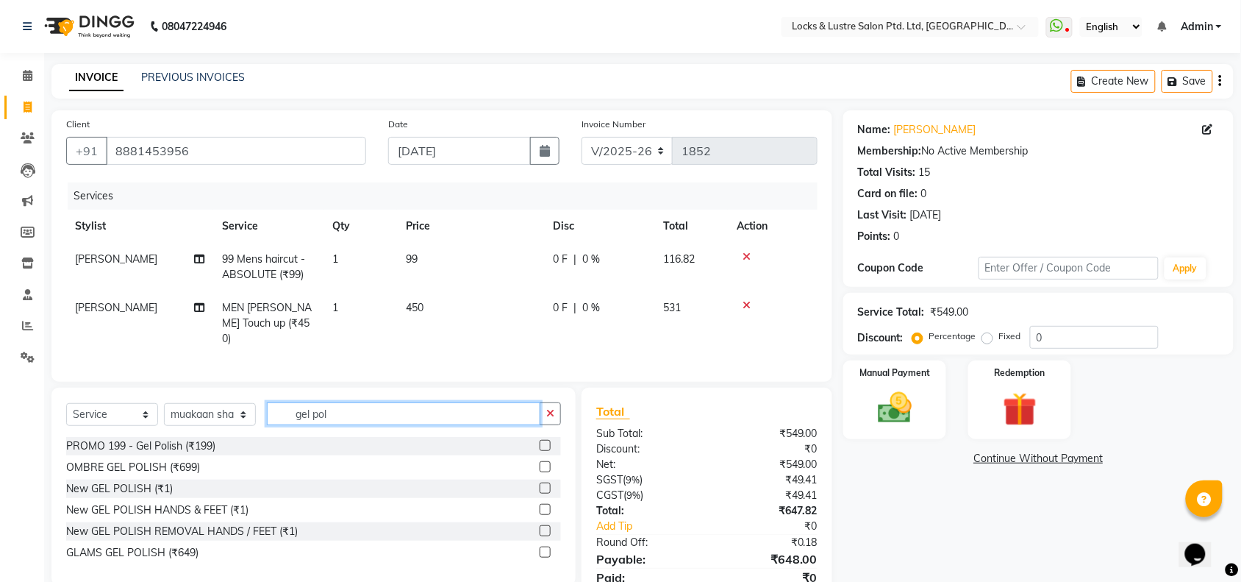
type input "gel pol"
click at [540, 445] on label at bounding box center [545, 445] width 11 height 11
click at [540, 445] on input "checkbox" at bounding box center [545, 446] width 10 height 10
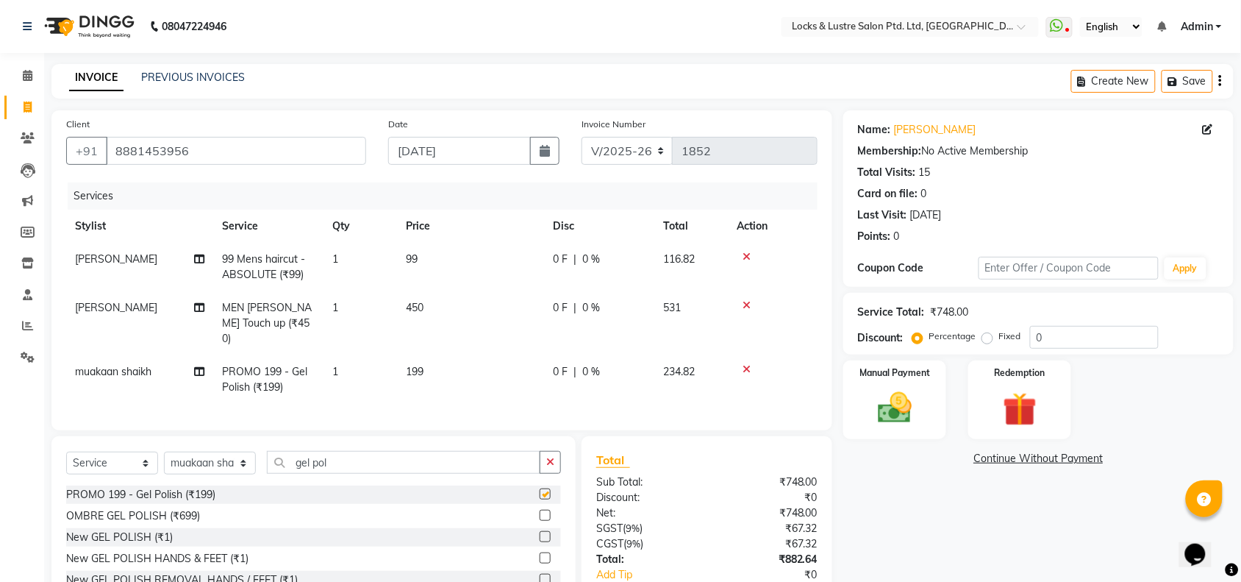
checkbox input "false"
click at [420, 365] on span "199" at bounding box center [415, 371] width 18 height 13
select select "89164"
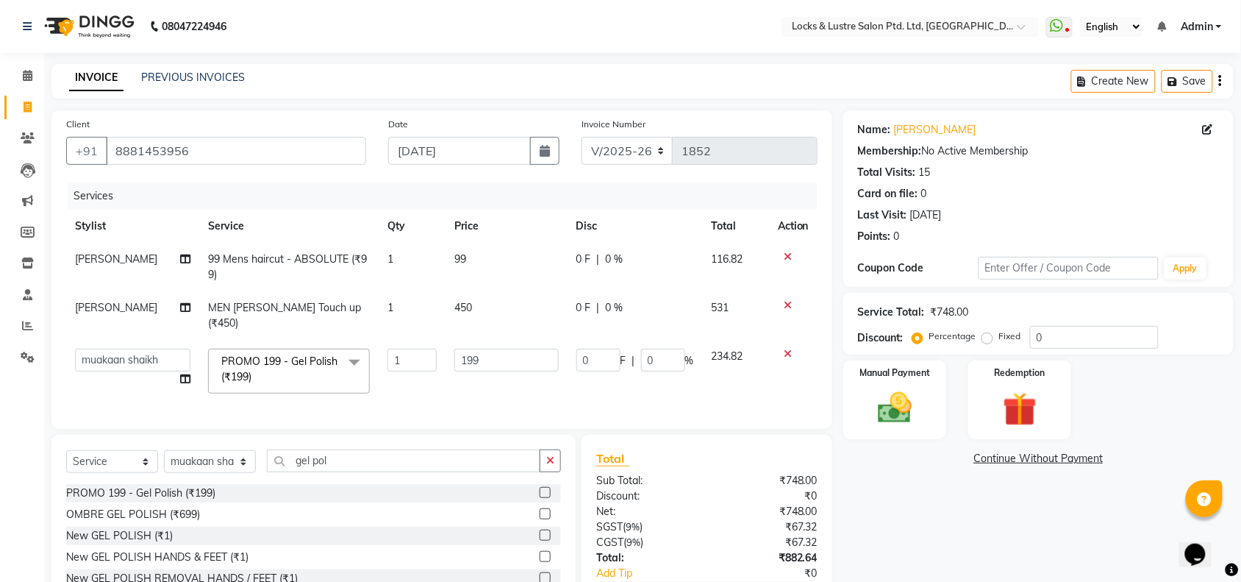
click at [420, 354] on input "1" at bounding box center [411, 359] width 49 height 23
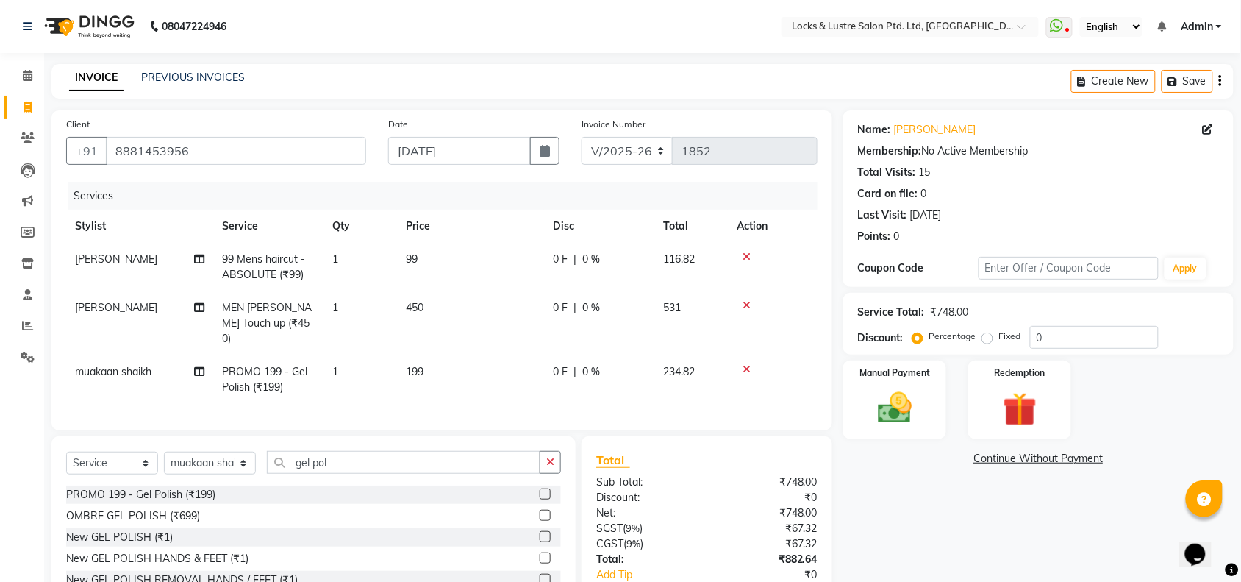
click at [460, 304] on td "450" at bounding box center [470, 323] width 147 height 64
select select "89162"
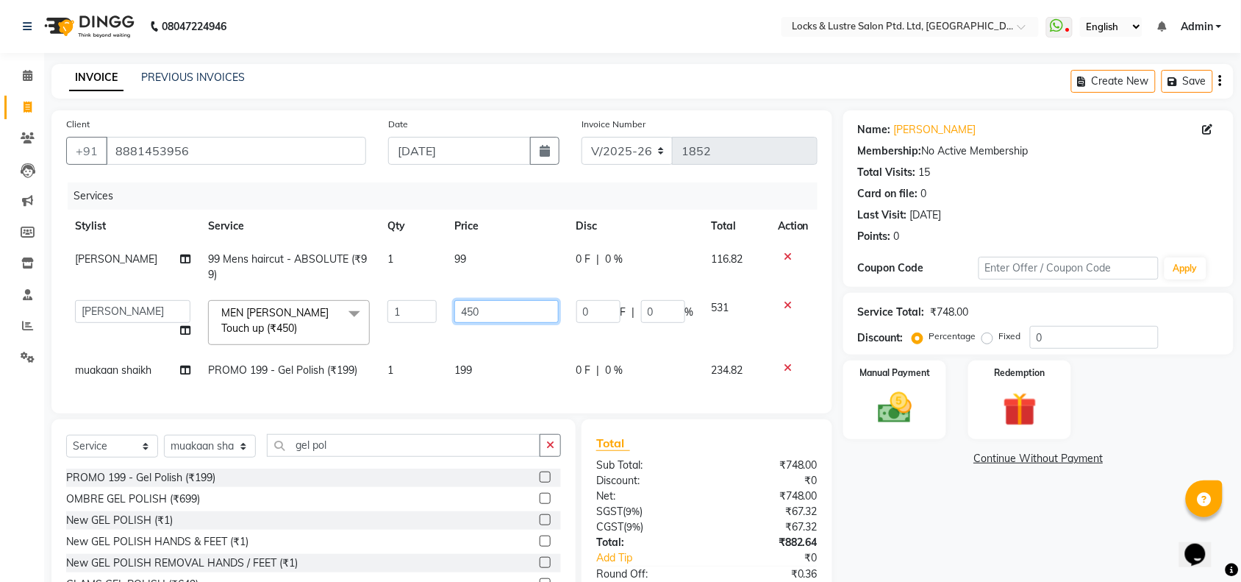
click at [474, 309] on input "450" at bounding box center [506, 311] width 104 height 23
type input "4"
type input "99"
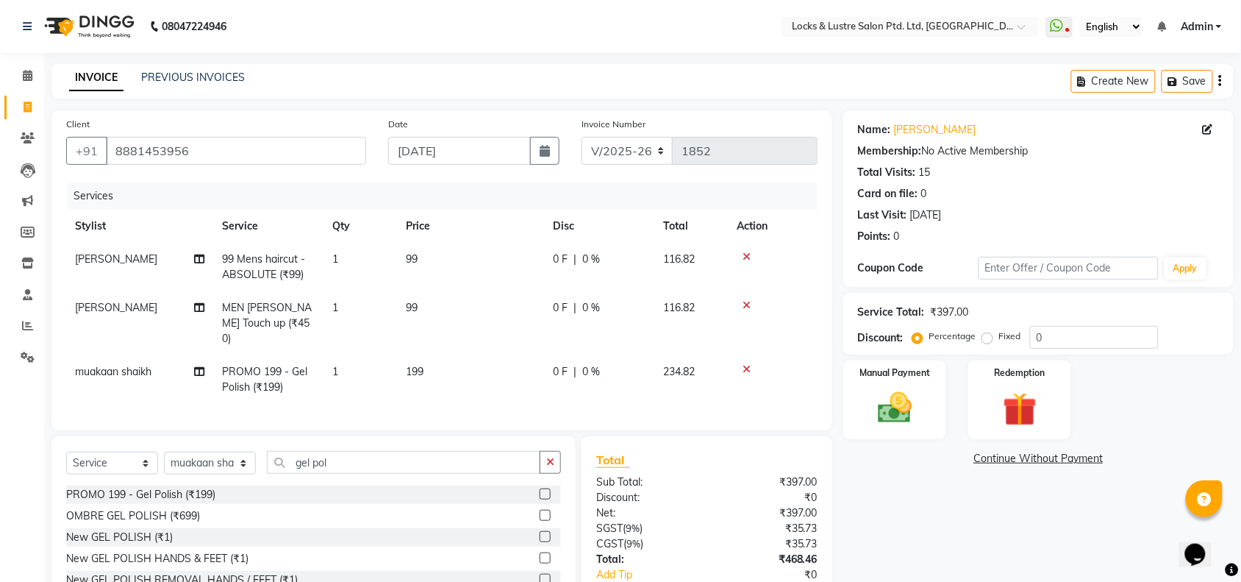
click at [476, 362] on td "199" at bounding box center [470, 379] width 147 height 49
select select "89164"
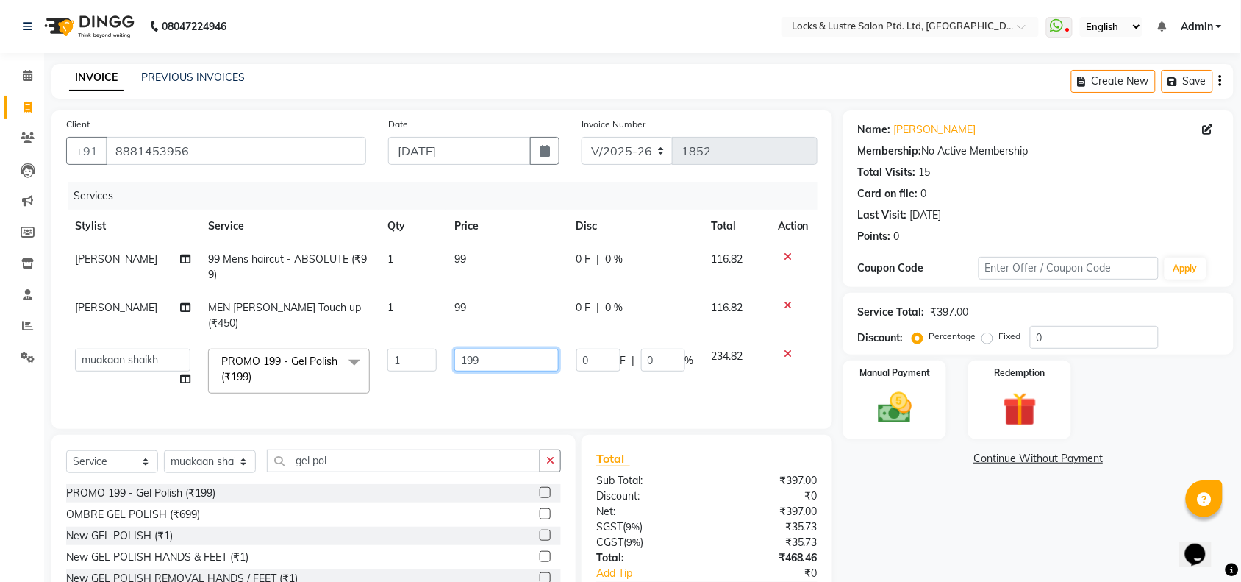
click at [474, 348] on input "199" at bounding box center [506, 359] width 104 height 23
type input "1"
type input "348"
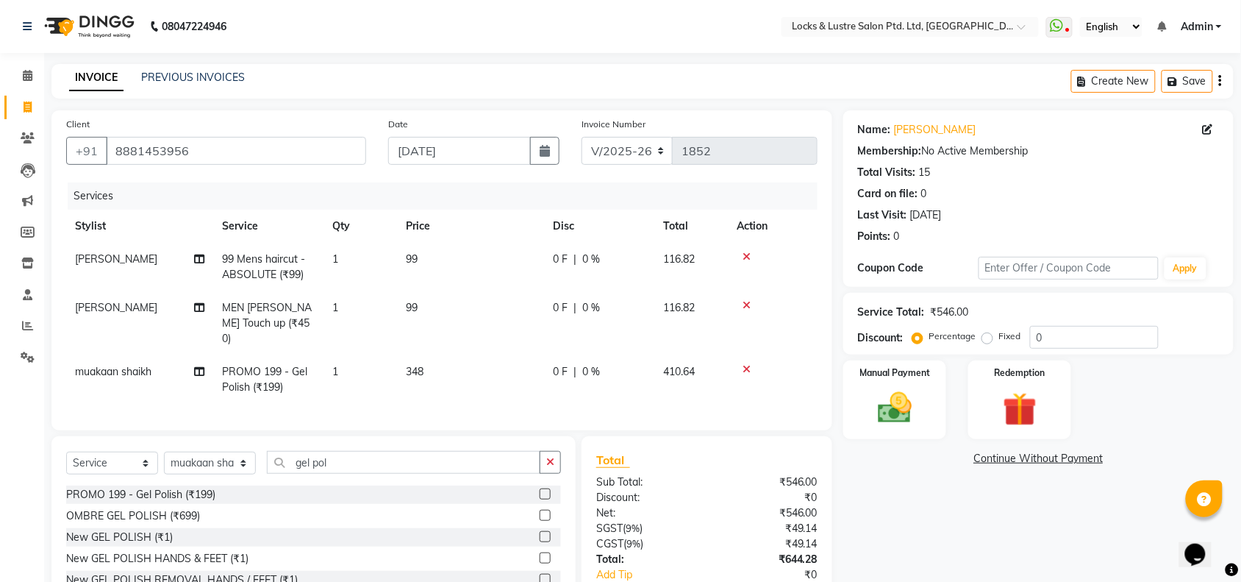
click at [574, 370] on td "0 F | 0 %" at bounding box center [599, 379] width 110 height 49
select select "89164"
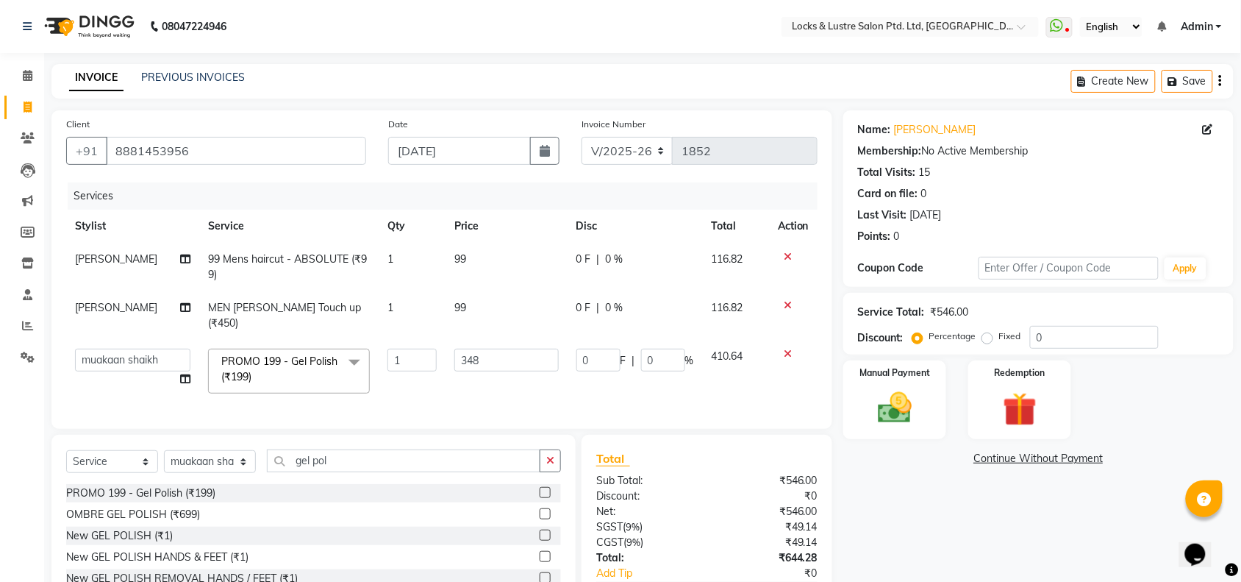
scroll to position [104, 0]
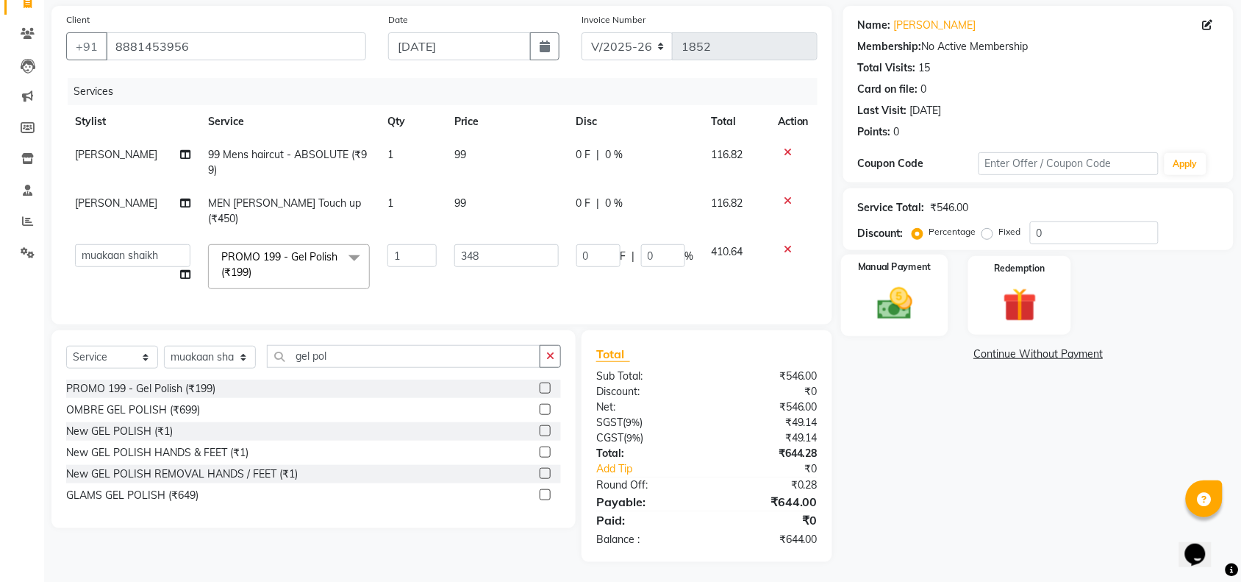
click at [886, 318] on img at bounding box center [894, 303] width 57 height 40
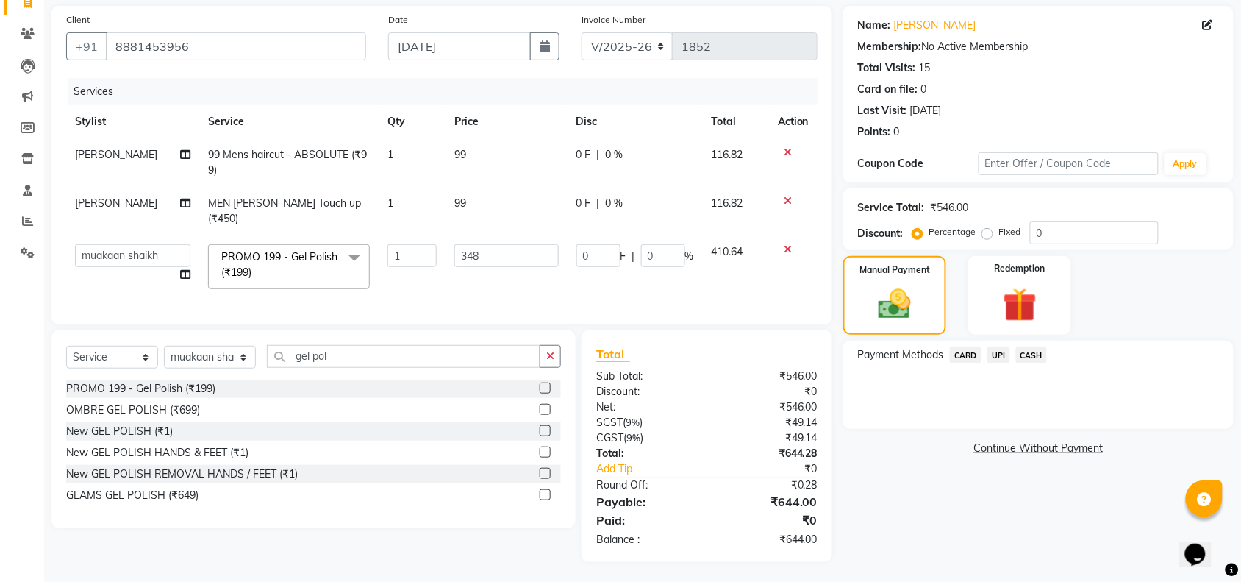
click at [961, 354] on span "CARD" at bounding box center [966, 354] width 32 height 17
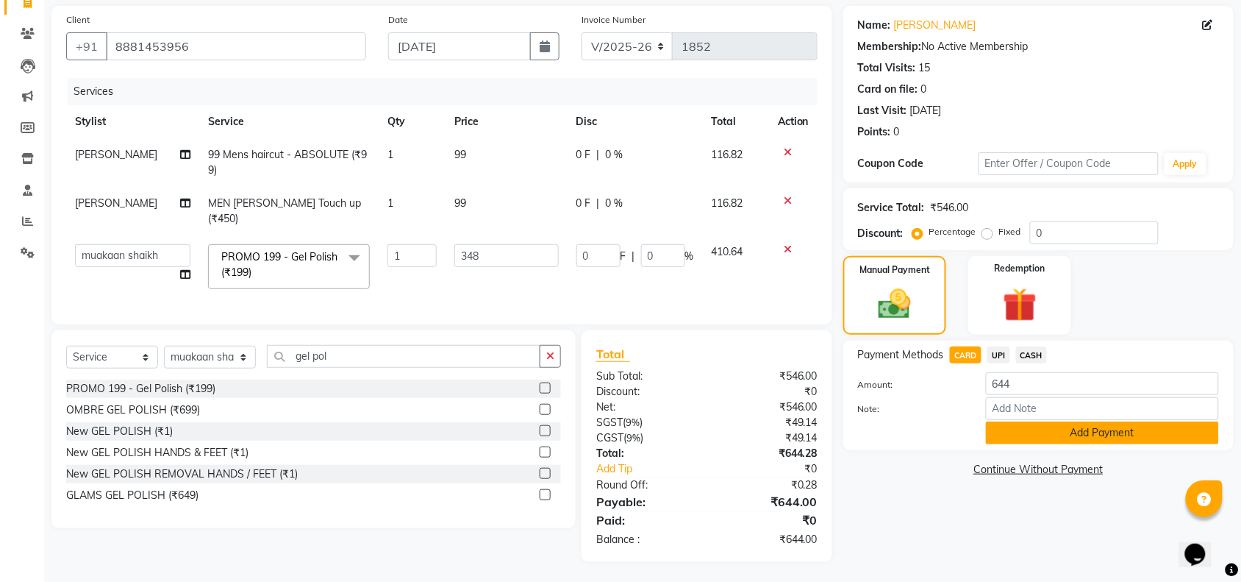
click at [1046, 436] on button "Add Payment" at bounding box center [1102, 432] width 233 height 23
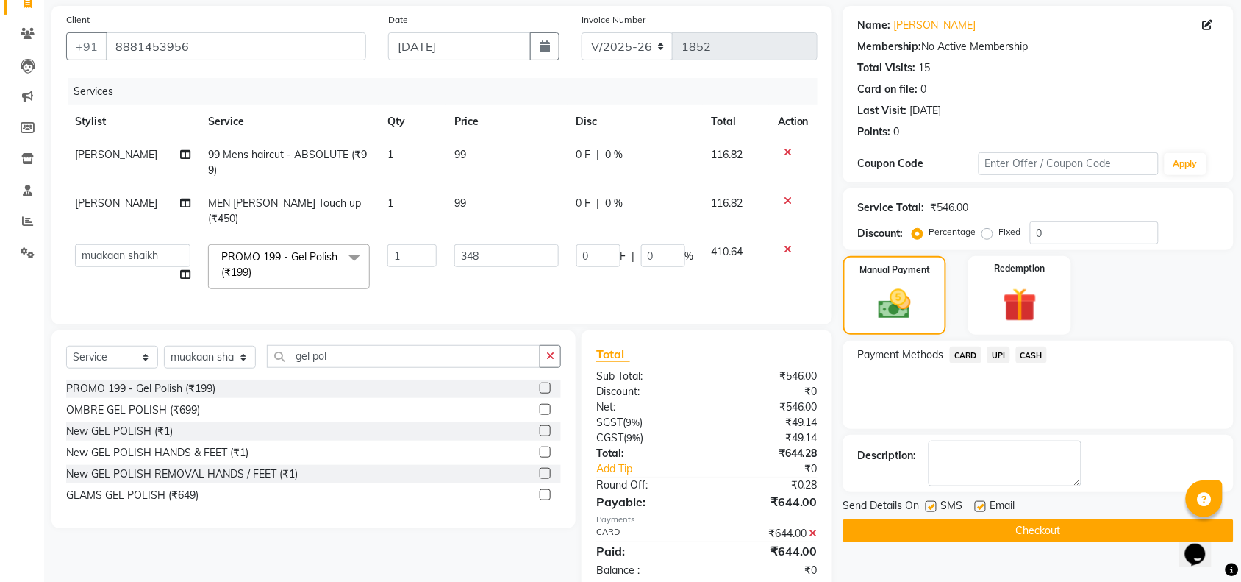
click at [1002, 527] on button "Checkout" at bounding box center [1038, 530] width 390 height 23
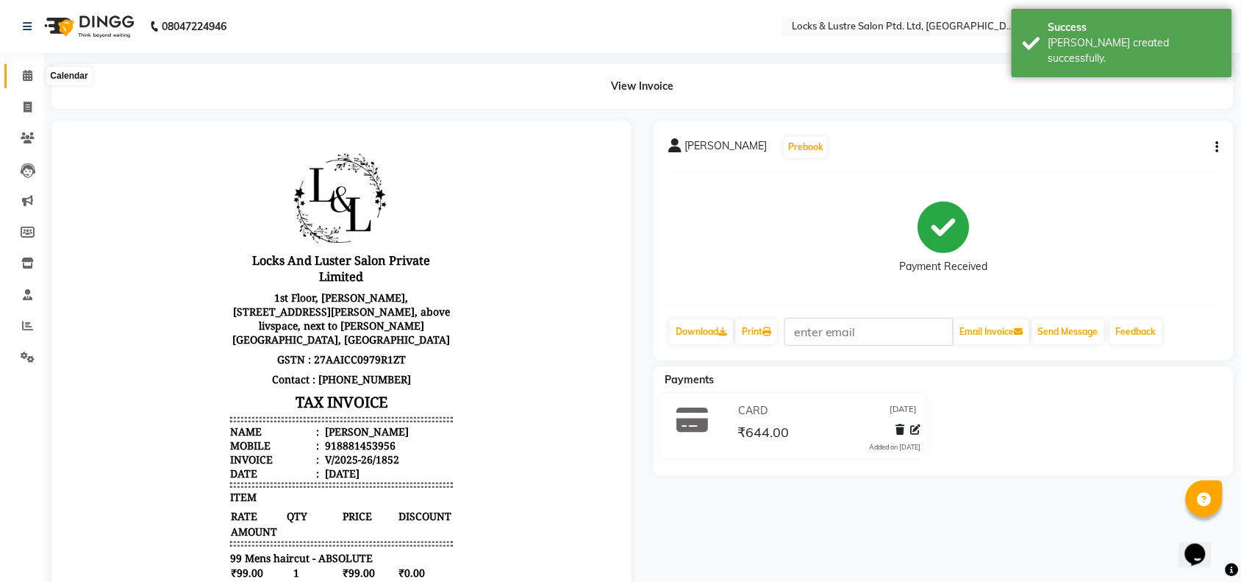
click at [30, 70] on icon at bounding box center [28, 75] width 10 height 11
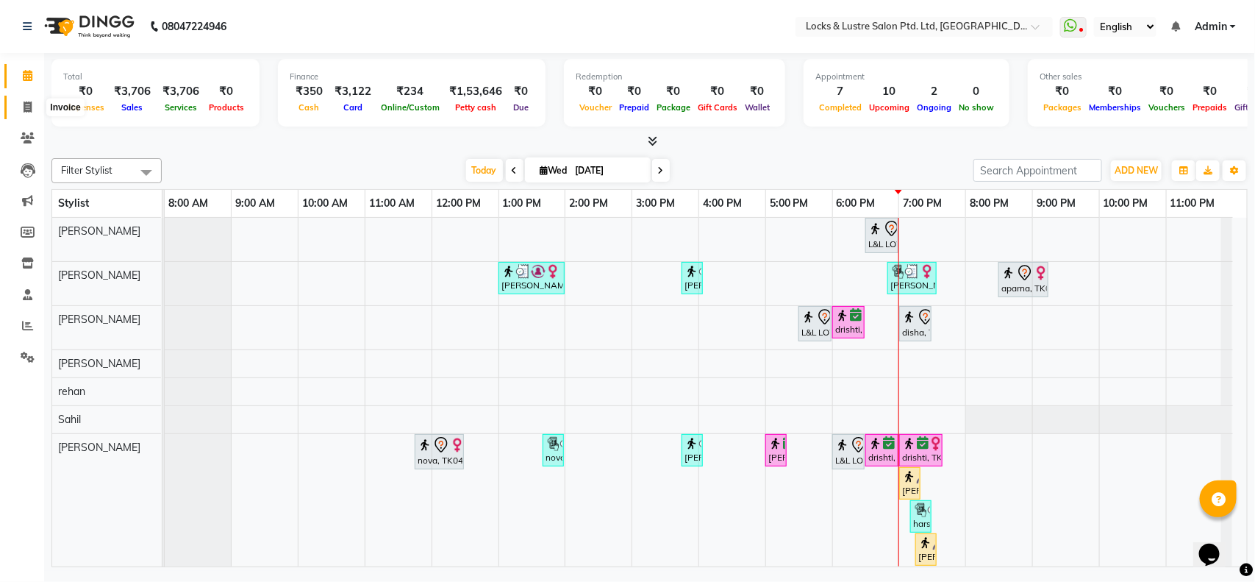
click at [21, 111] on span at bounding box center [28, 107] width 26 height 17
select select "service"
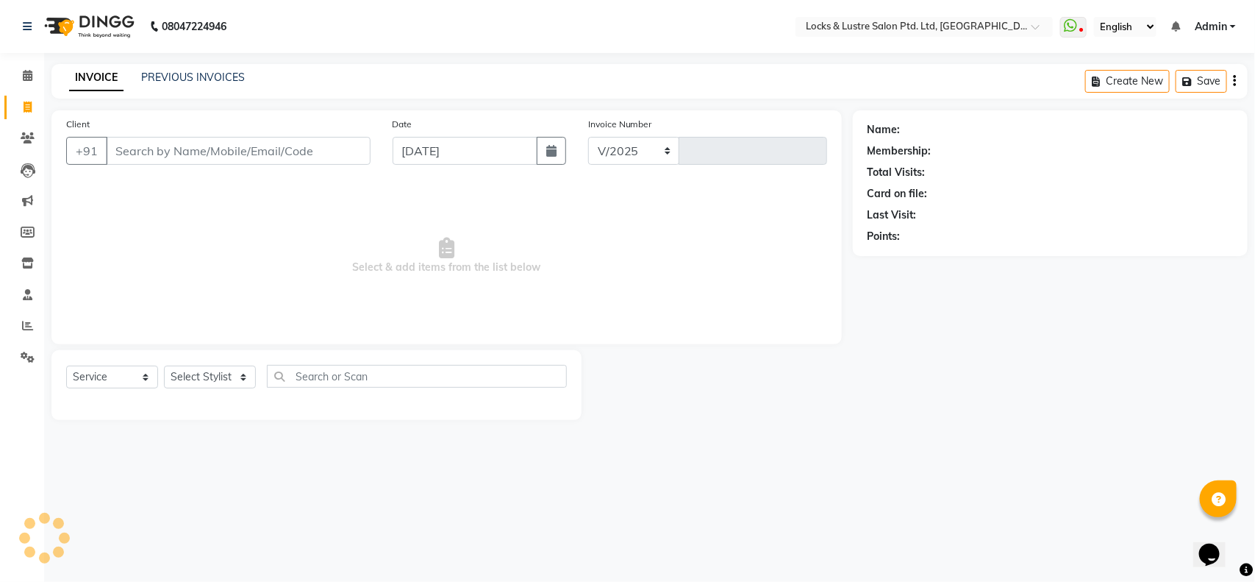
select select "5928"
type input "1853"
click at [221, 148] on input "Client" at bounding box center [238, 151] width 265 height 28
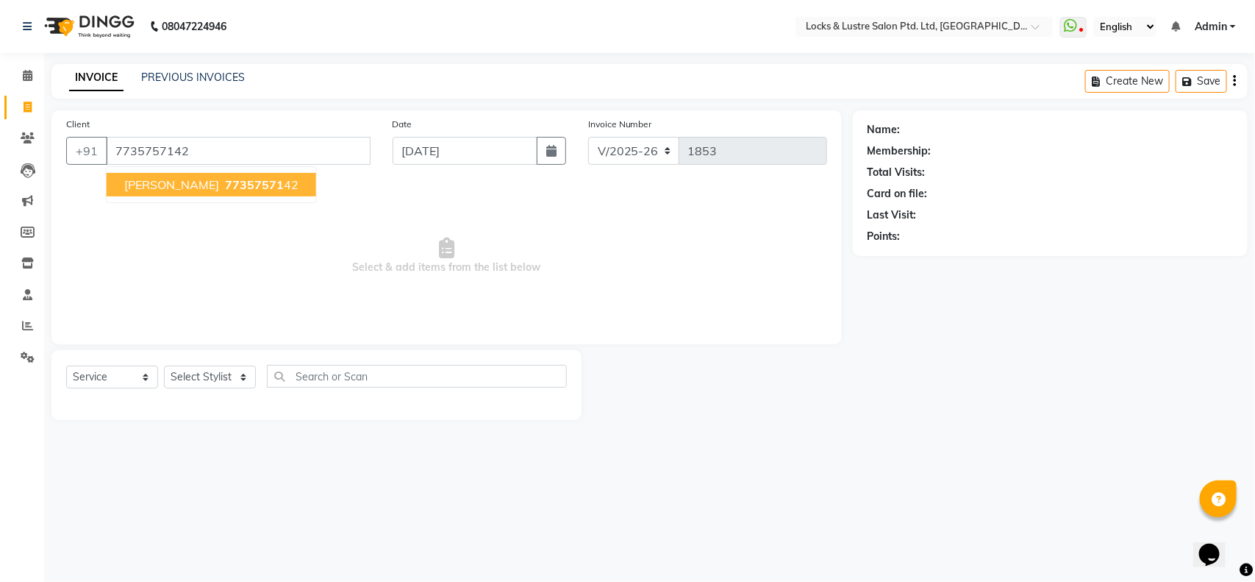
type input "7735757142"
click at [225, 184] on span "77357571" at bounding box center [254, 184] width 59 height 15
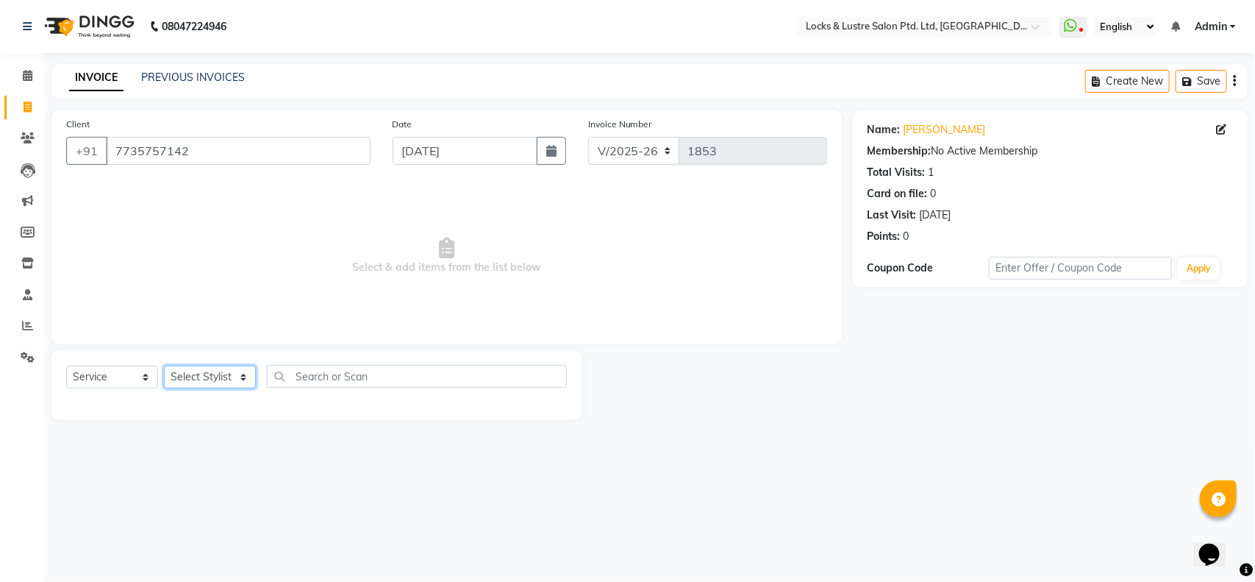
click at [185, 376] on select "Select Stylist adil Admin AHSAN SHAIKH aman Ana's Anuja anushree Ashish chandan…" at bounding box center [210, 376] width 92 height 23
select select "89165"
click at [164, 365] on select "Select Stylist adil Admin AHSAN SHAIKH aman Ana's Anuja anushree Ashish chandan…" at bounding box center [210, 376] width 92 height 23
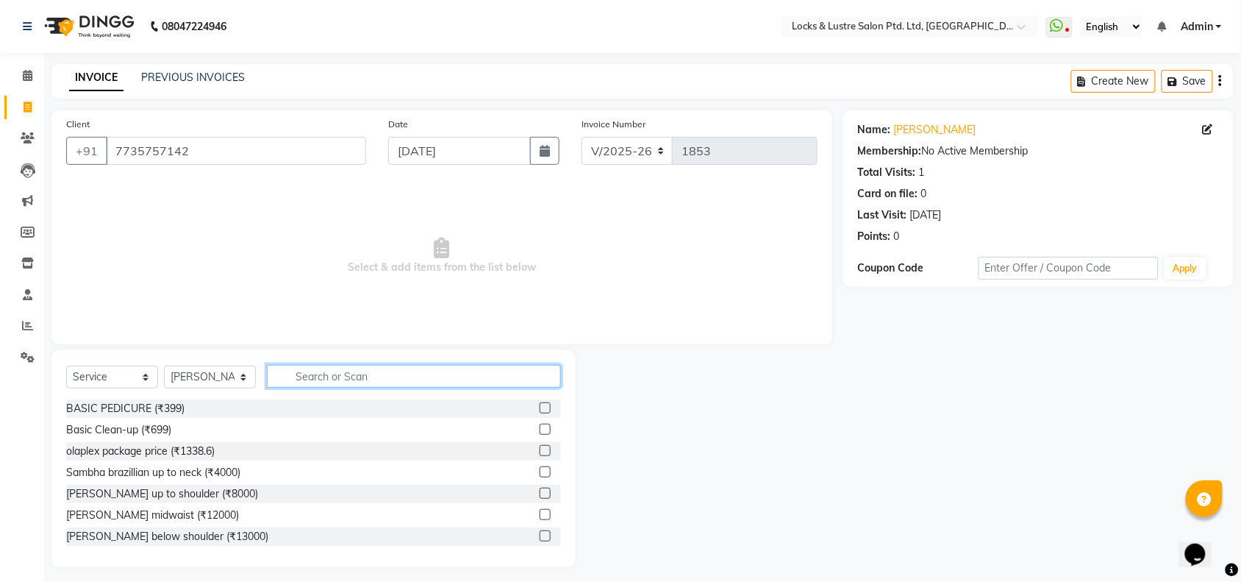
click at [354, 373] on input "text" at bounding box center [414, 376] width 294 height 23
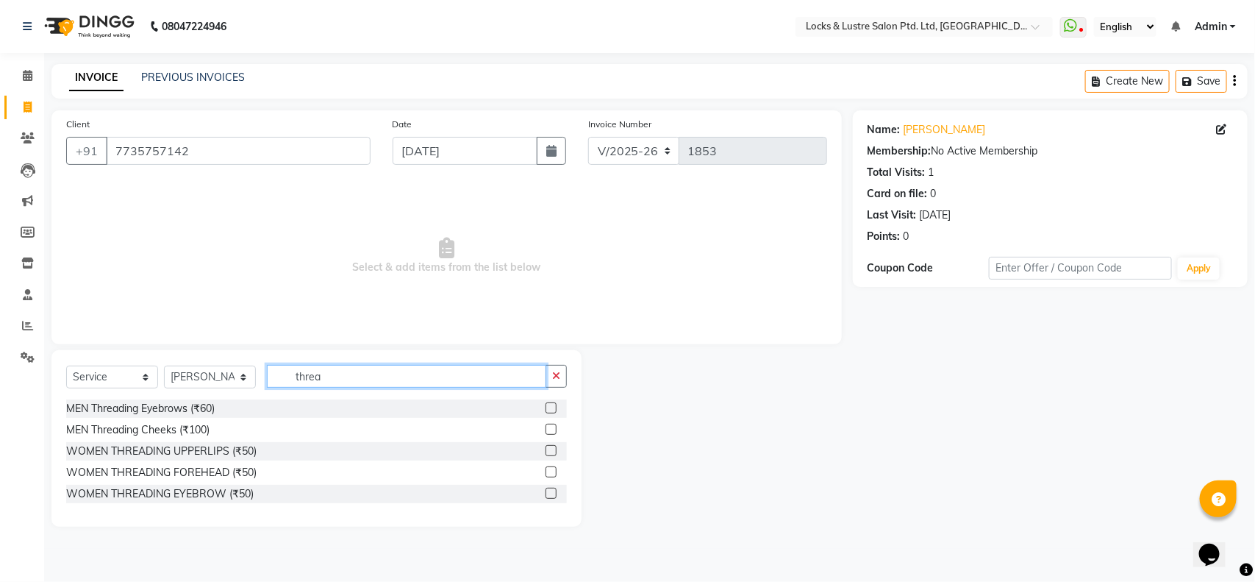
type input "threa"
click at [552, 449] on label at bounding box center [550, 450] width 11 height 11
click at [552, 449] on input "checkbox" at bounding box center [550, 451] width 10 height 10
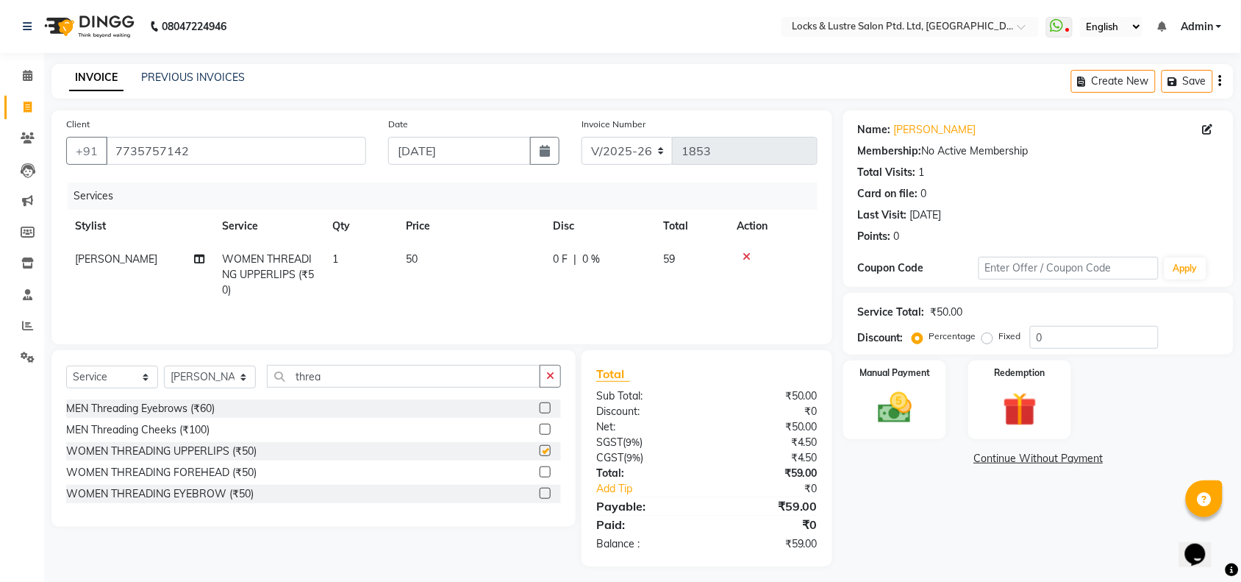
checkbox input "false"
click at [545, 474] on label at bounding box center [545, 471] width 11 height 11
click at [545, 474] on input "checkbox" at bounding box center [545, 473] width 10 height 10
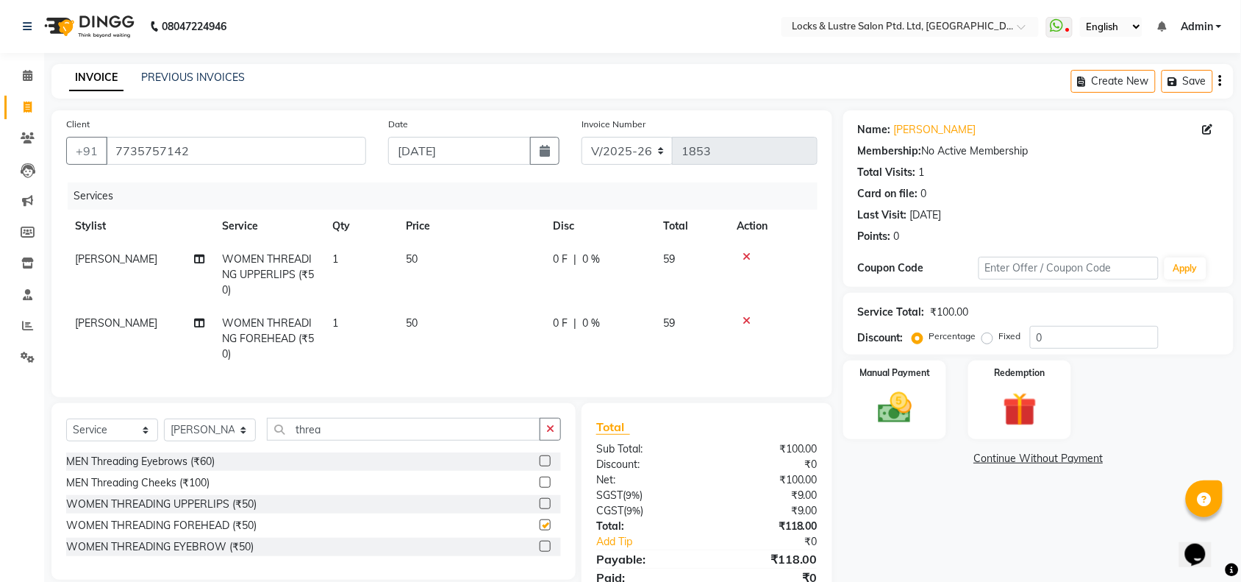
checkbox input "false"
click at [545, 551] on label at bounding box center [545, 545] width 11 height 11
click at [545, 551] on input "checkbox" at bounding box center [545, 547] width 10 height 10
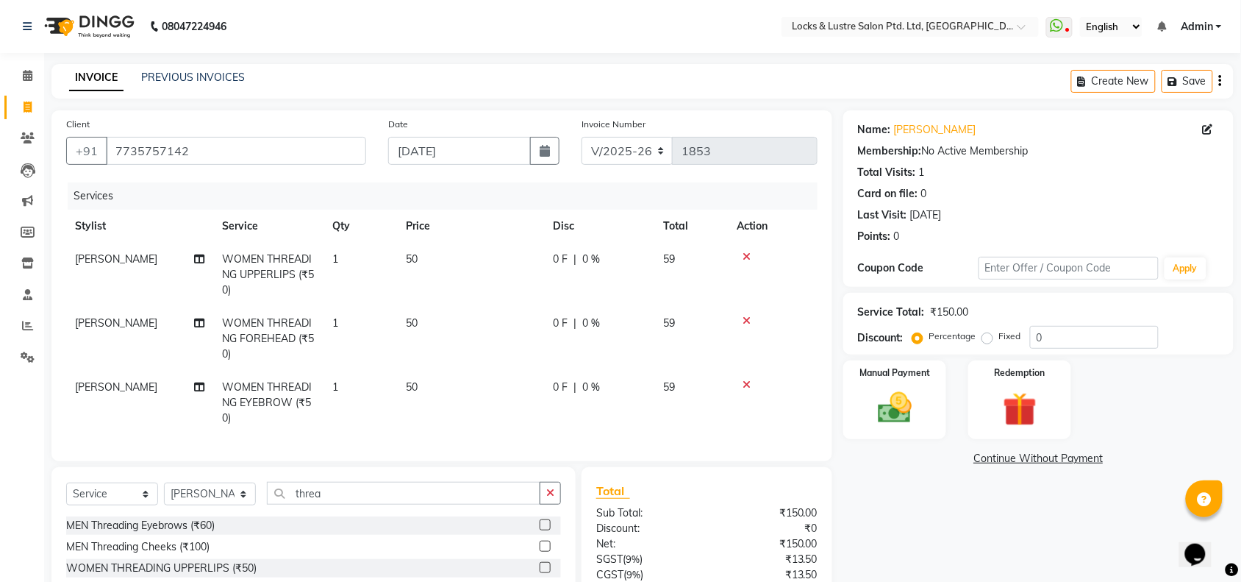
checkbox input "false"
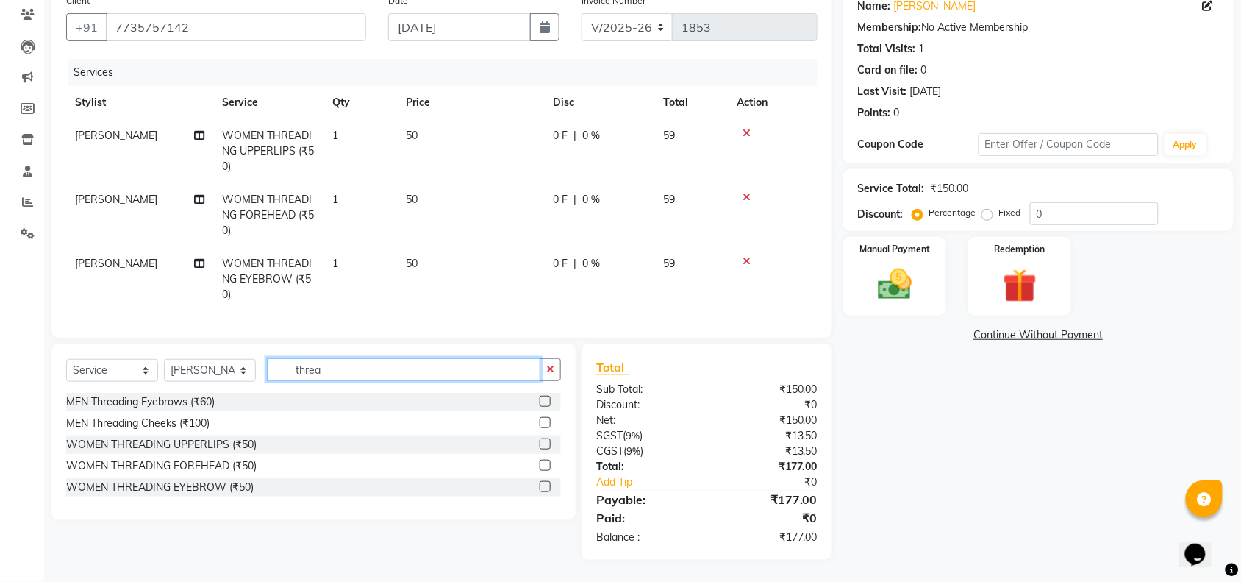
click at [351, 369] on input "threa" at bounding box center [403, 369] width 273 height 23
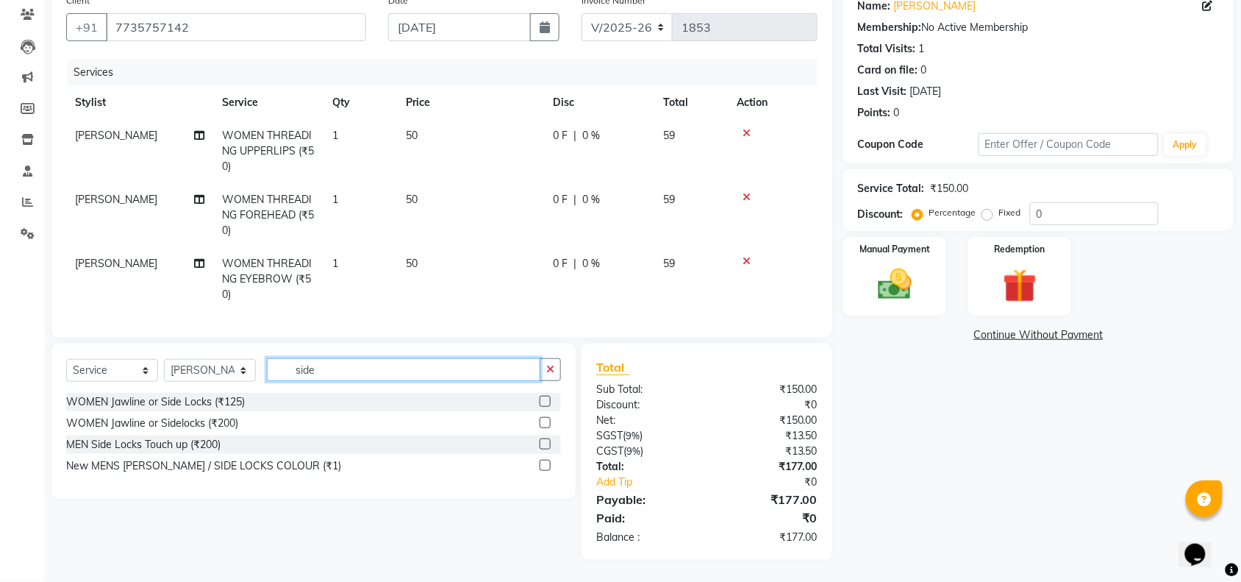
type input "side"
click at [545, 426] on label at bounding box center [545, 422] width 11 height 11
click at [545, 426] on input "checkbox" at bounding box center [545, 423] width 10 height 10
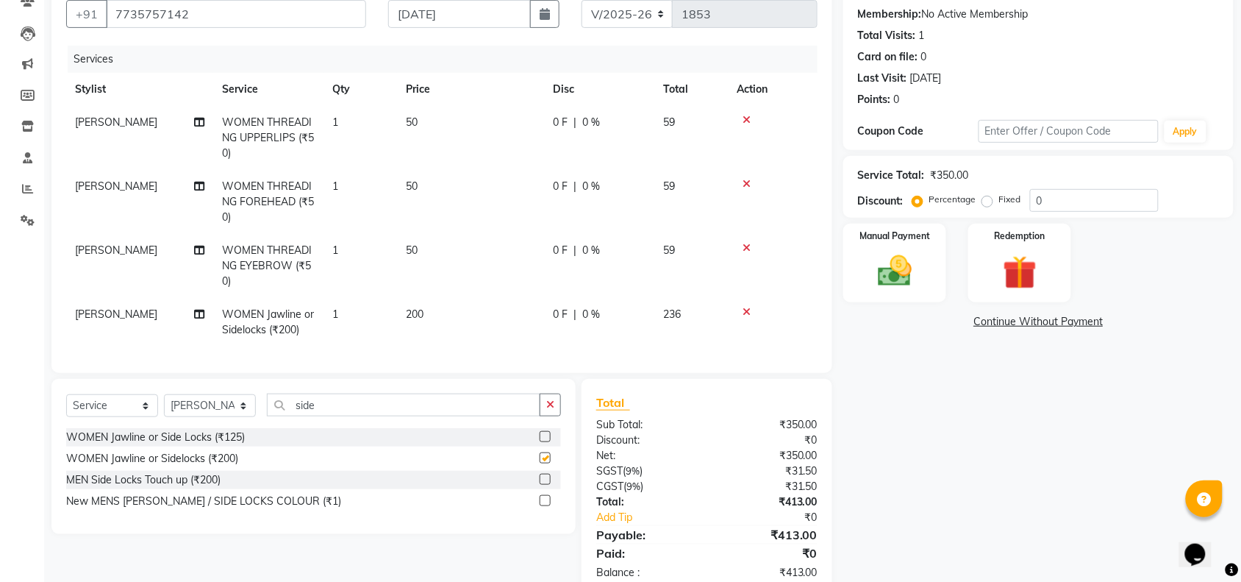
checkbox input "false"
click at [351, 250] on td "1" at bounding box center [360, 266] width 74 height 64
select select "89165"
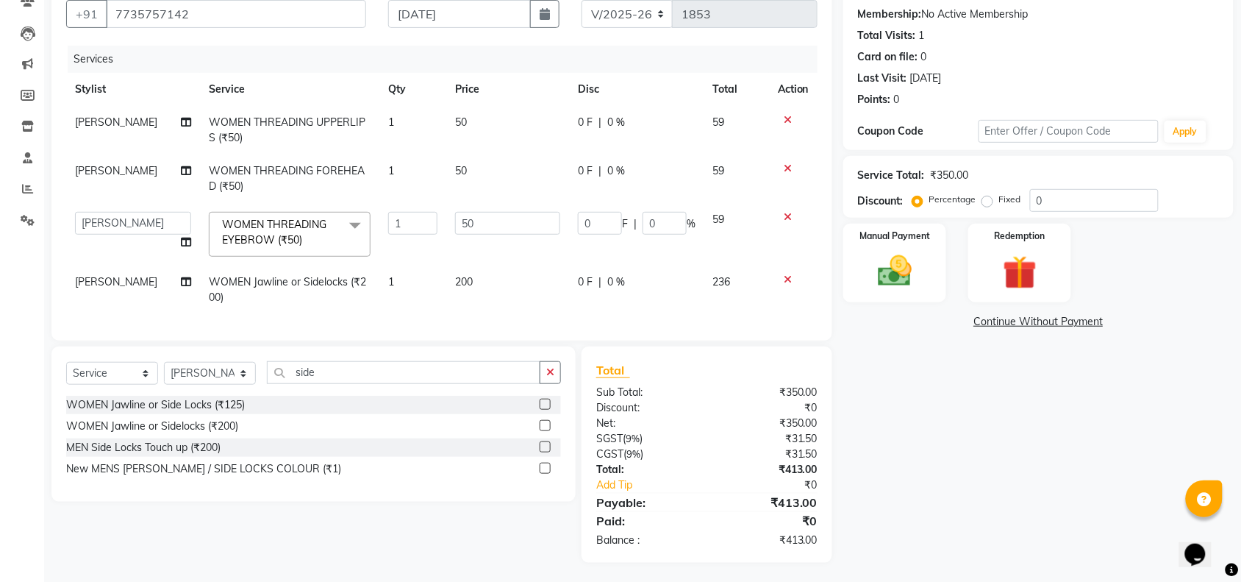
click at [388, 171] on td "1" at bounding box center [412, 178] width 67 height 49
select select "89165"
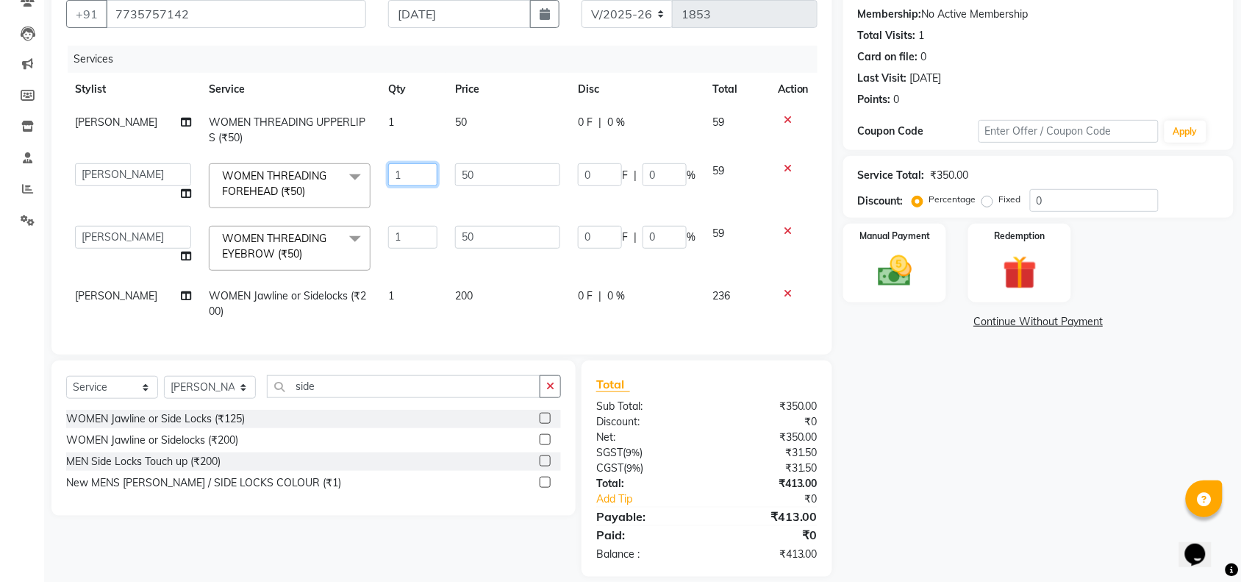
click at [409, 174] on input "1" at bounding box center [412, 174] width 49 height 23
type input "2"
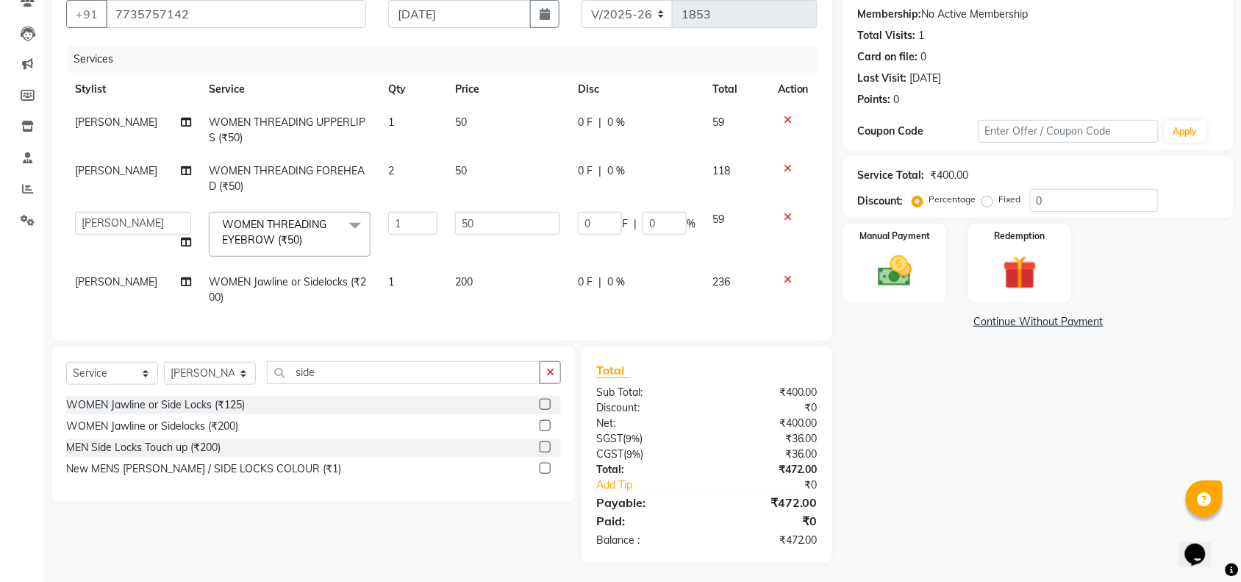
click at [920, 451] on div "Name: Tejaswini Membership: No Active Membership Total Visits: 1 Card on file: …" at bounding box center [1043, 268] width 401 height 589
click at [906, 274] on img at bounding box center [894, 271] width 57 height 40
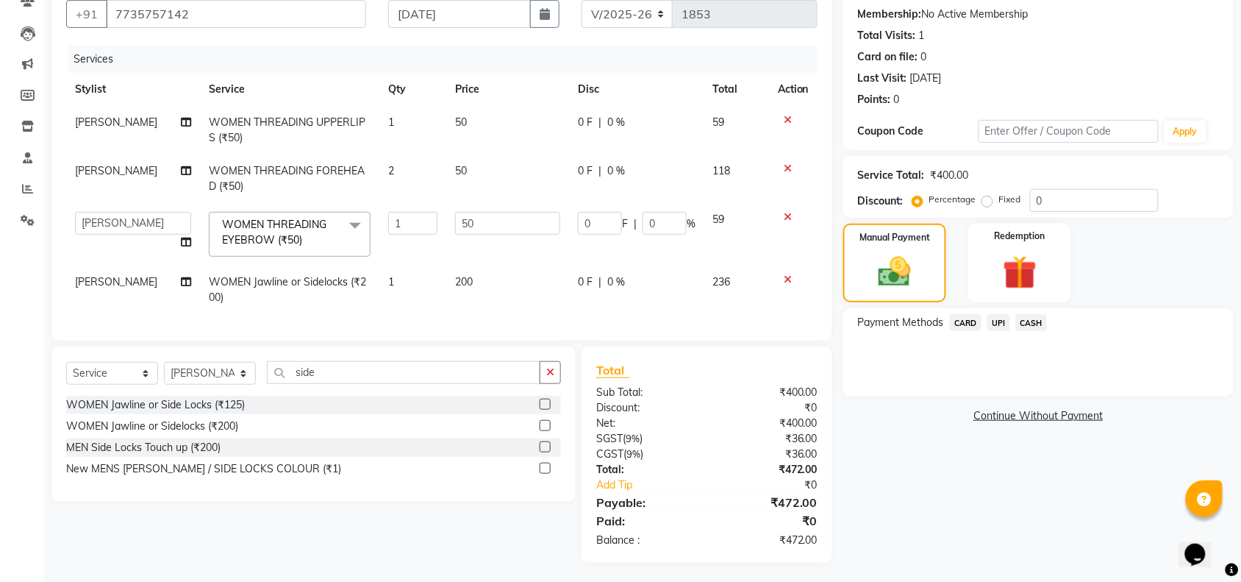
click at [997, 324] on span "UPI" at bounding box center [998, 322] width 23 height 17
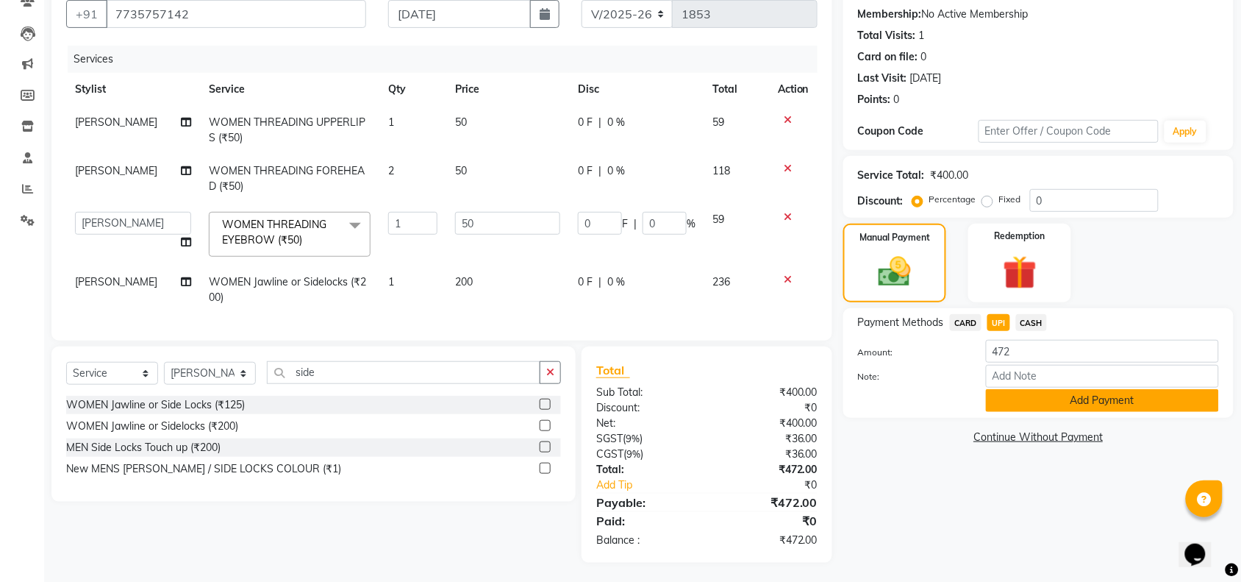
click at [1055, 399] on button "Add Payment" at bounding box center [1102, 400] width 233 height 23
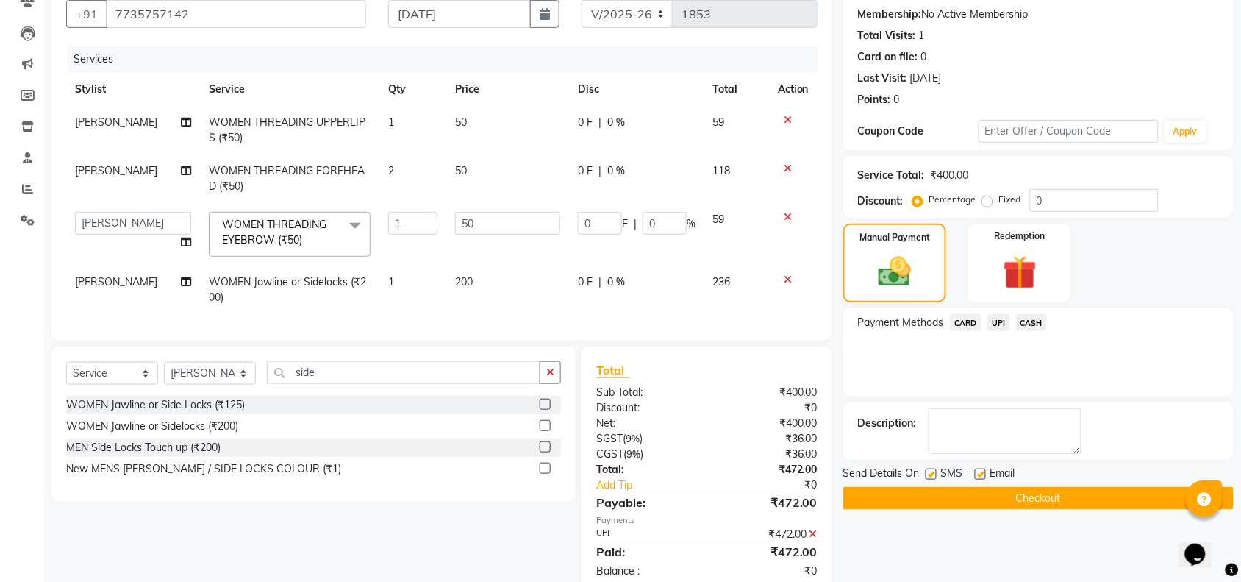
click at [1016, 501] on button "Checkout" at bounding box center [1038, 498] width 390 height 23
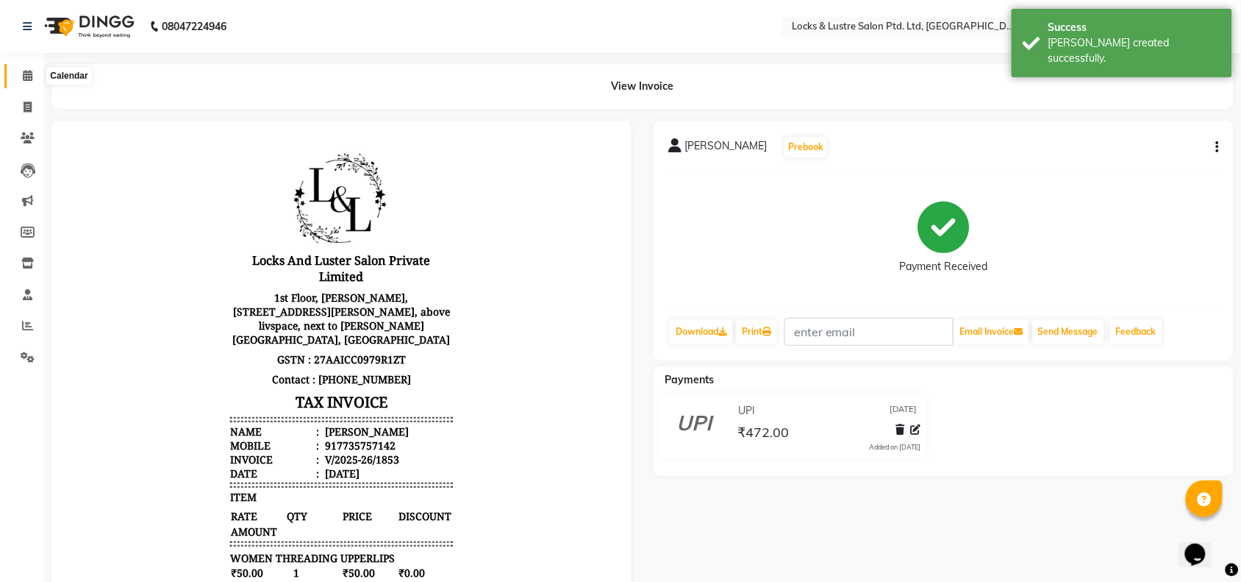
click at [24, 74] on icon at bounding box center [28, 75] width 10 height 11
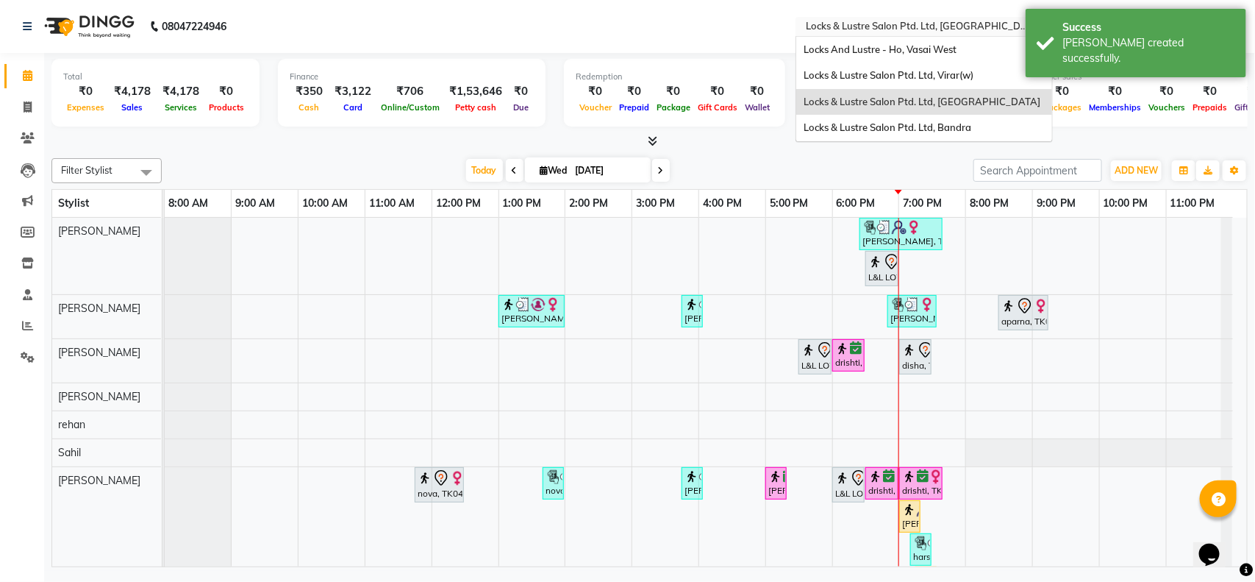
click at [902, 21] on input "text" at bounding box center [909, 28] width 213 height 15
click at [891, 127] on span "Locks & Lustre Salon Ptd. Ltd, Bandra" at bounding box center [888, 127] width 168 height 12
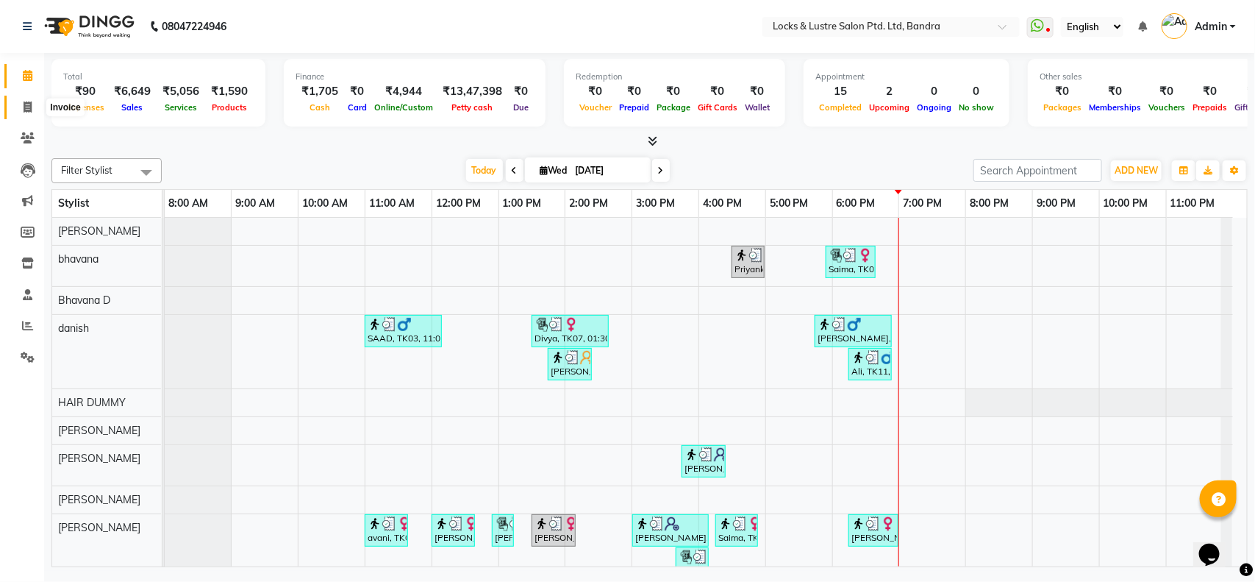
click at [24, 109] on icon at bounding box center [28, 106] width 8 height 11
select select "service"
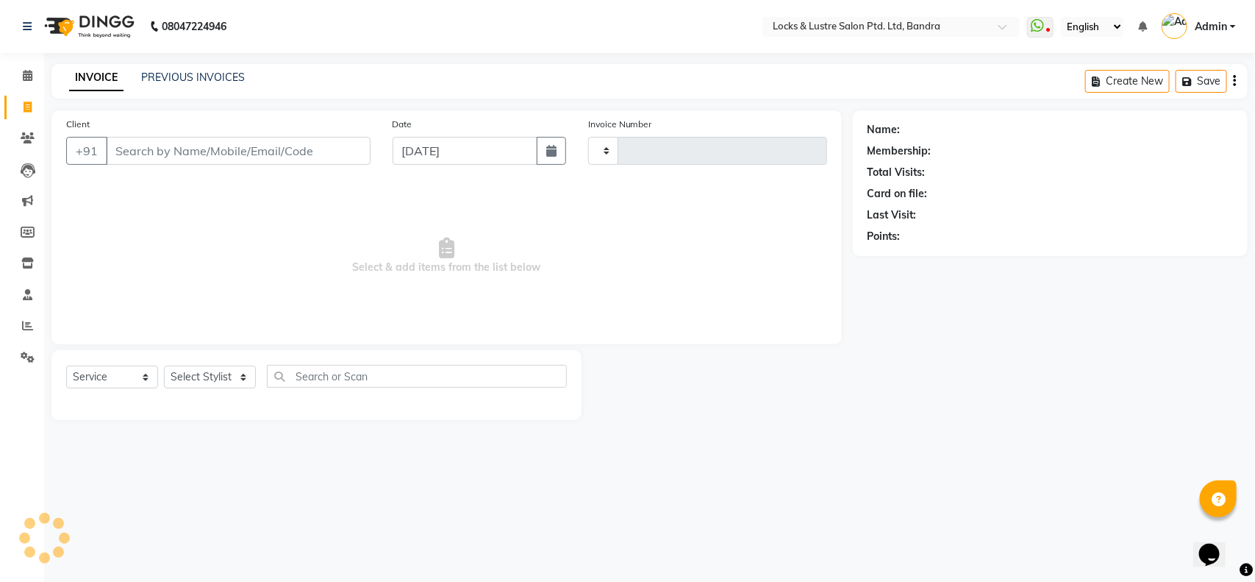
type input "2266"
select select "6029"
click at [184, 77] on link "PREVIOUS INVOICES" at bounding box center [193, 77] width 104 height 13
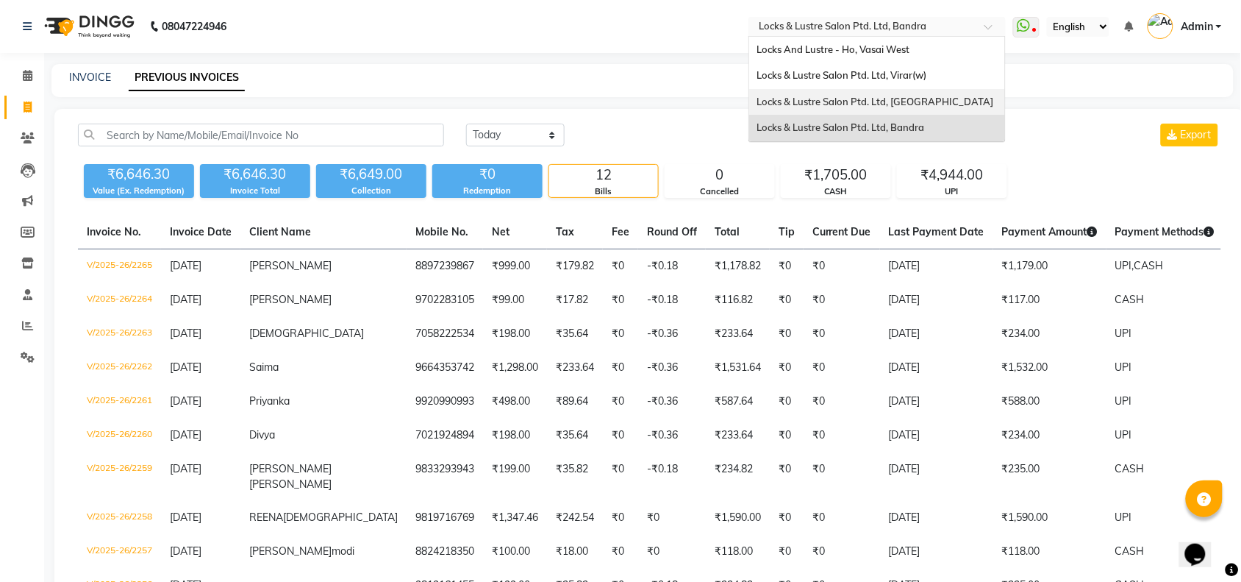
drag, startPoint x: 879, startPoint y: 28, endPoint x: 880, endPoint y: 104, distance: 76.5
click at [880, 37] on ng-select "Select Location × Locks & Lustre Salon Ptd. Ltd, Bandra Locks And Lustre - Ho, …" at bounding box center [876, 27] width 257 height 20
click at [880, 104] on span "Locks & Lustre Salon Ptd. Ltd, [GEOGRAPHIC_DATA]" at bounding box center [874, 102] width 237 height 12
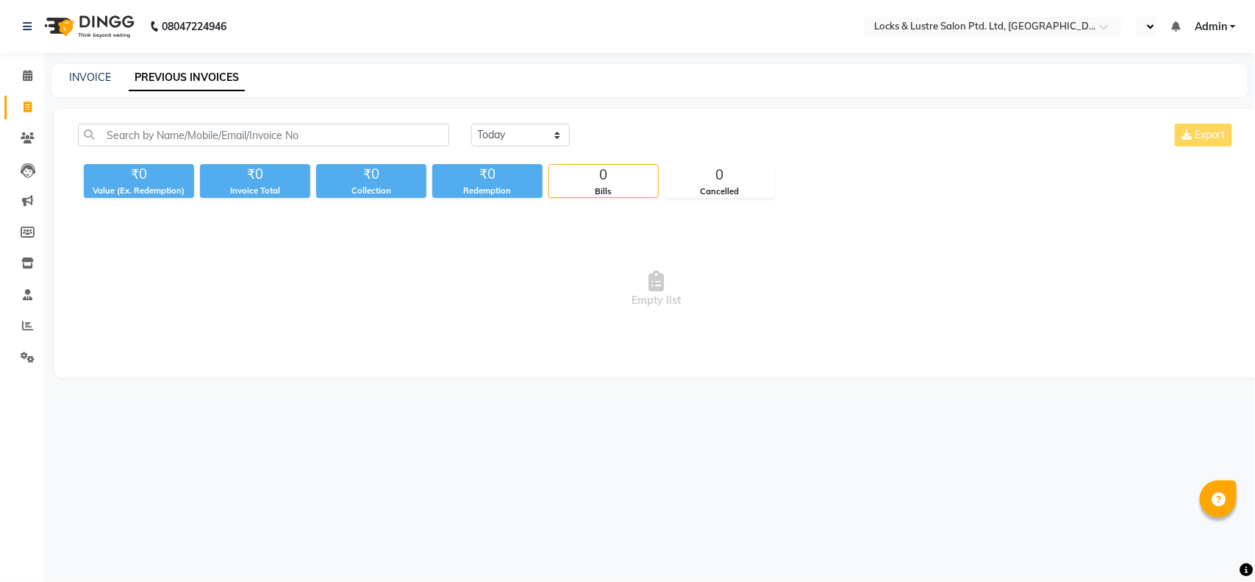
select select "en"
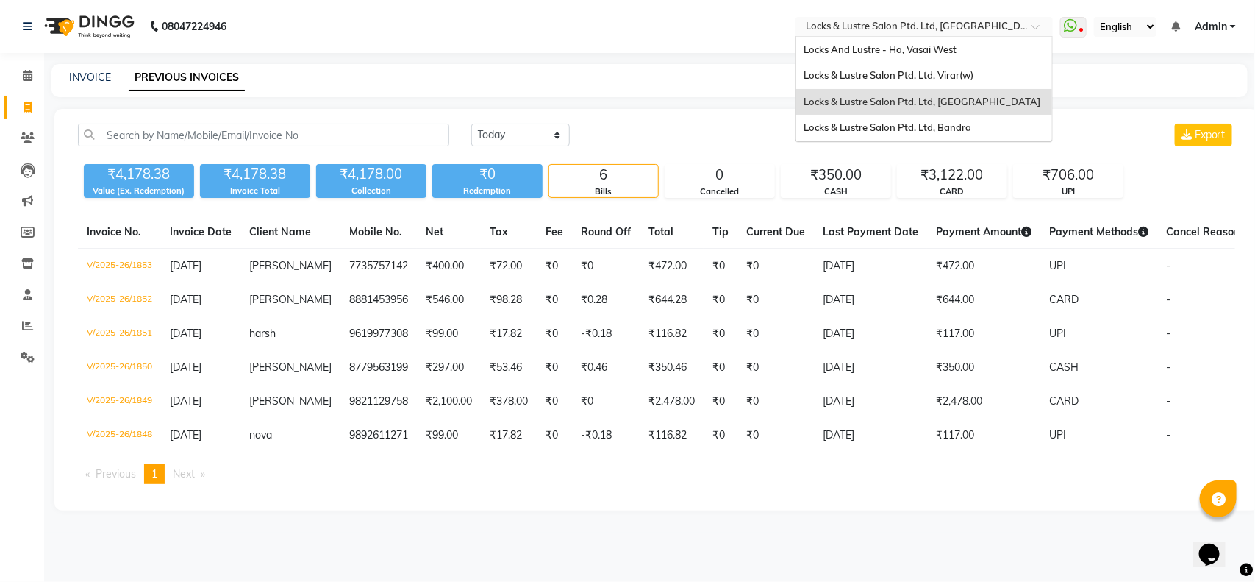
click at [854, 21] on input "text" at bounding box center [909, 28] width 213 height 15
click at [881, 124] on span "Locks & Lustre Salon Ptd. Ltd, Bandra" at bounding box center [888, 127] width 168 height 12
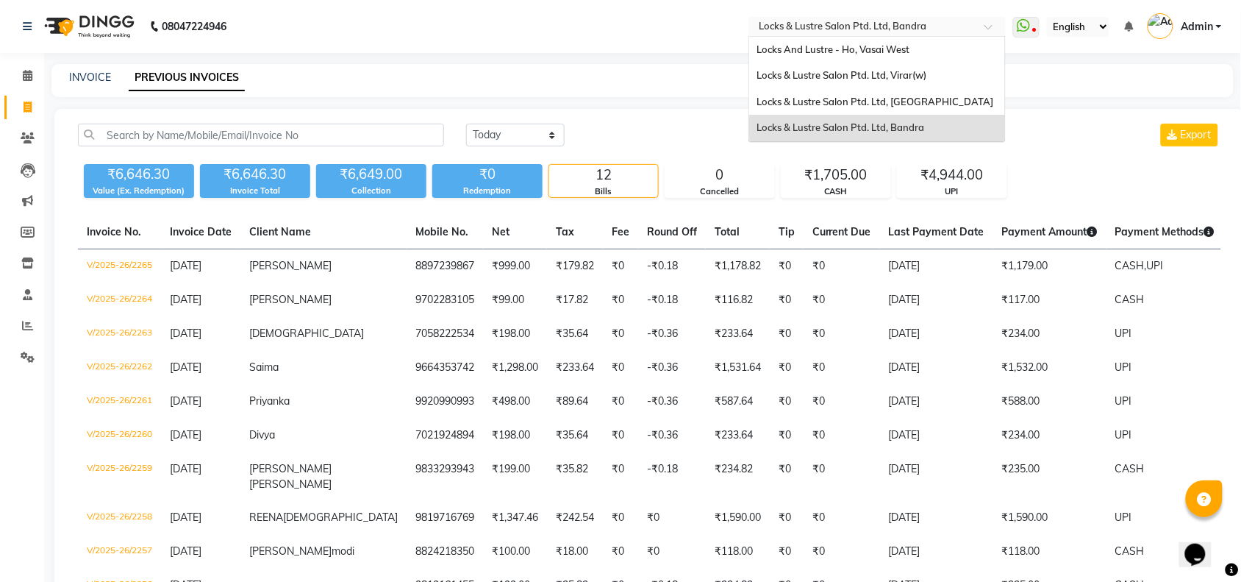
click at [898, 24] on input "text" at bounding box center [862, 28] width 213 height 15
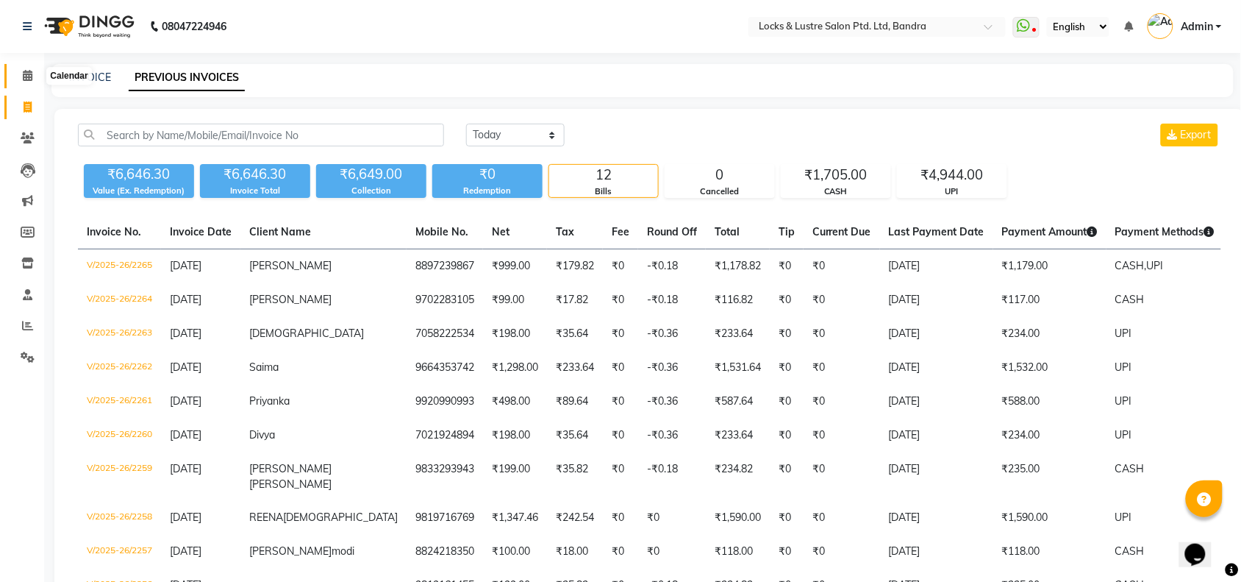
click at [21, 72] on span at bounding box center [28, 76] width 26 height 17
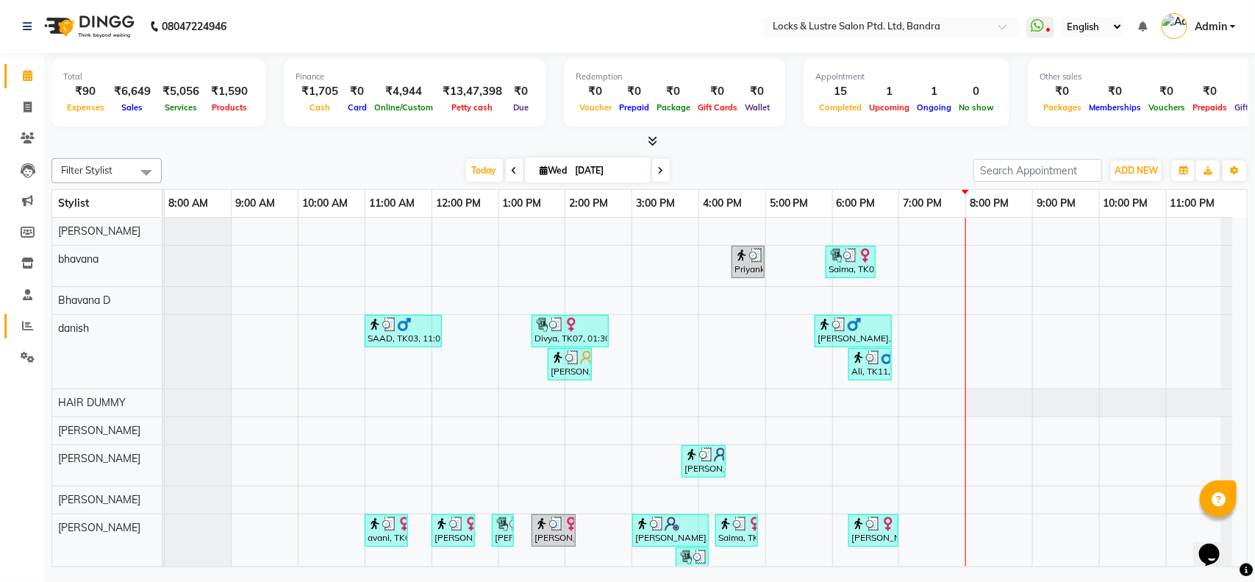
click at [29, 316] on link "Reports" at bounding box center [21, 326] width 35 height 24
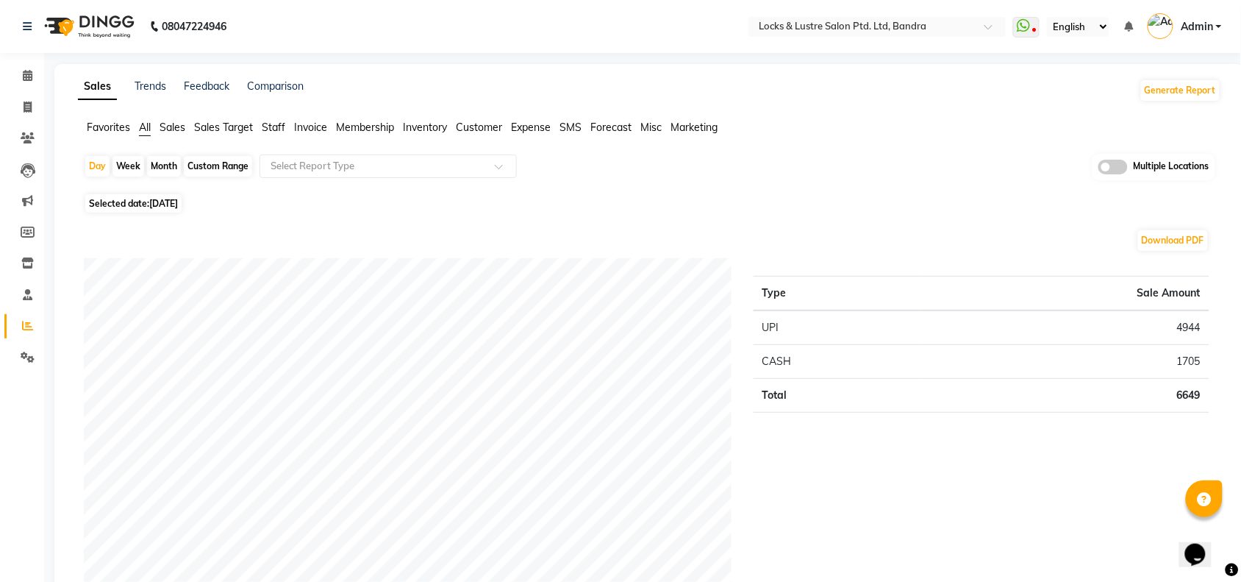
click at [279, 126] on span "Staff" at bounding box center [274, 127] width 24 height 13
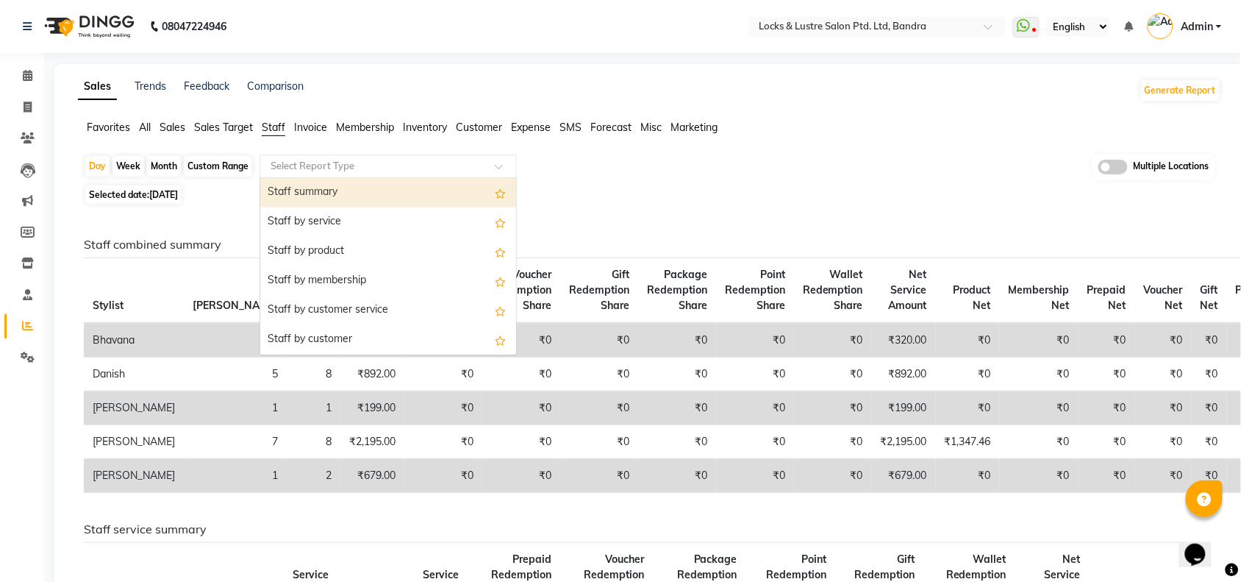
drag, startPoint x: 392, startPoint y: 162, endPoint x: 354, endPoint y: 195, distance: 50.6
click at [354, 178] on ng-select "Select Report Type Staff summary Staff by service Staff by product Staff by mem…" at bounding box center [388, 166] width 257 height 24
click at [354, 195] on div "Staff summary" at bounding box center [388, 192] width 256 height 29
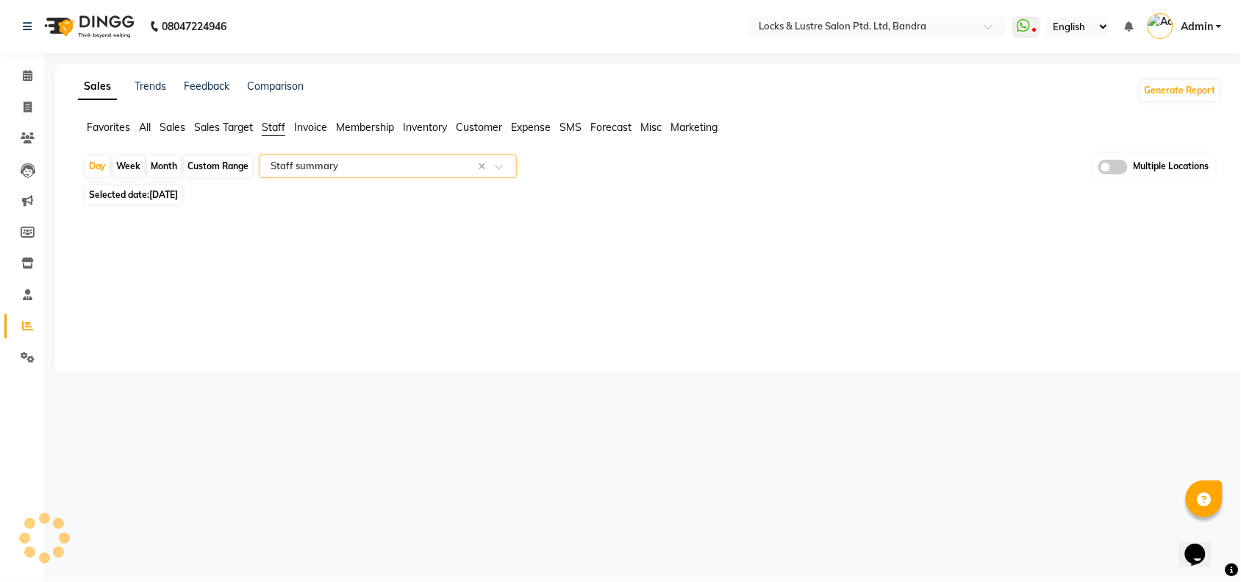
select select "full_report"
select select "csv"
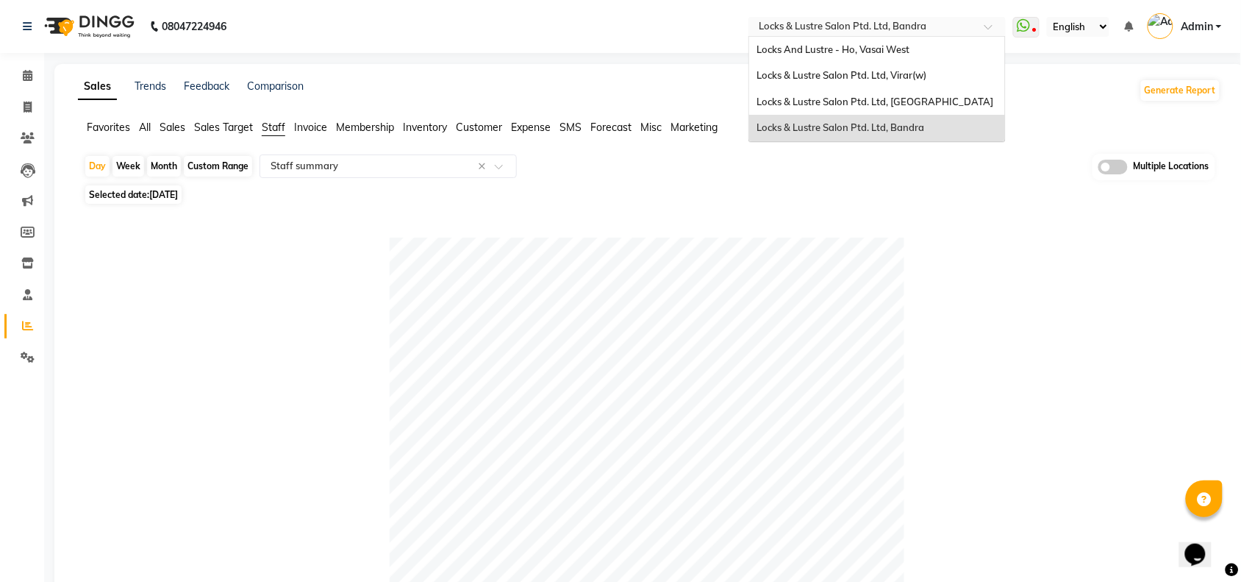
click at [969, 22] on div at bounding box center [876, 28] width 257 height 15
click at [887, 103] on span "Locks & Lustre Salon Ptd. Ltd, [GEOGRAPHIC_DATA]" at bounding box center [874, 102] width 237 height 12
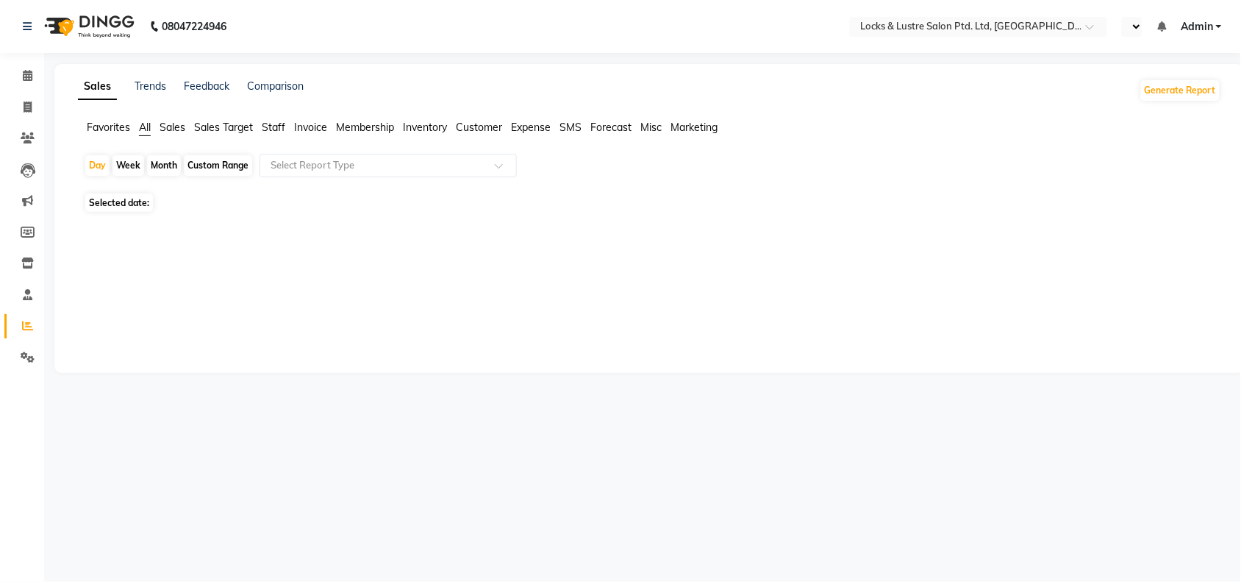
select select "en"
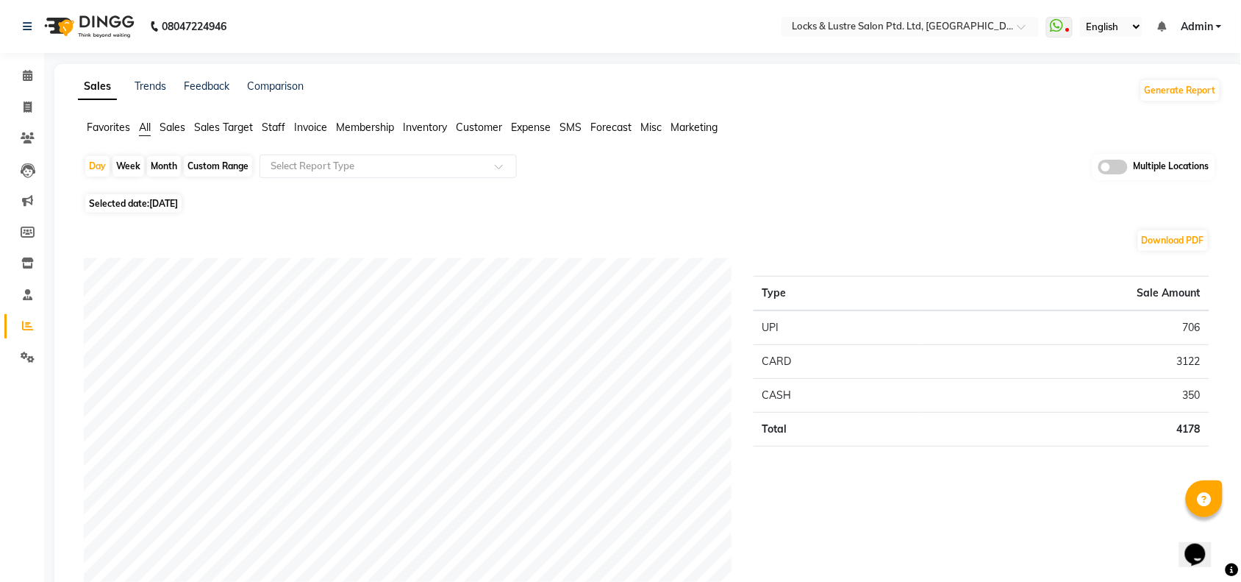
click at [262, 129] on ul "Favorites All Sales Sales Target Staff Invoice Membership Inventory Customer Ex…" at bounding box center [649, 128] width 1143 height 16
click at [270, 126] on span "Staff" at bounding box center [274, 127] width 24 height 13
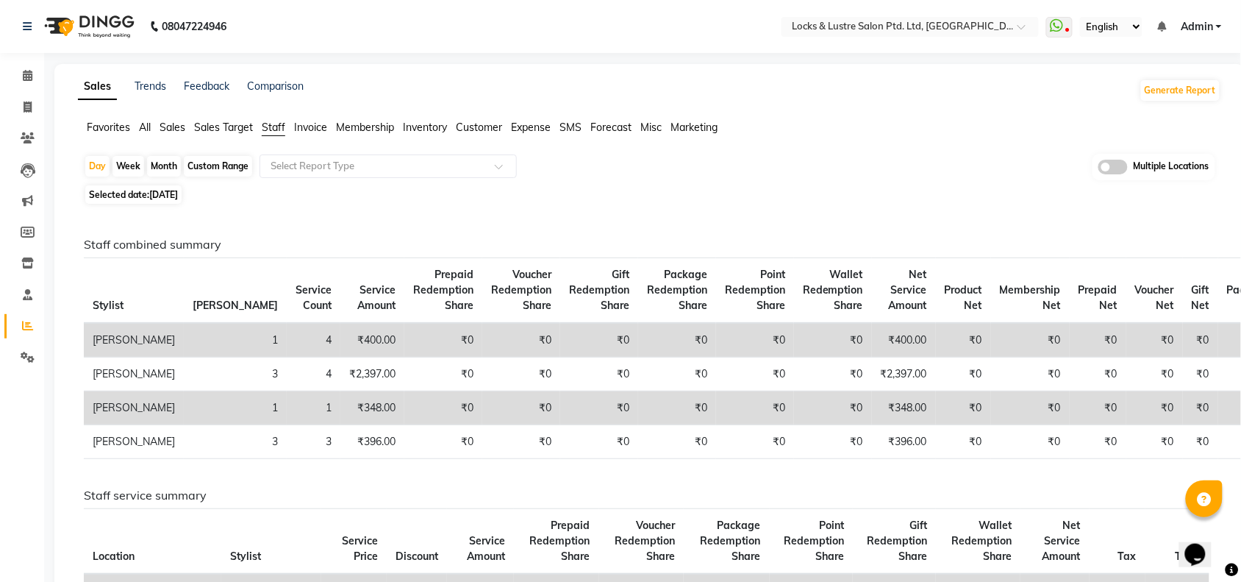
click at [383, 180] on div "Day Week Month Custom Range Select Report Type Multiple Locations" at bounding box center [649, 167] width 1131 height 27
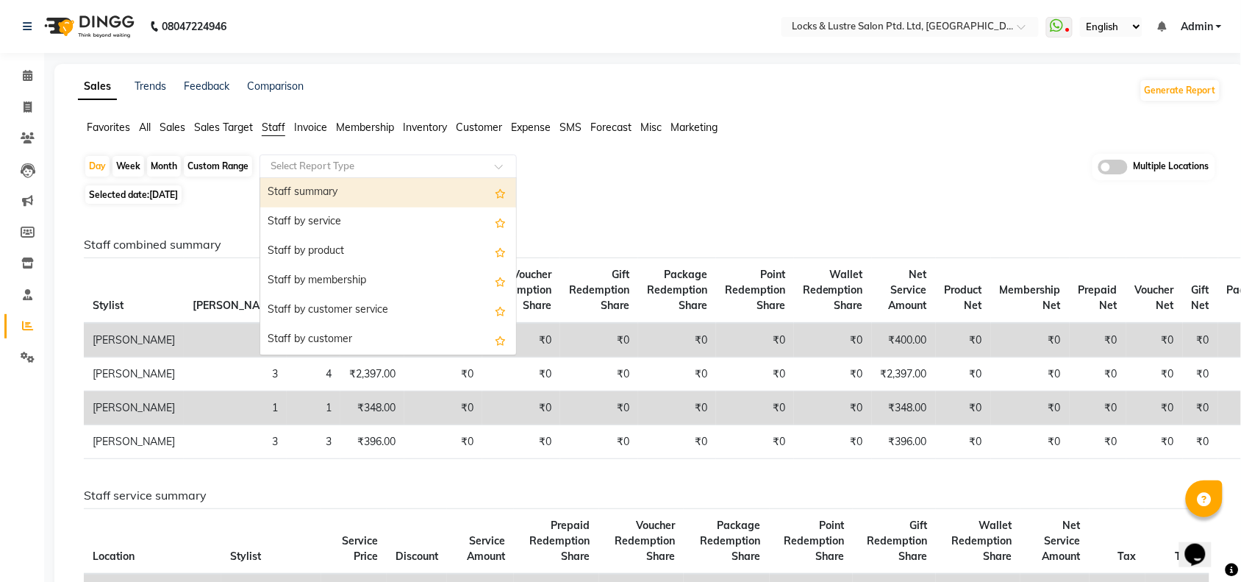
click at [379, 171] on input "text" at bounding box center [374, 166] width 212 height 15
click at [353, 193] on div "Staff summary" at bounding box center [388, 192] width 256 height 29
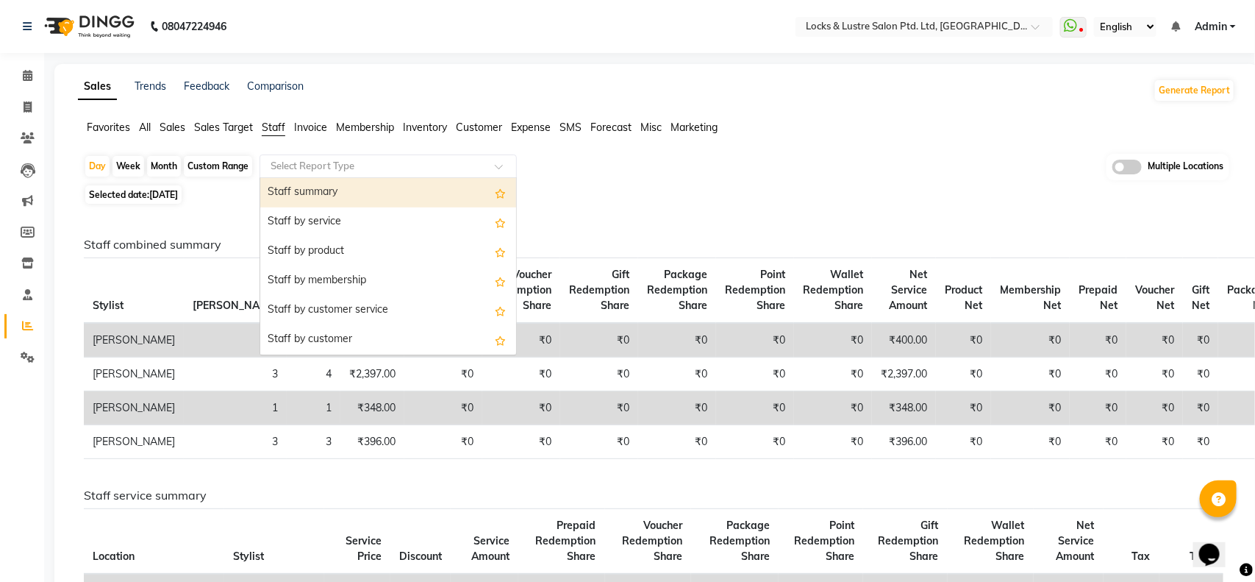
select select "full_report"
select select "csv"
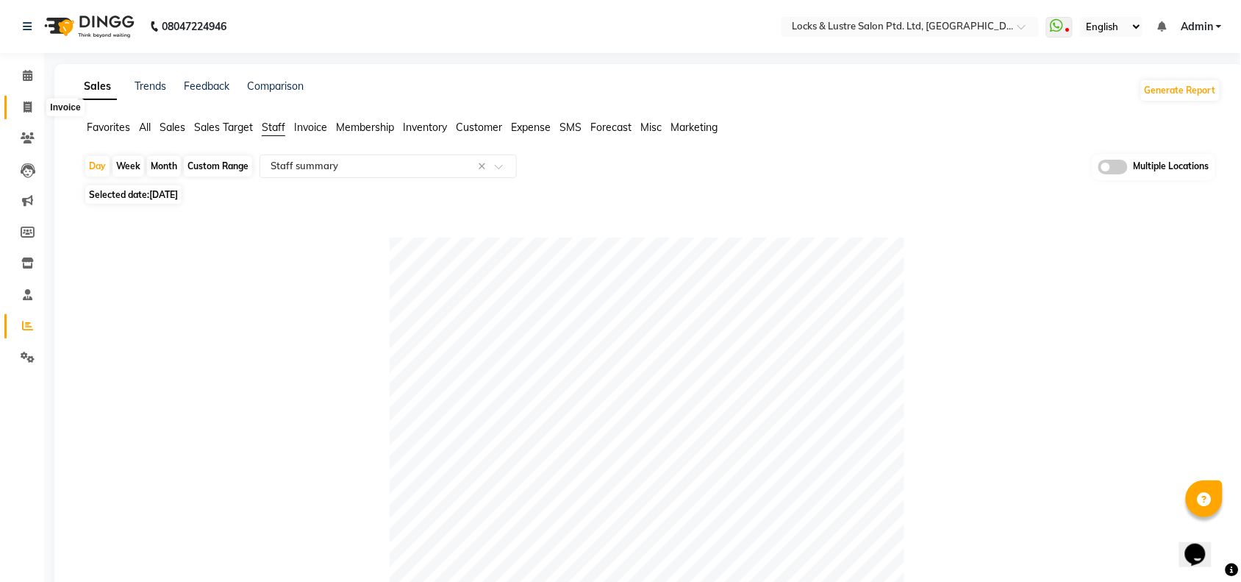
click at [24, 101] on icon at bounding box center [28, 106] width 8 height 11
select select "service"
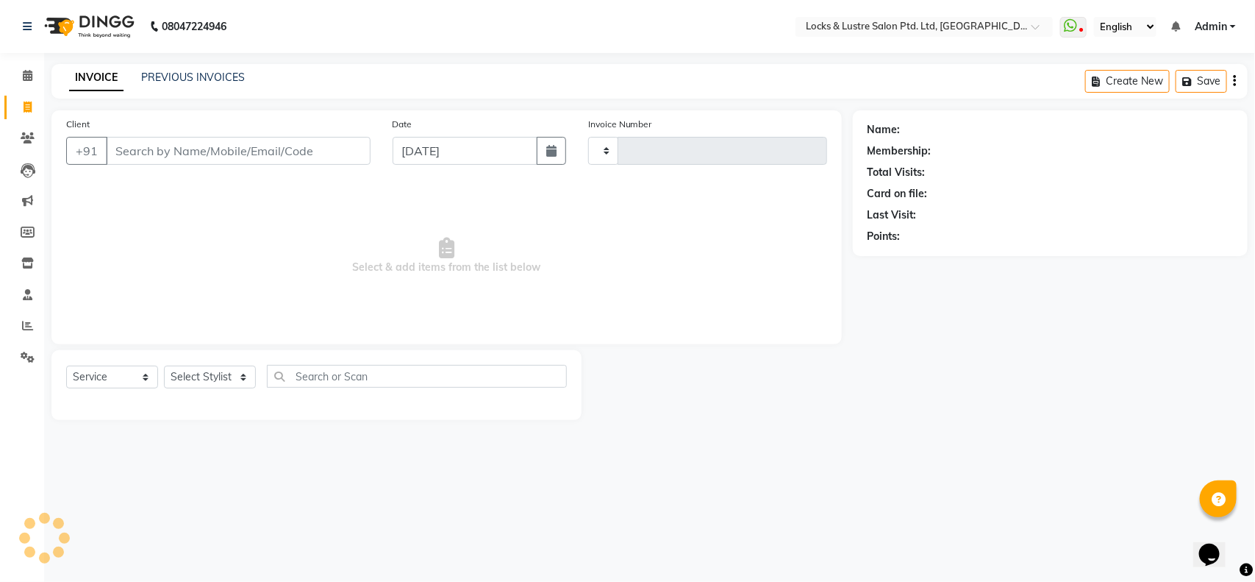
type input "1854"
select select "5928"
click at [24, 79] on icon at bounding box center [28, 75] width 10 height 11
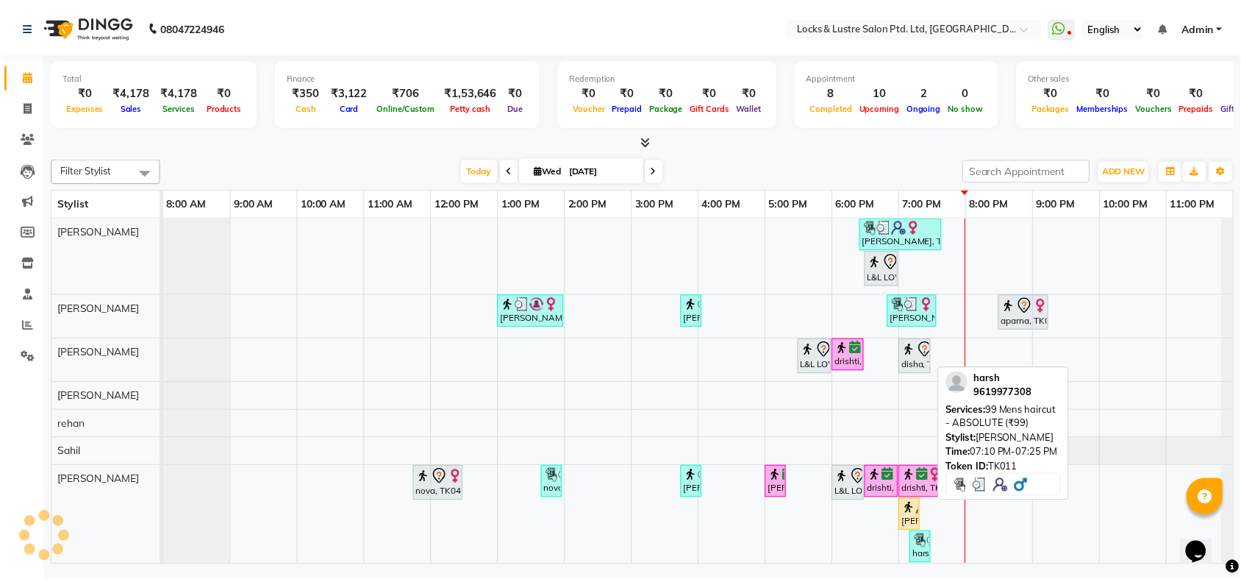
scroll to position [99, 0]
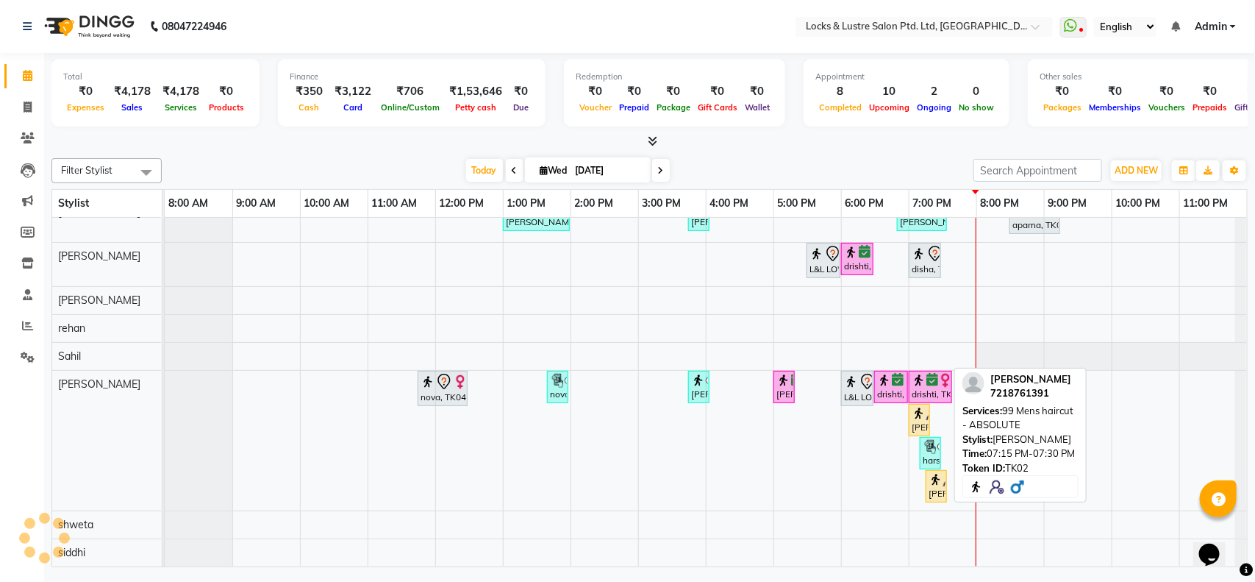
click at [936, 472] on img at bounding box center [935, 479] width 15 height 15
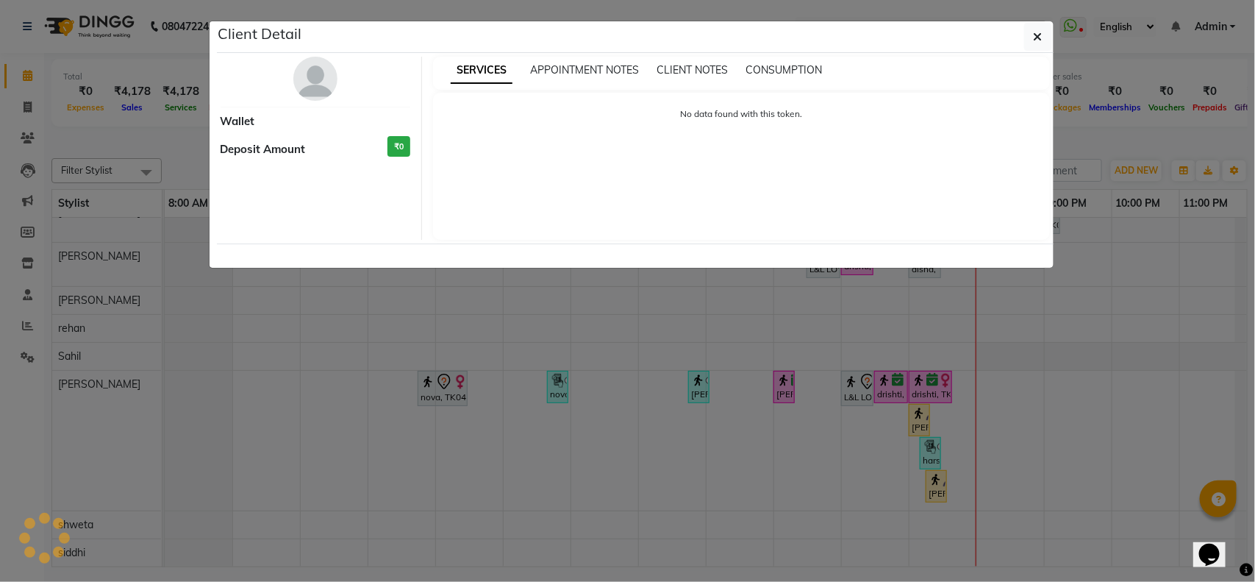
select select "1"
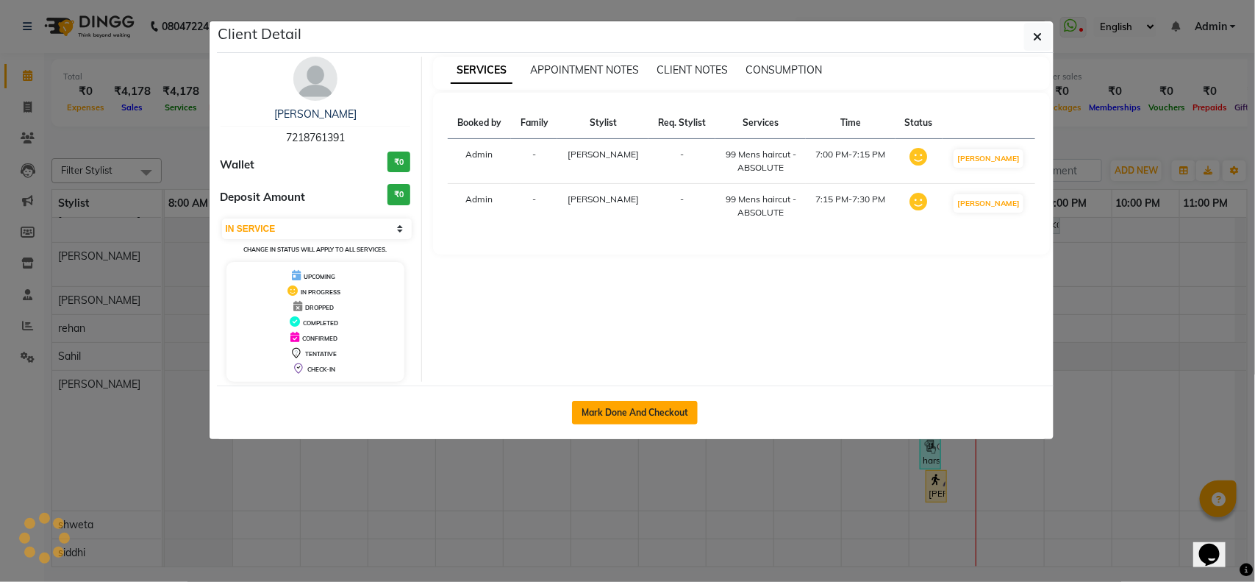
click at [629, 408] on button "Mark Done And Checkout" at bounding box center [635, 413] width 126 height 24
select select "service"
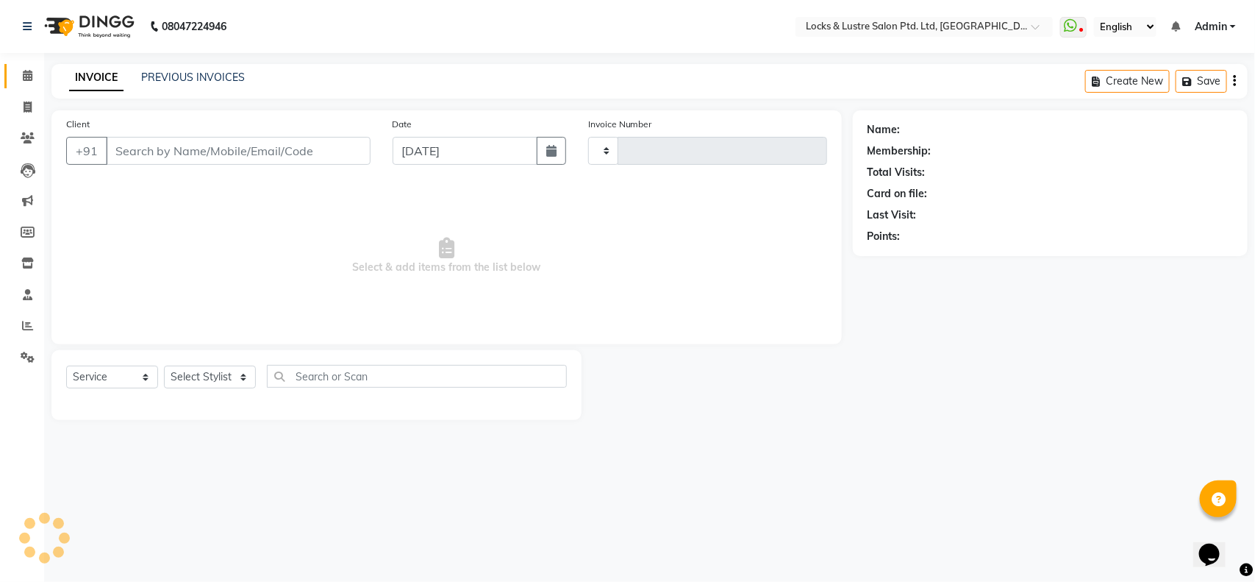
type input "1854"
select select "5928"
type input "7218761391"
select select "83836"
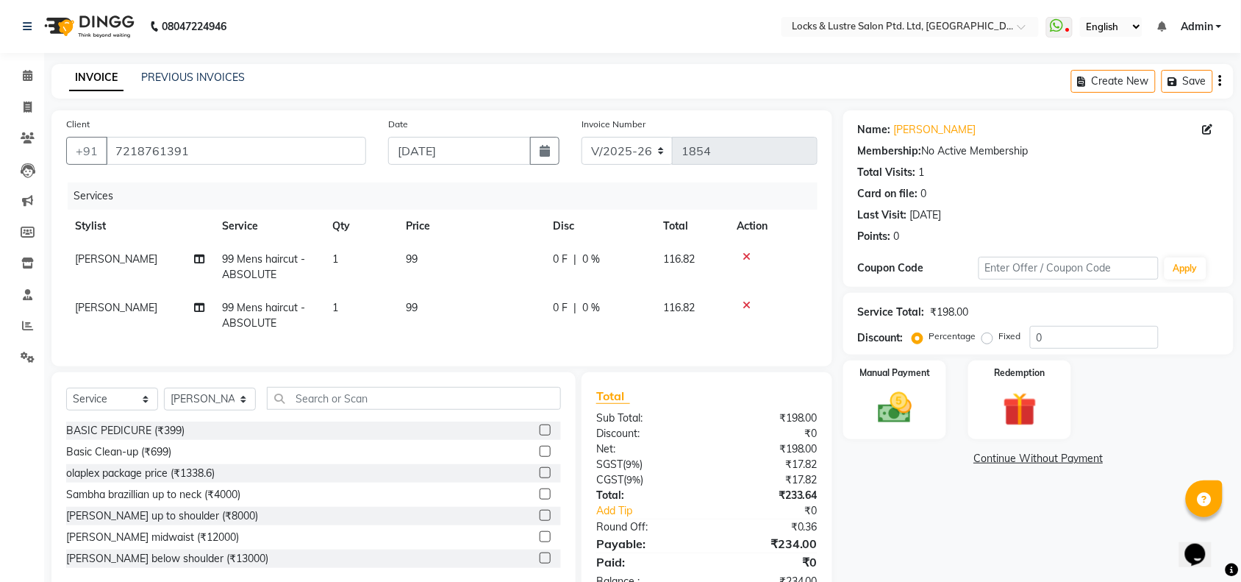
click at [100, 261] on span "[PERSON_NAME]" at bounding box center [116, 258] width 82 height 13
select select "83836"
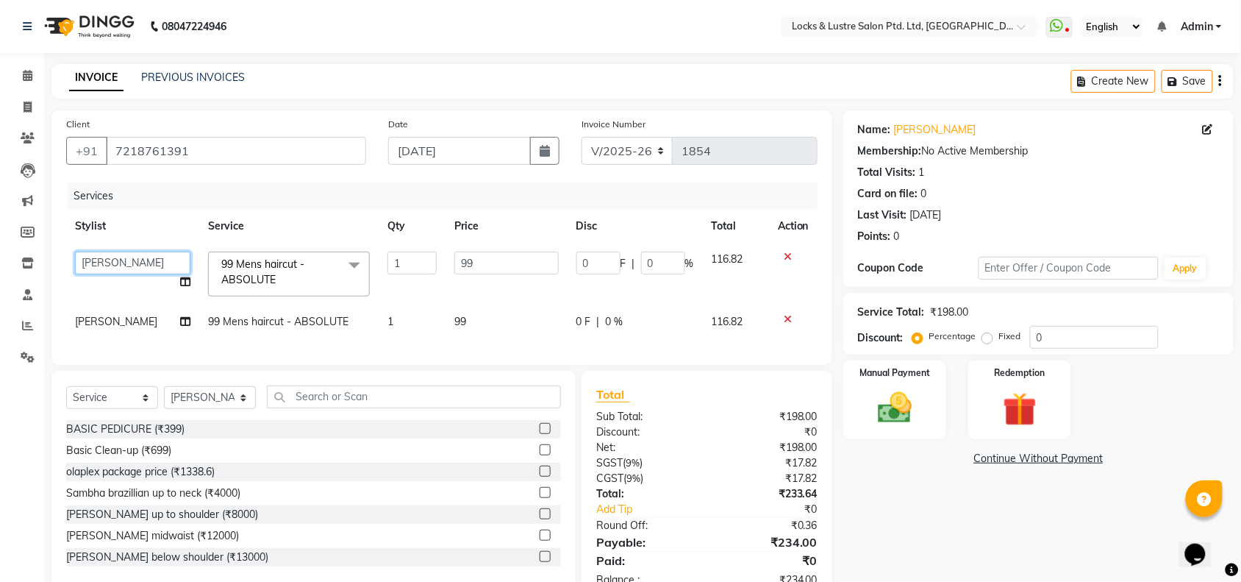
click at [115, 261] on select "[PERSON_NAME] [PERSON_NAME] Ana's [PERSON_NAME] [PERSON_NAME] [PERSON_NAME] [PE…" at bounding box center [132, 262] width 115 height 23
select select "89162"
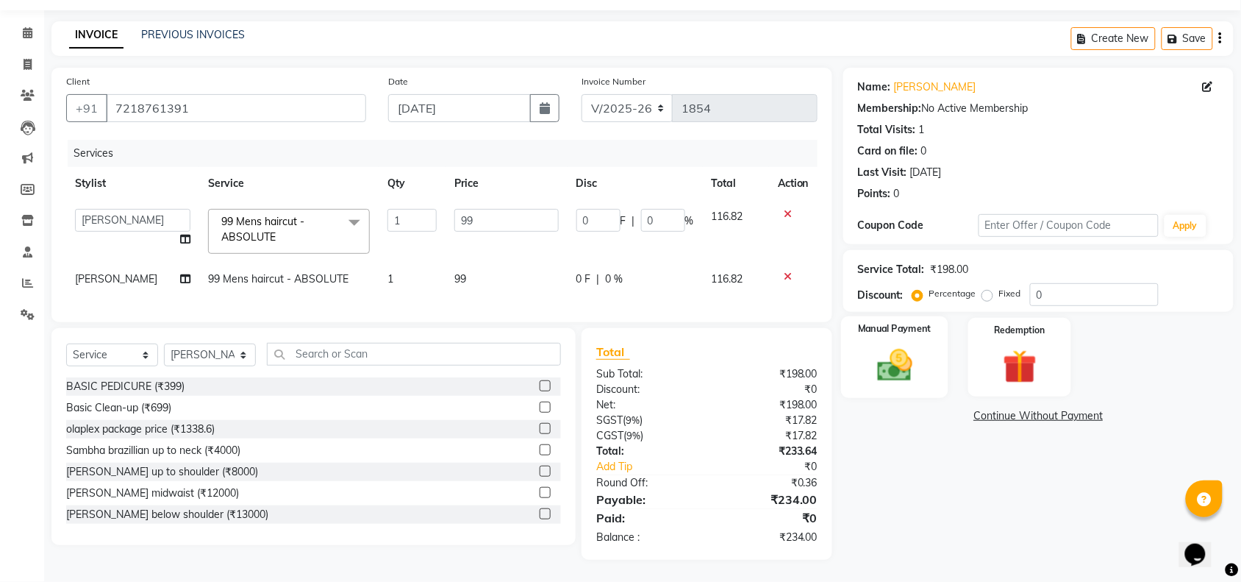
click at [903, 351] on img at bounding box center [894, 365] width 57 height 40
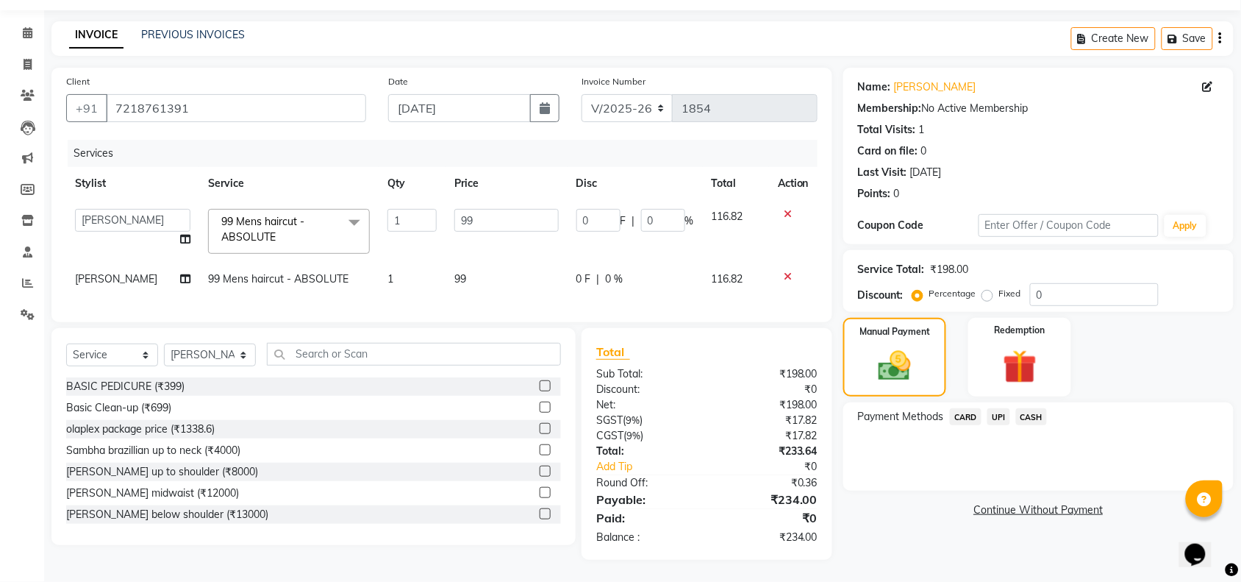
click at [1039, 408] on span "CASH" at bounding box center [1032, 416] width 32 height 17
